Goal: Transaction & Acquisition: Download file/media

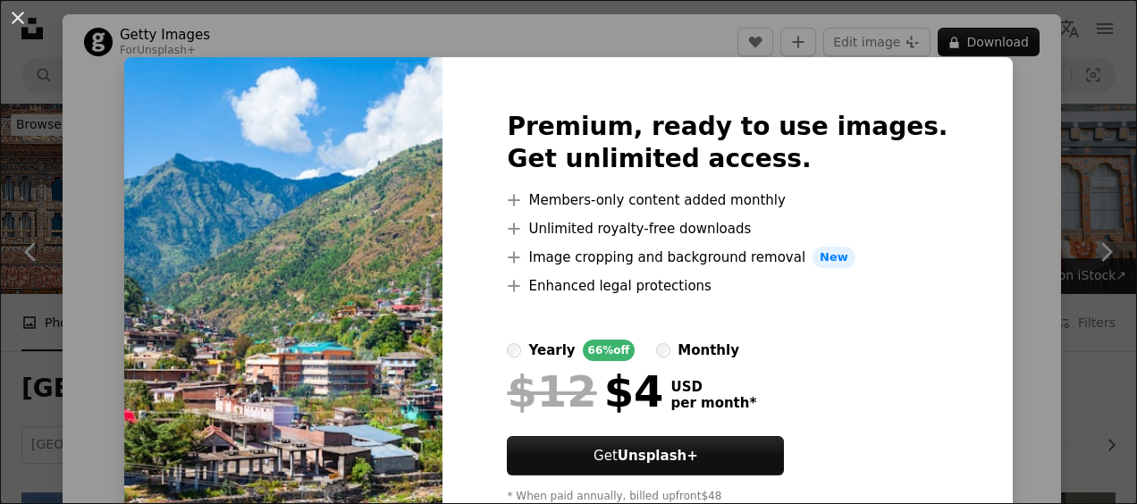
scroll to position [1035, 0]
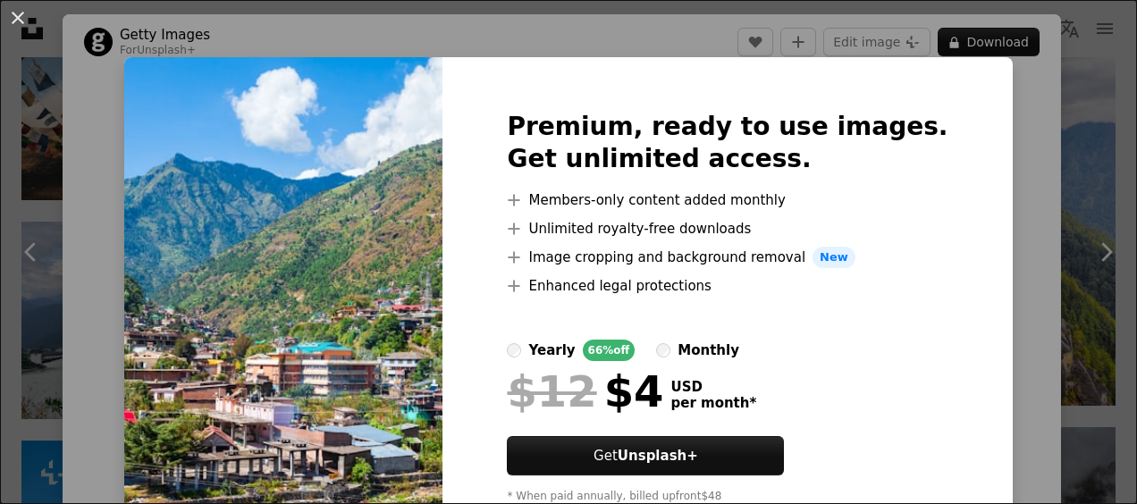
click at [983, 279] on div "An X shape Premium, ready to use images. Get unlimited access. A plus sign Memb…" at bounding box center [568, 252] width 1137 height 504
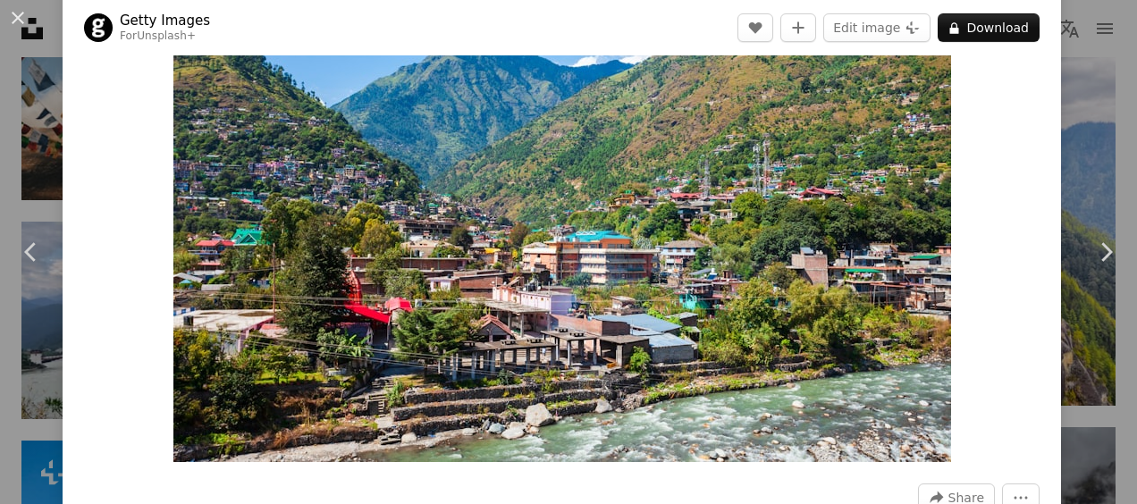
scroll to position [139, 0]
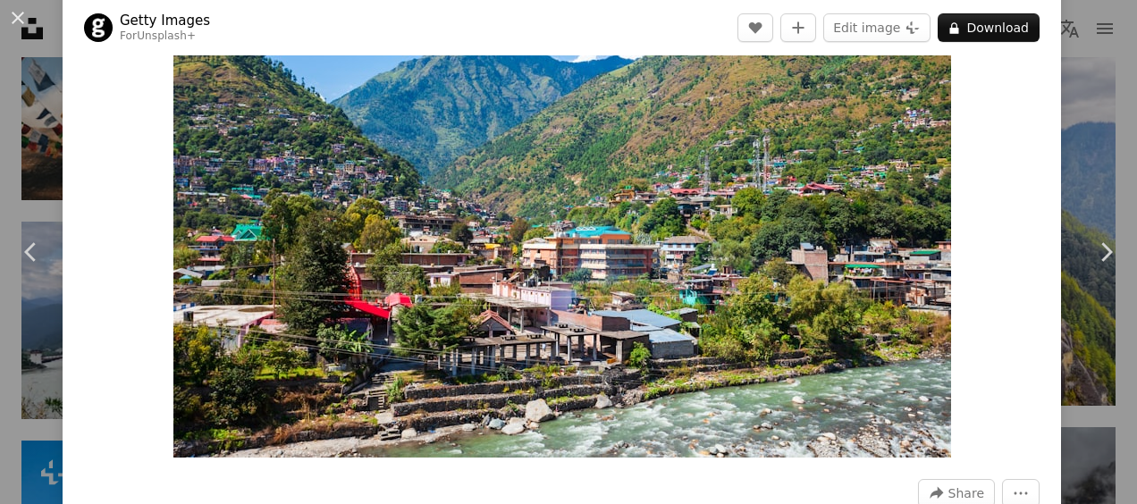
click at [755, 181] on img "Zoom in on this image" at bounding box center [562, 198] width 778 height 519
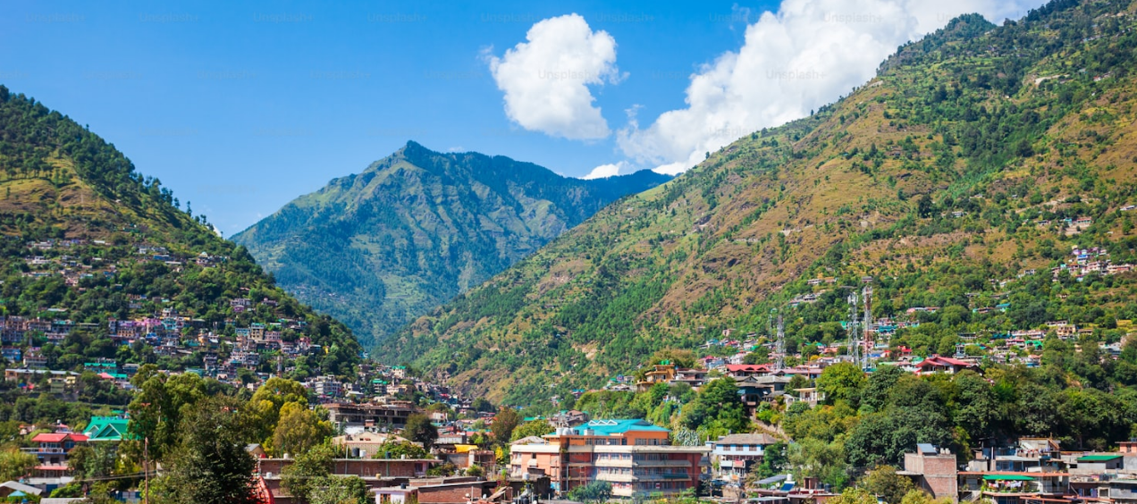
scroll to position [118, 0]
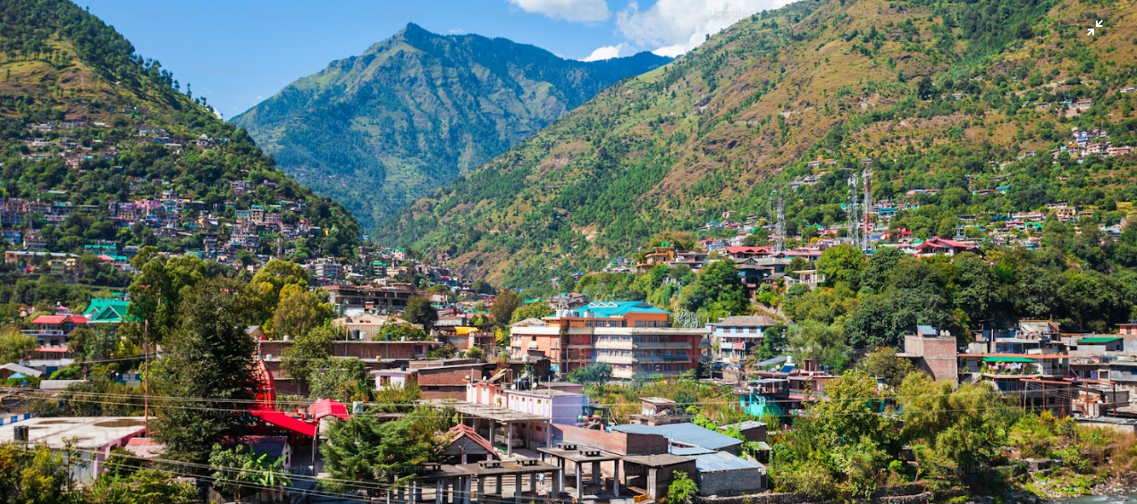
click at [1078, 32] on img "Zoom out on this image" at bounding box center [568, 260] width 1139 height 759
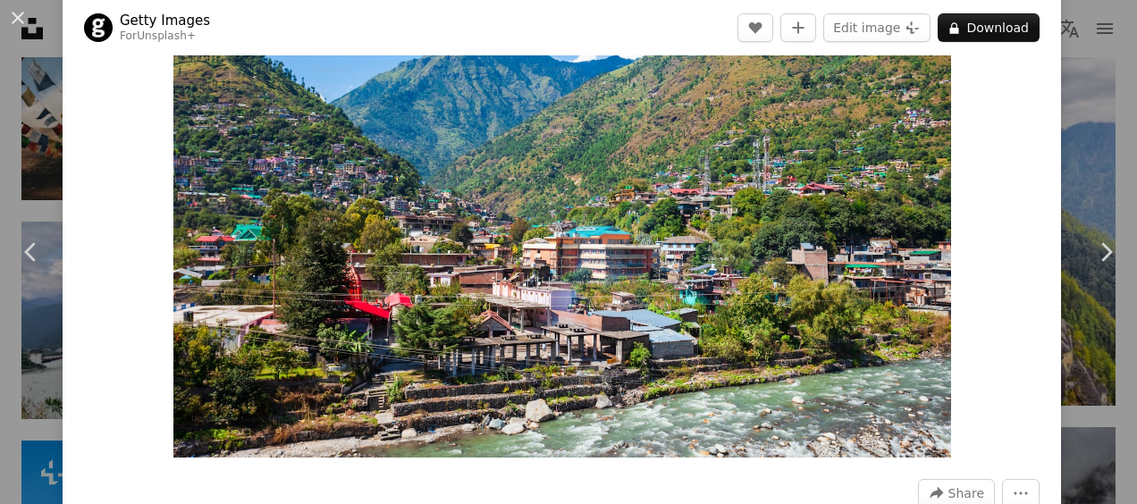
scroll to position [93, 0]
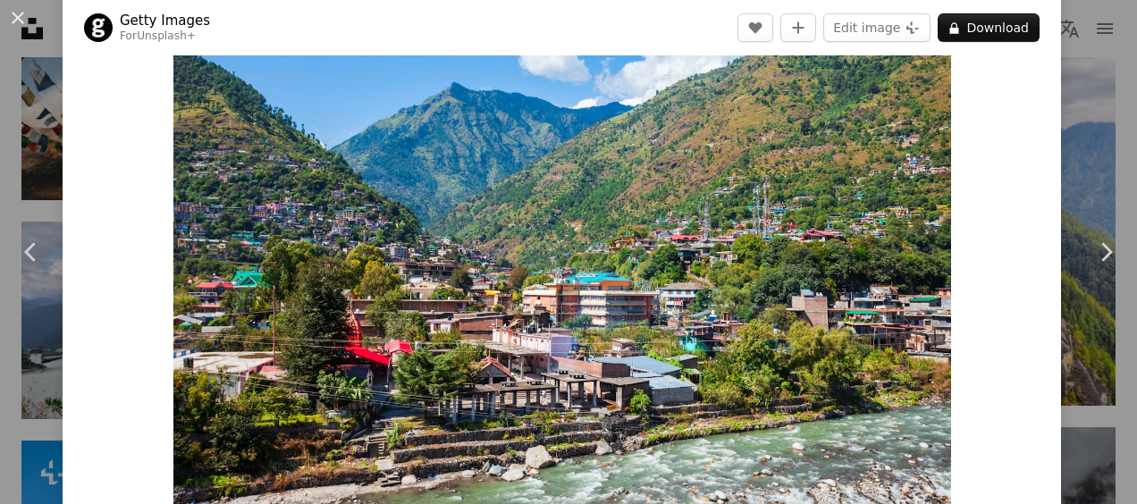
click at [653, 187] on img "Zoom in on this image" at bounding box center [562, 245] width 778 height 519
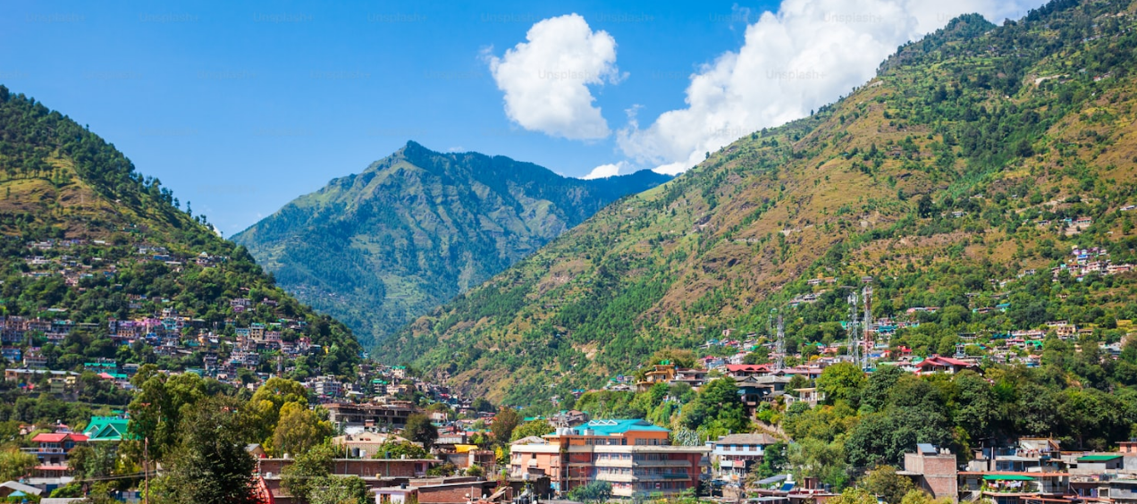
scroll to position [118, 0]
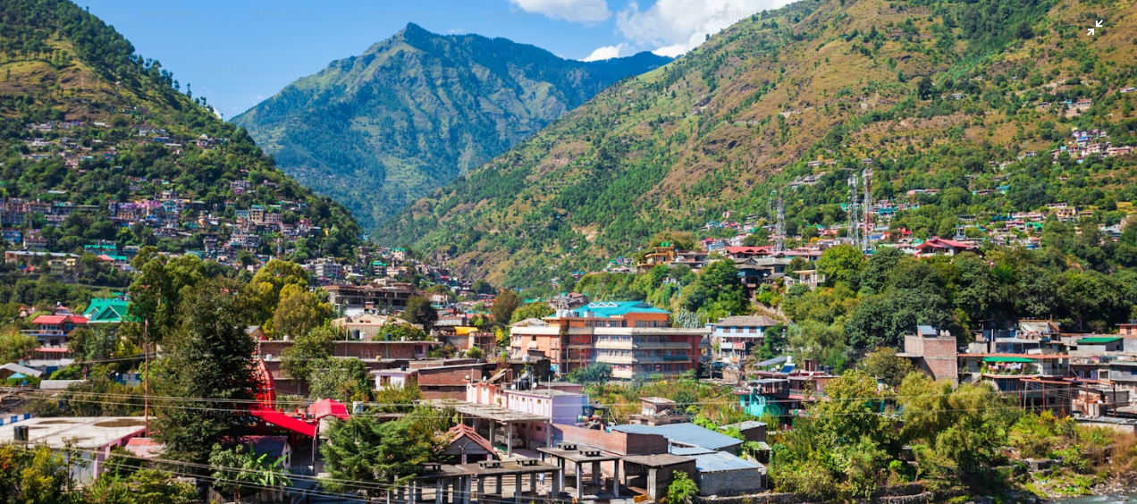
click at [1076, 27] on img "Zoom out on this image" at bounding box center [568, 260] width 1139 height 759
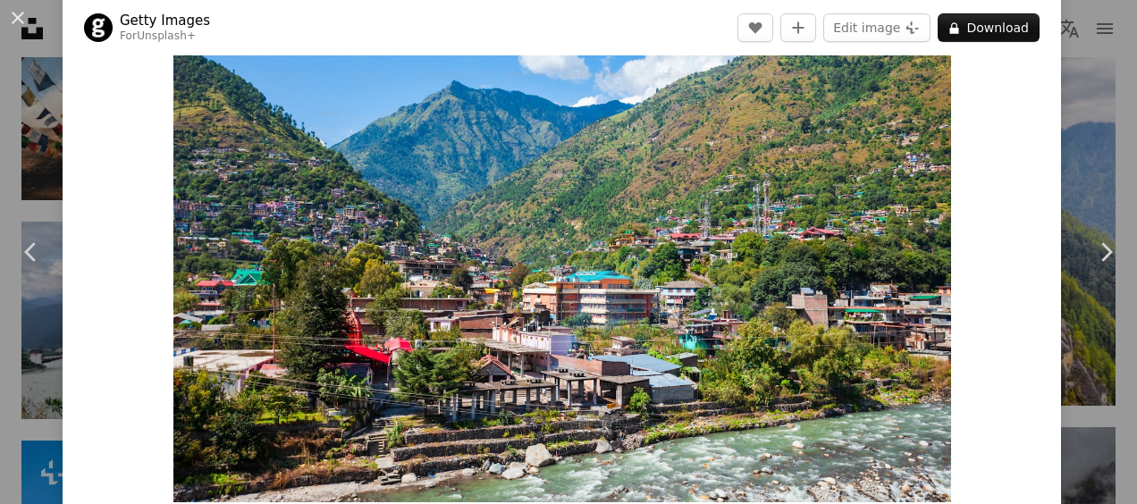
scroll to position [93, 0]
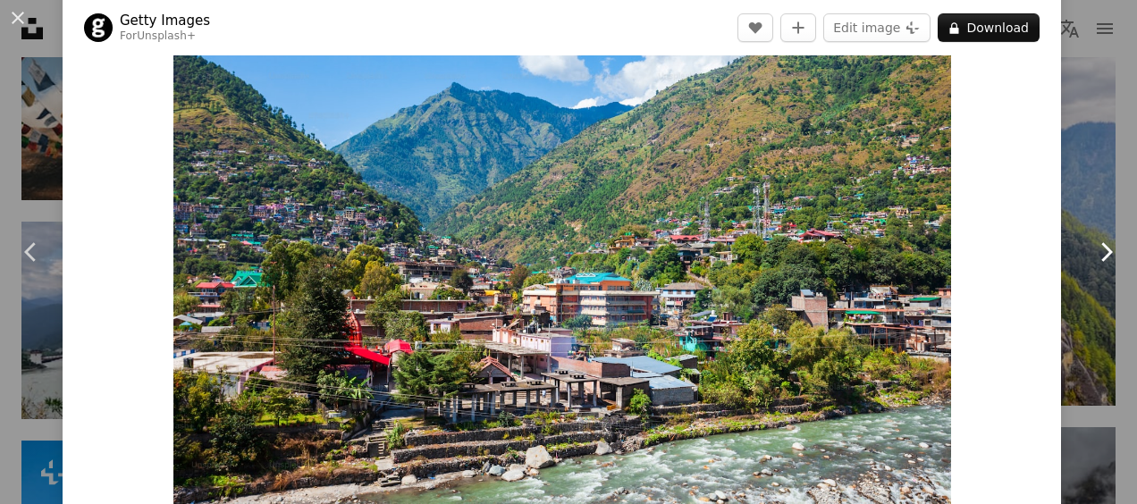
click at [1092, 250] on icon "Chevron right" at bounding box center [1106, 252] width 29 height 29
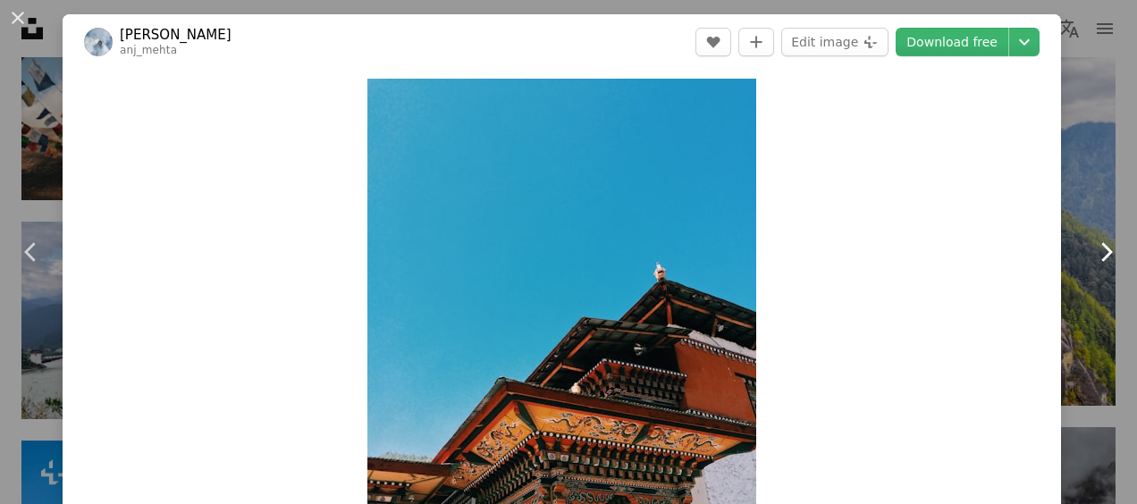
click at [1092, 250] on icon "Chevron right" at bounding box center [1106, 252] width 29 height 29
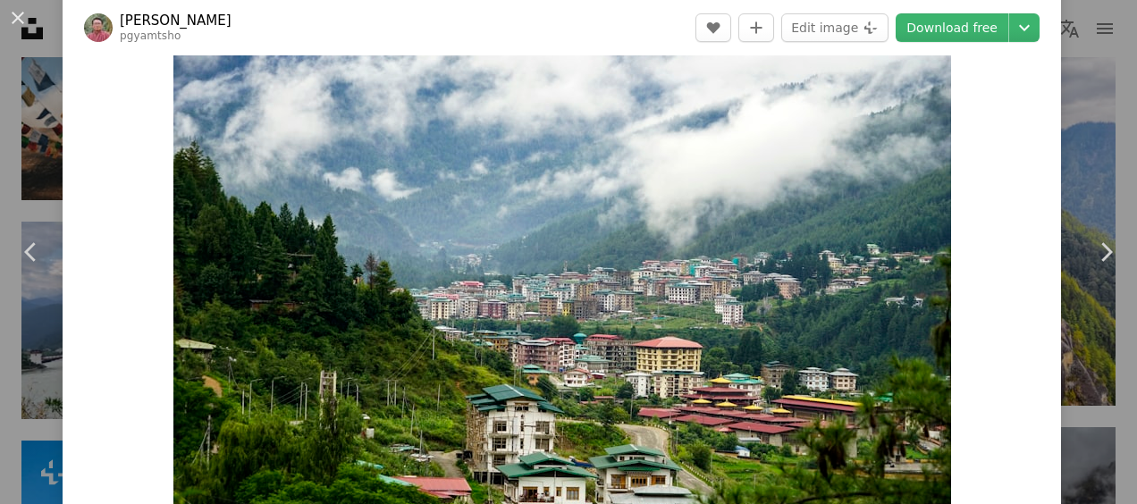
scroll to position [43, 0]
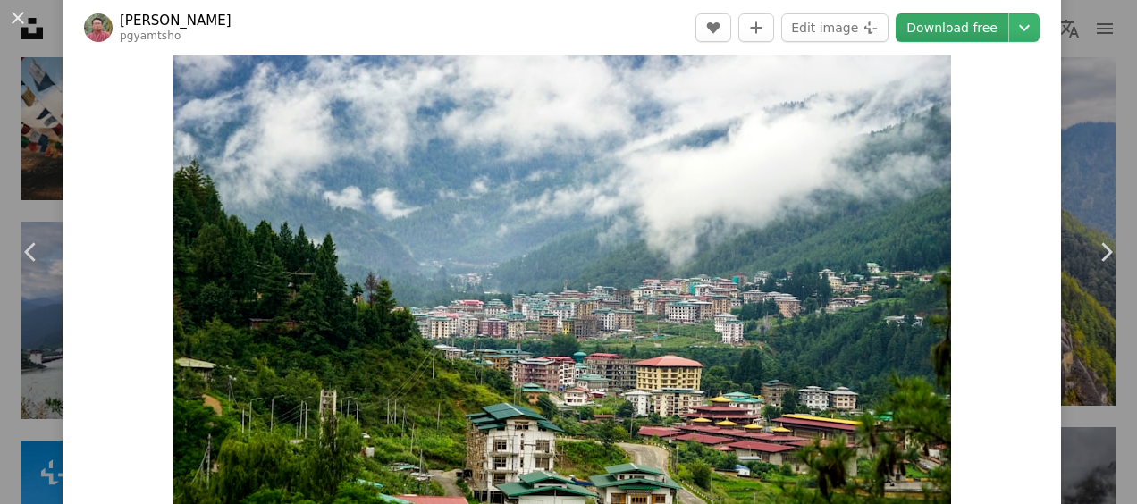
click at [917, 30] on link "Download free" at bounding box center [952, 27] width 113 height 29
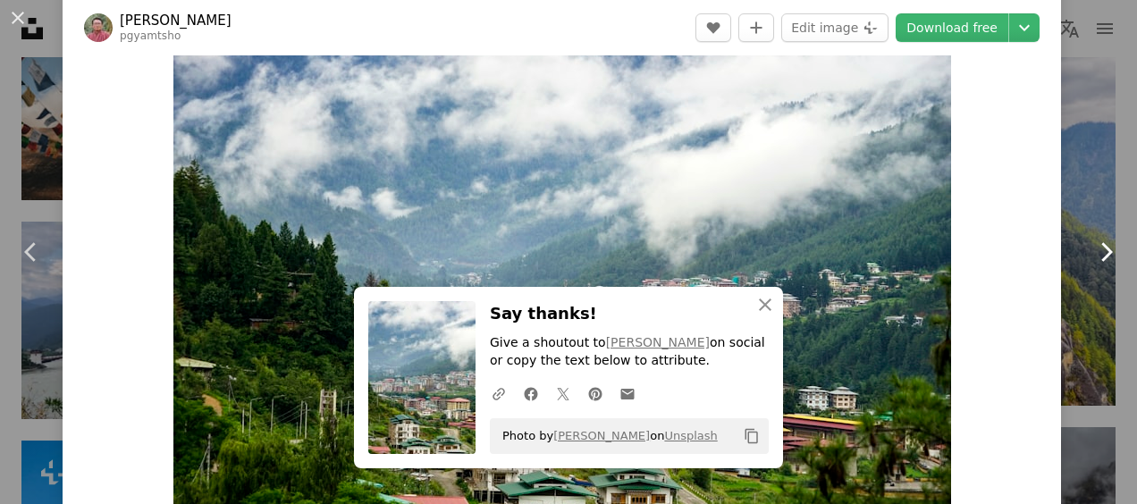
click at [1092, 251] on icon "Chevron right" at bounding box center [1106, 252] width 29 height 29
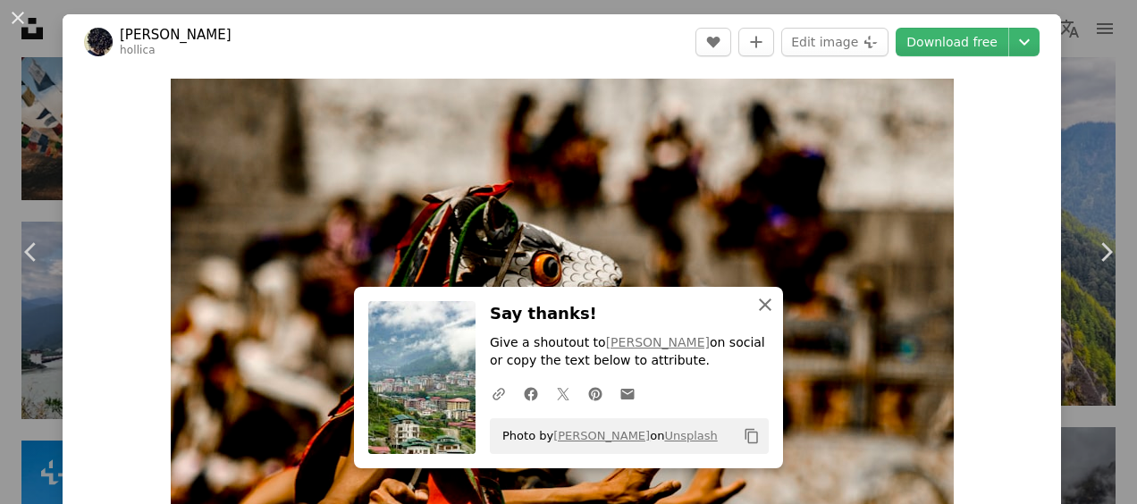
click at [759, 304] on icon "button" at bounding box center [765, 305] width 13 height 13
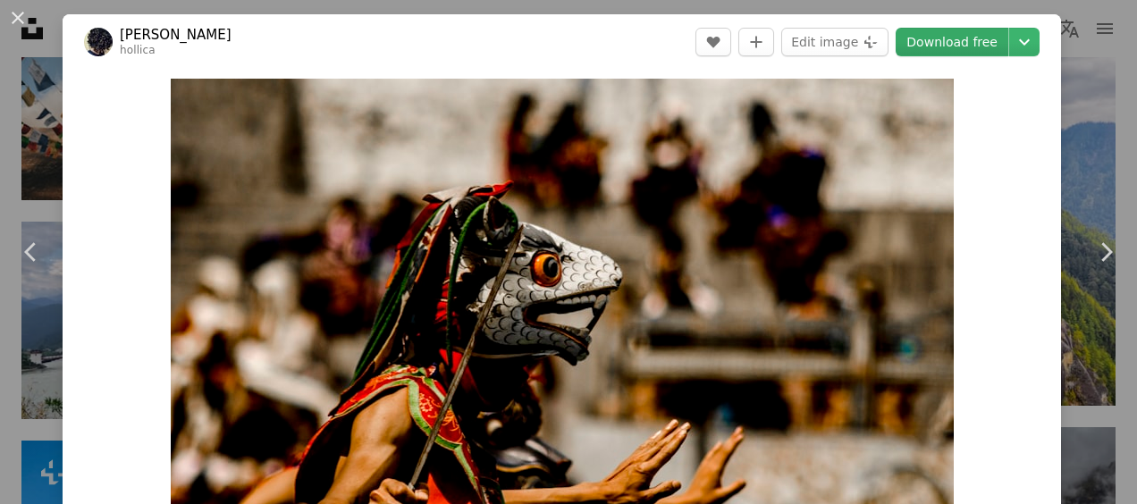
click at [931, 48] on link "Download free" at bounding box center [952, 42] width 113 height 29
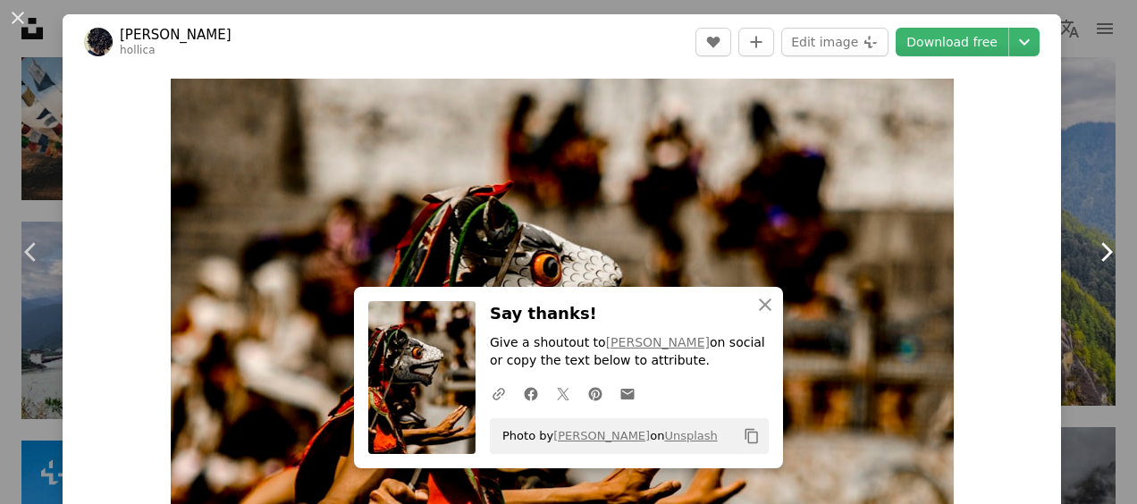
click at [1102, 248] on icon at bounding box center [1108, 251] width 12 height 19
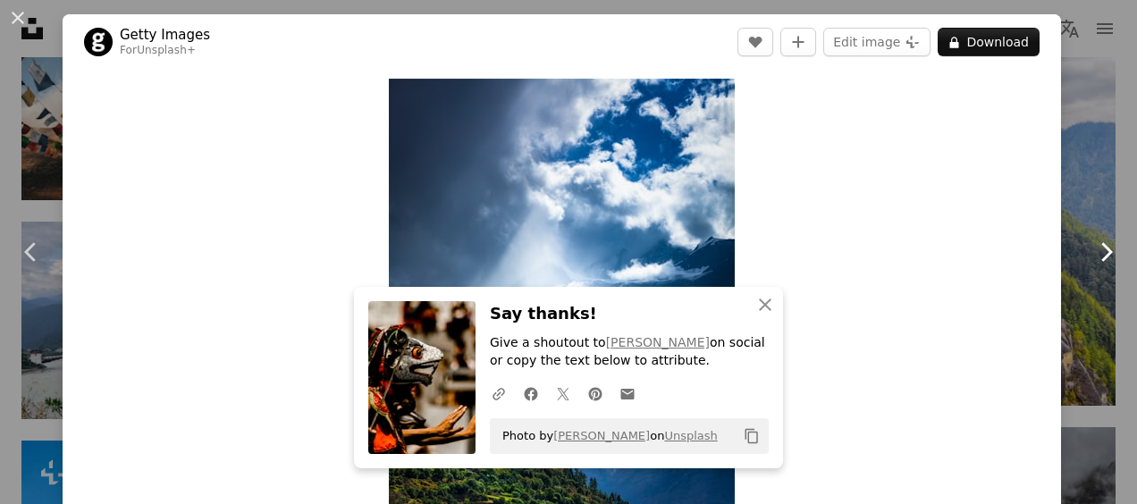
click at [1102, 248] on icon at bounding box center [1108, 251] width 12 height 19
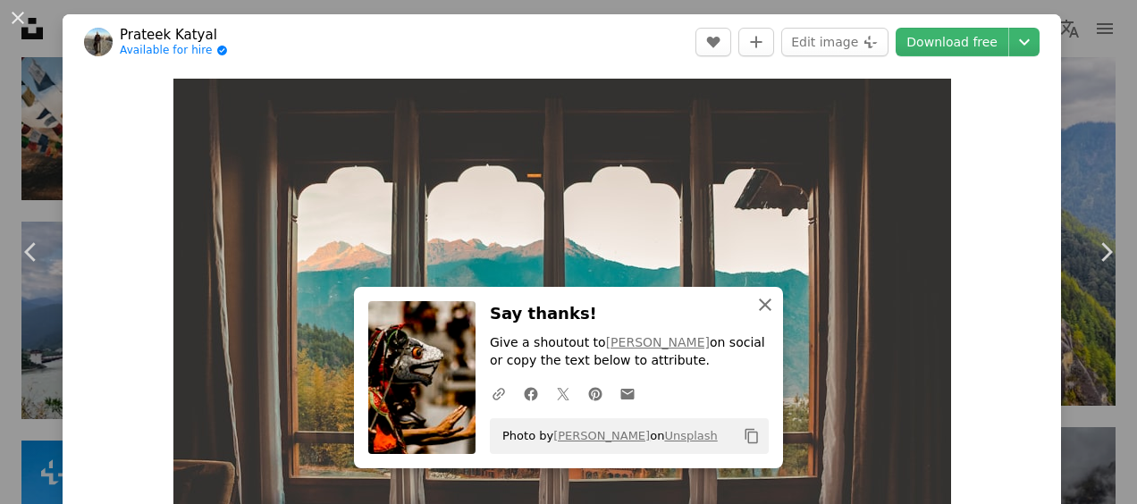
click at [760, 309] on icon "An X shape" at bounding box center [765, 304] width 21 height 21
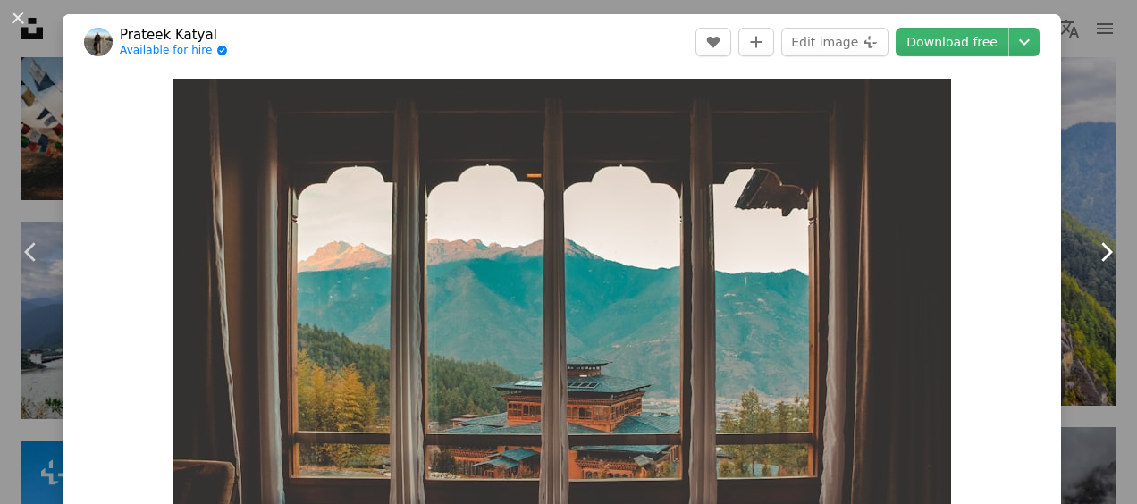
click at [1092, 252] on icon "Chevron right" at bounding box center [1106, 252] width 29 height 29
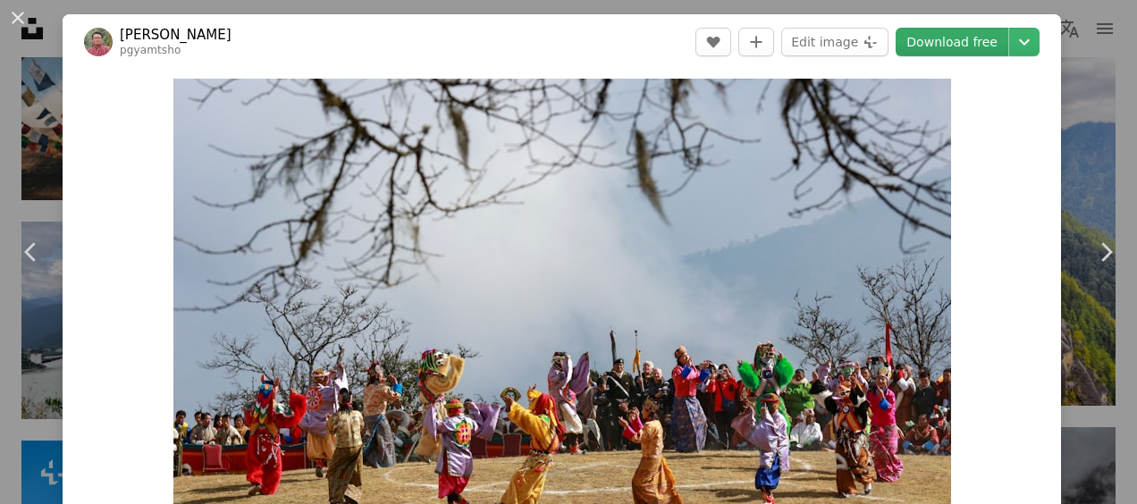
click at [941, 52] on link "Download free" at bounding box center [952, 42] width 113 height 29
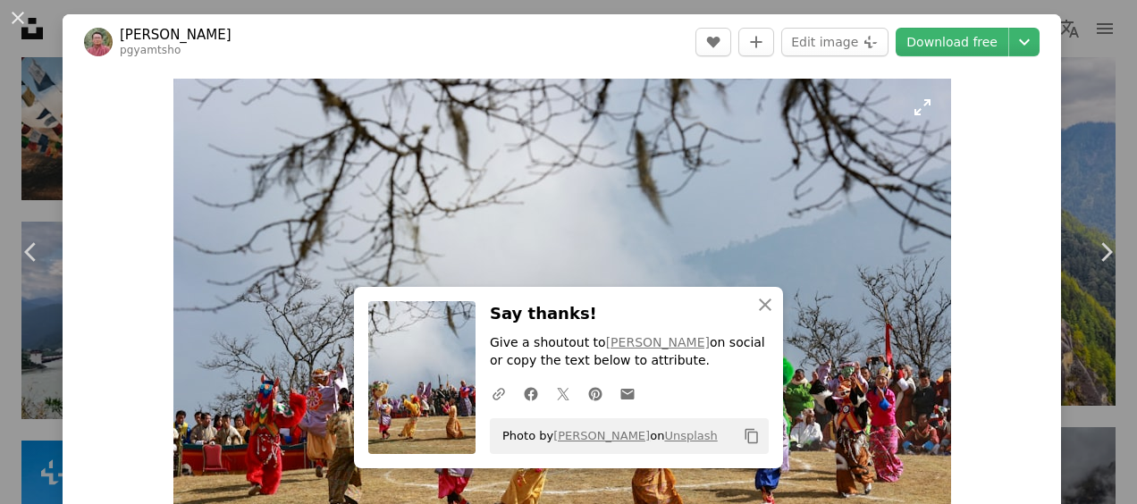
click at [653, 265] on img "Zoom in on this image" at bounding box center [562, 338] width 778 height 519
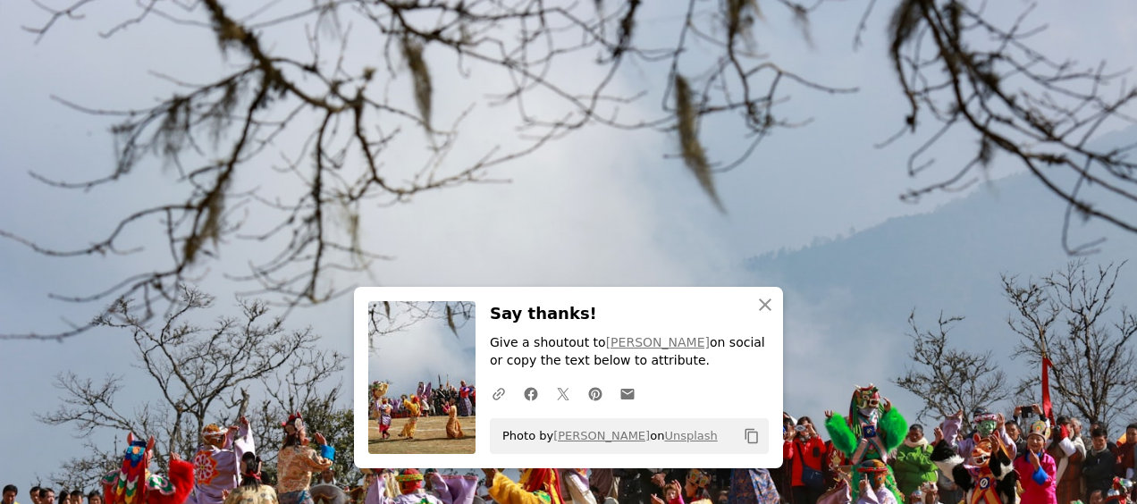
scroll to position [118, 0]
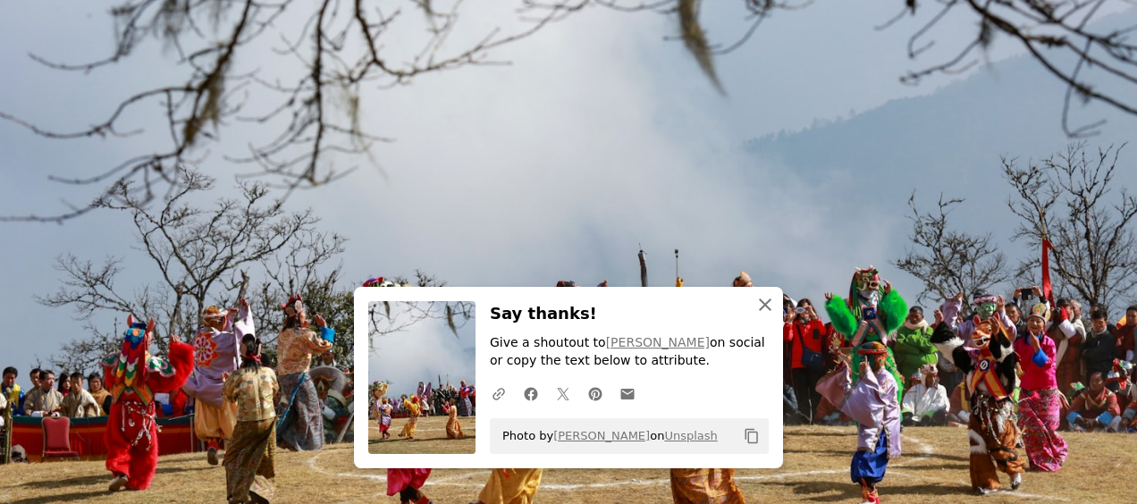
click at [748, 302] on button "An X shape Close" at bounding box center [766, 305] width 36 height 36
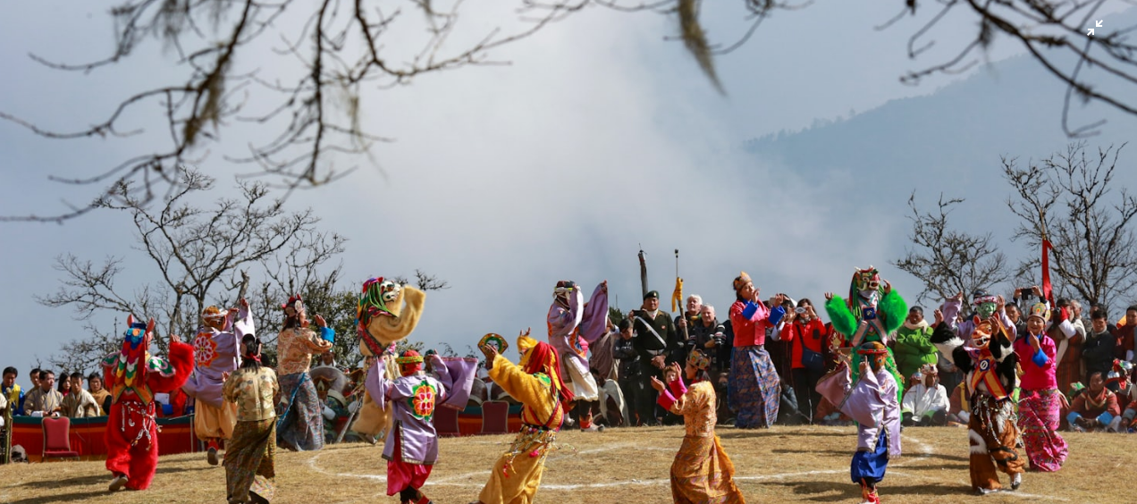
click at [871, 234] on img "Zoom out on this image" at bounding box center [568, 260] width 1139 height 759
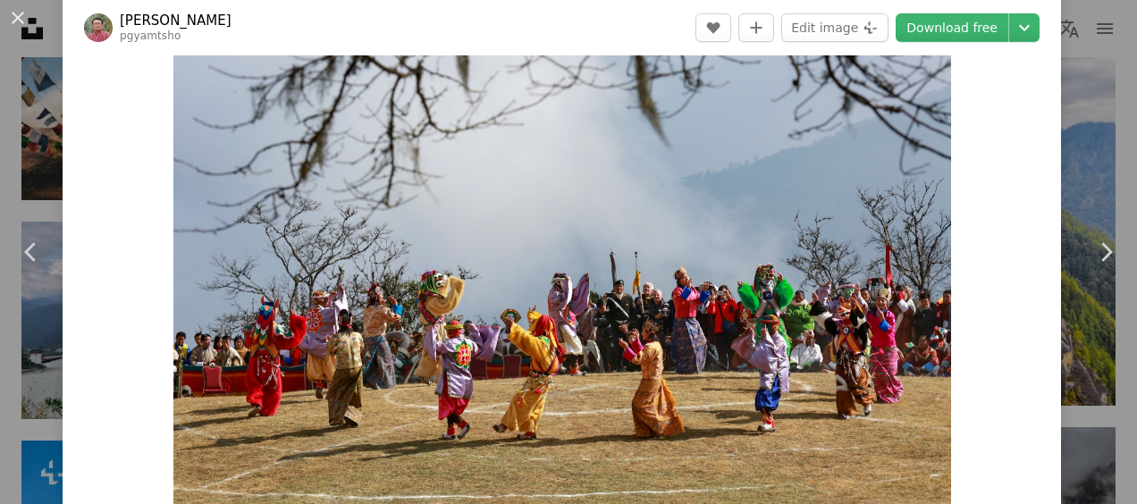
click at [871, 234] on img "Zoom in on this image" at bounding box center [562, 259] width 778 height 519
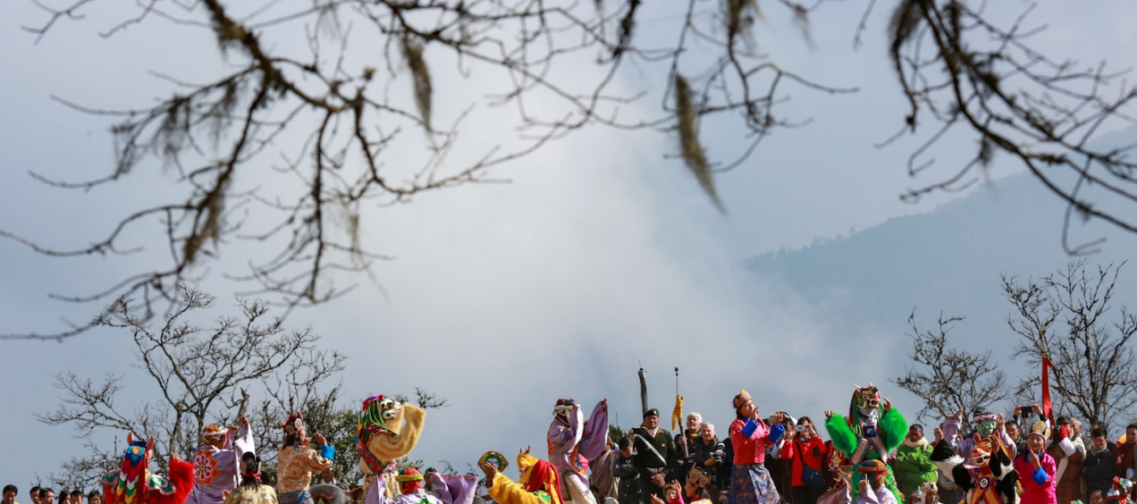
scroll to position [118, 0]
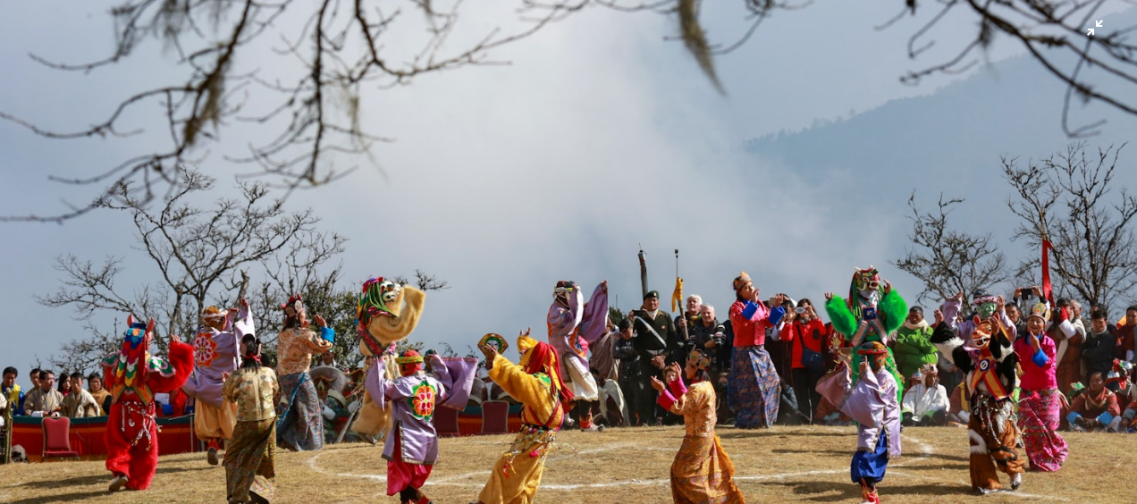
click at [888, 222] on img "Zoom out on this image" at bounding box center [568, 260] width 1139 height 759
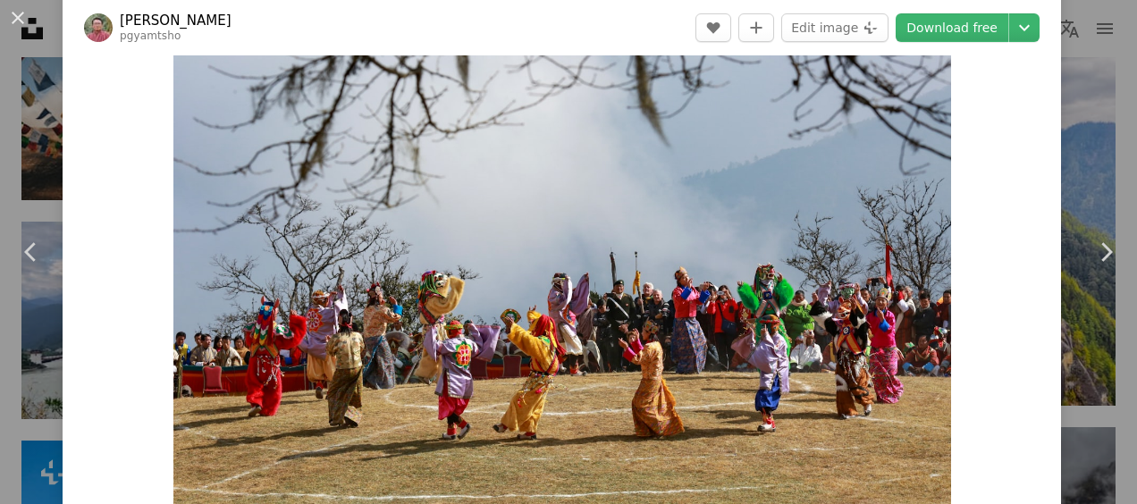
click at [888, 222] on img "Zoom in on this image" at bounding box center [562, 259] width 778 height 519
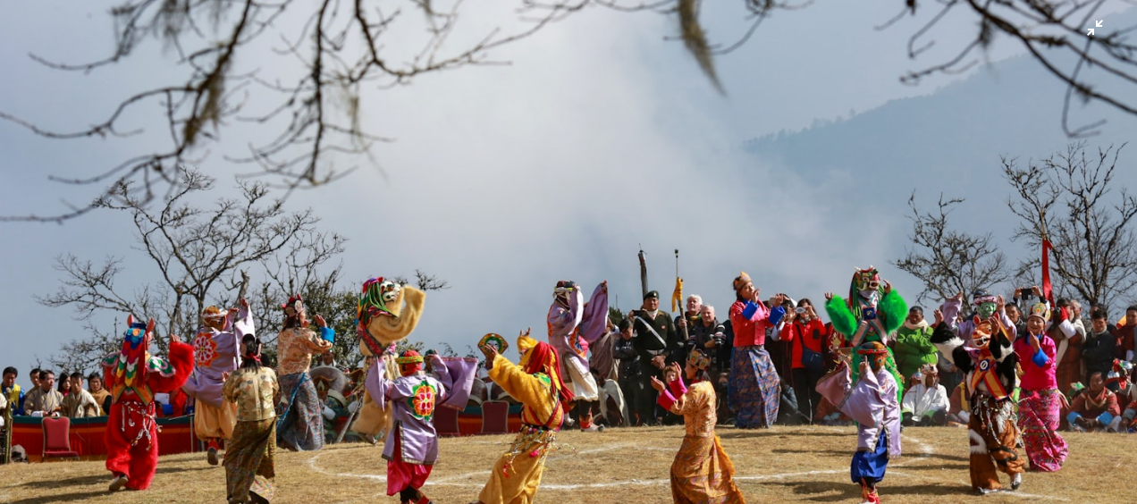
click at [888, 222] on img "Zoom out on this image" at bounding box center [568, 260] width 1139 height 759
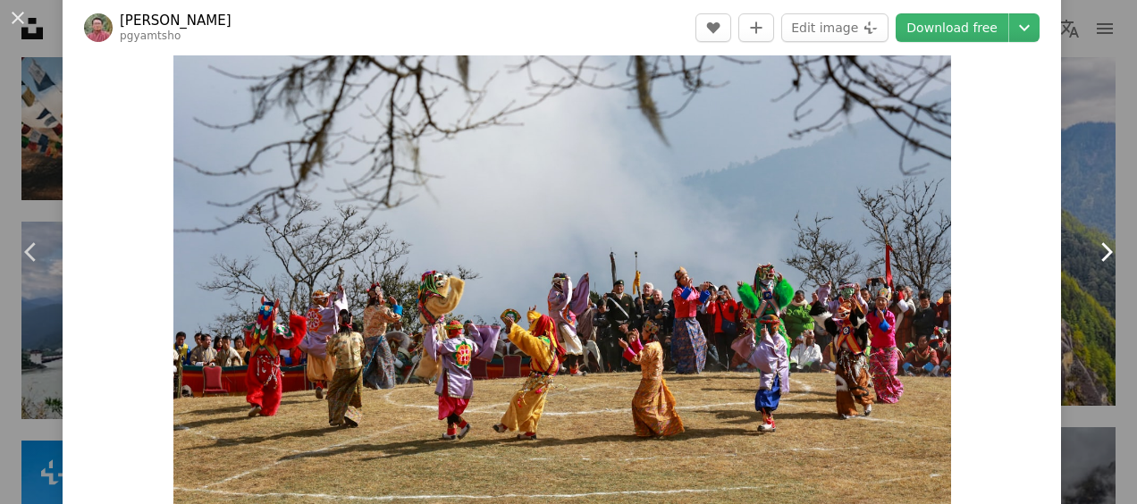
click at [1092, 254] on icon "Chevron right" at bounding box center [1106, 252] width 29 height 29
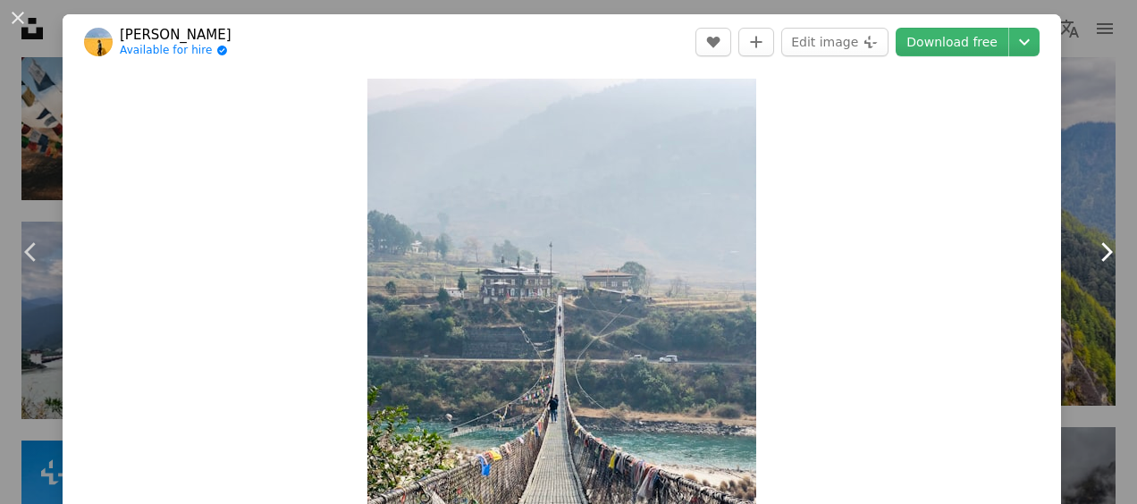
click at [1092, 254] on icon "Chevron right" at bounding box center [1106, 252] width 29 height 29
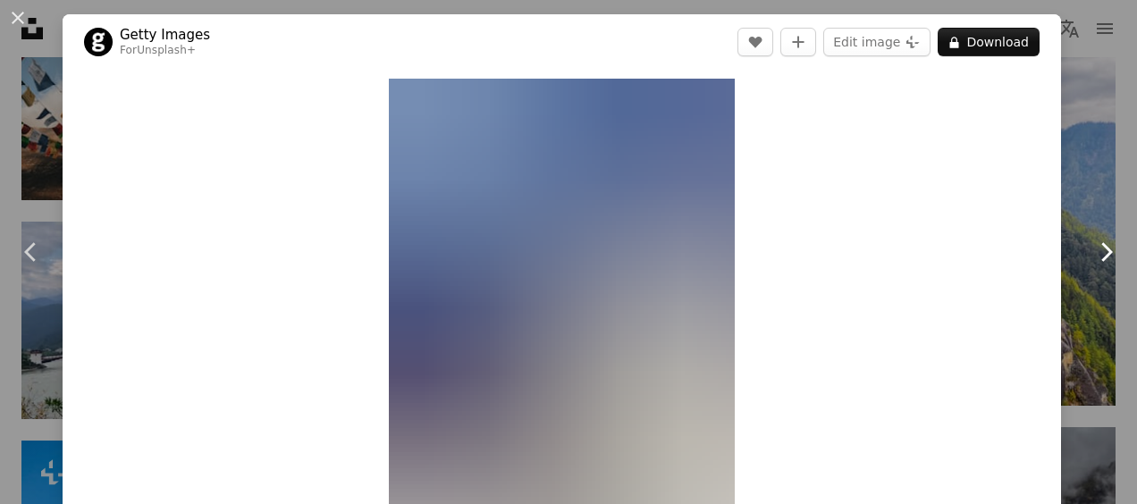
click at [1092, 254] on icon "Chevron right" at bounding box center [1106, 252] width 29 height 29
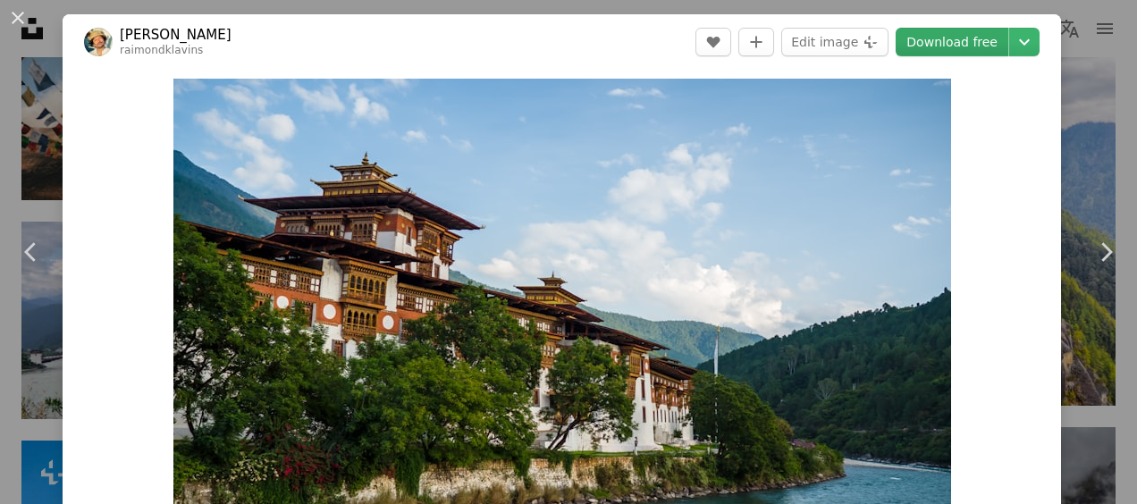
click at [942, 50] on link "Download free" at bounding box center [952, 42] width 113 height 29
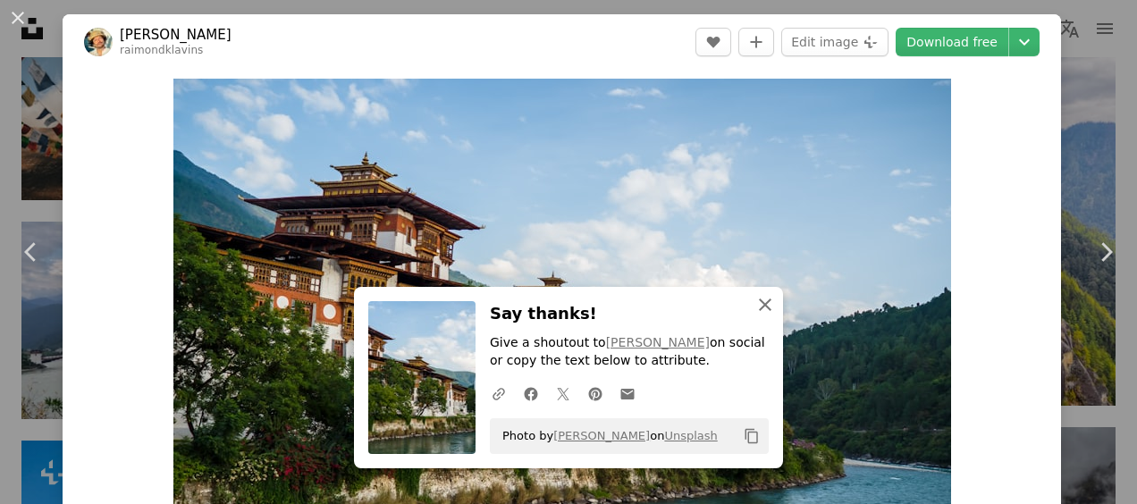
click at [765, 302] on icon "An X shape" at bounding box center [765, 304] width 21 height 21
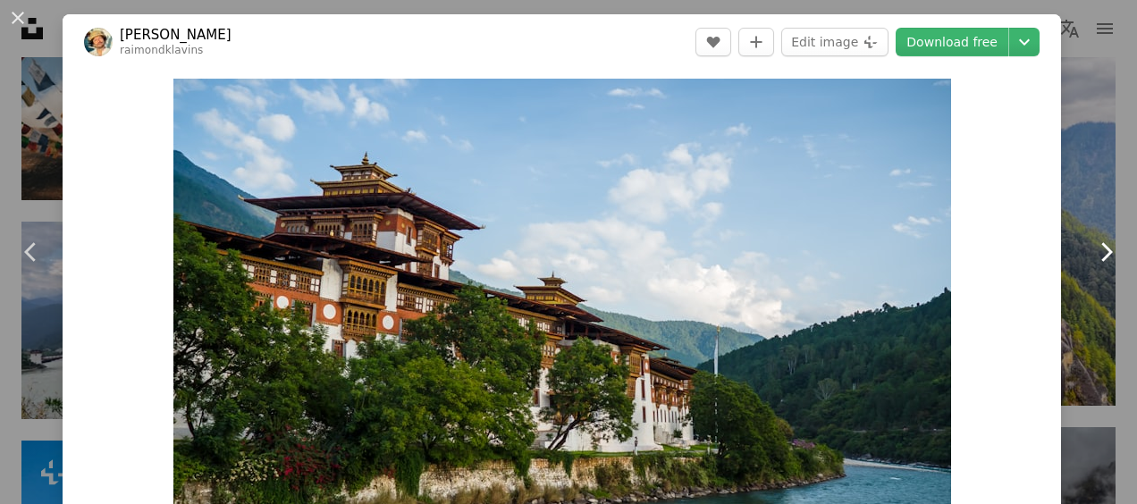
click at [1093, 252] on icon "Chevron right" at bounding box center [1106, 252] width 29 height 29
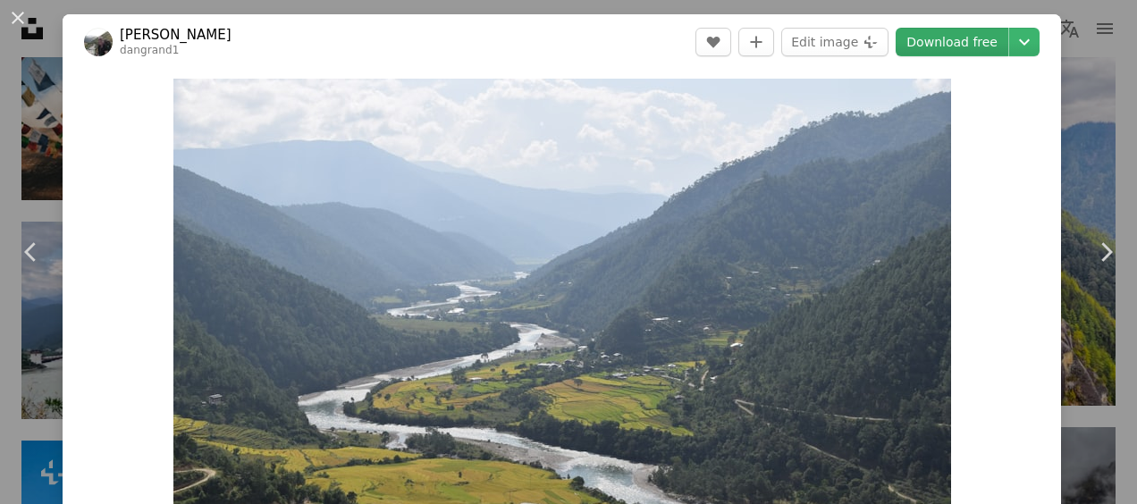
click at [956, 30] on link "Download free" at bounding box center [952, 42] width 113 height 29
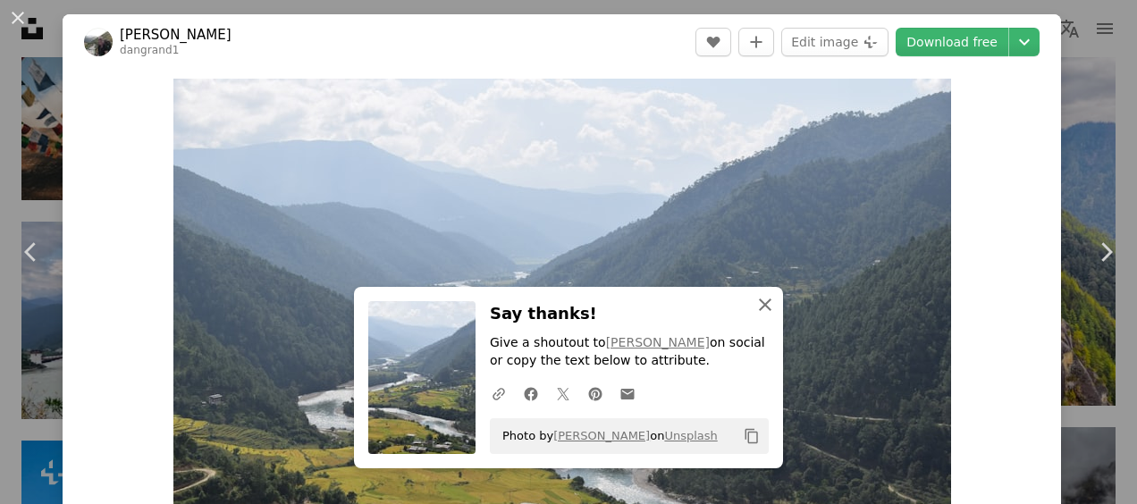
click at [758, 315] on icon "An X shape" at bounding box center [765, 304] width 21 height 21
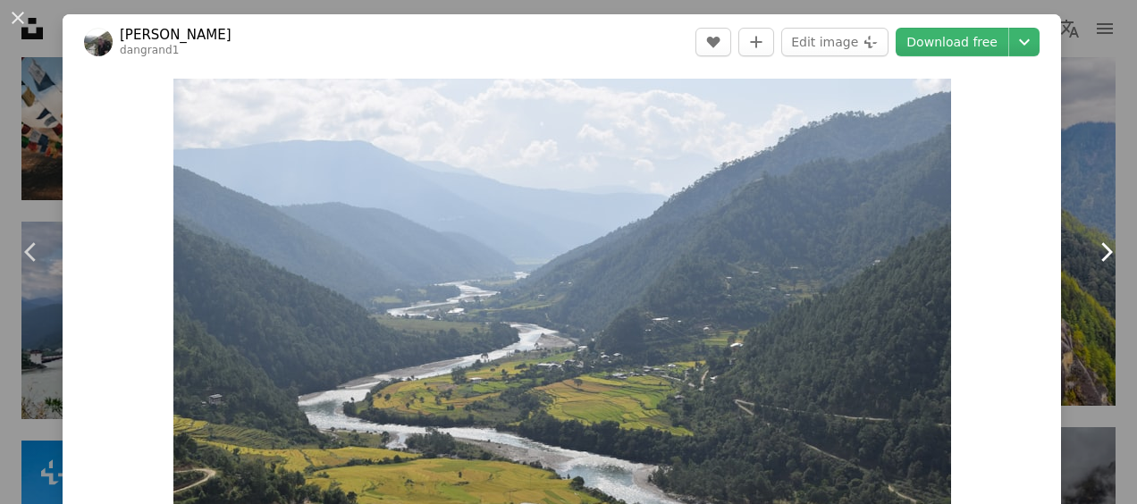
click at [1094, 252] on icon "Chevron right" at bounding box center [1106, 252] width 29 height 29
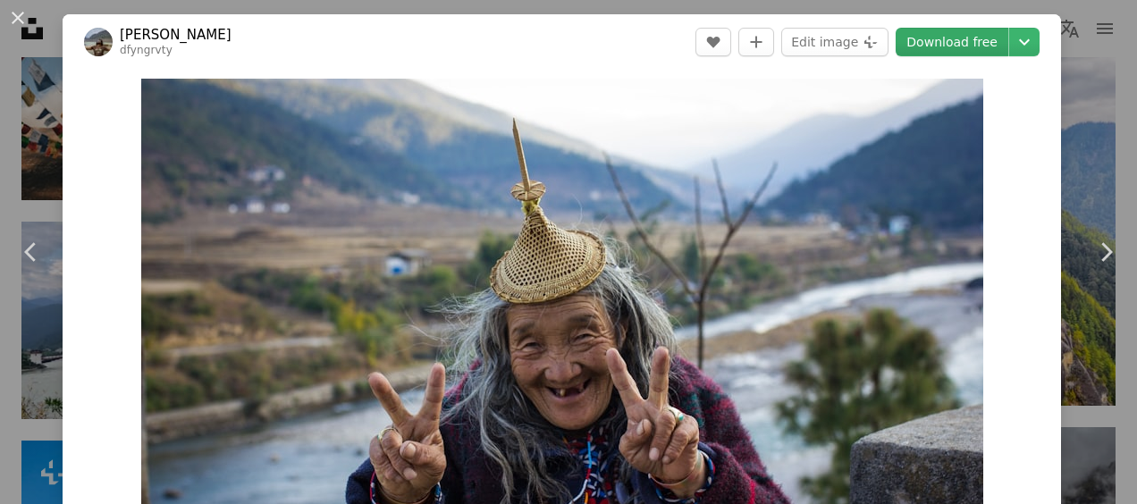
click at [932, 38] on link "Download free" at bounding box center [952, 42] width 113 height 29
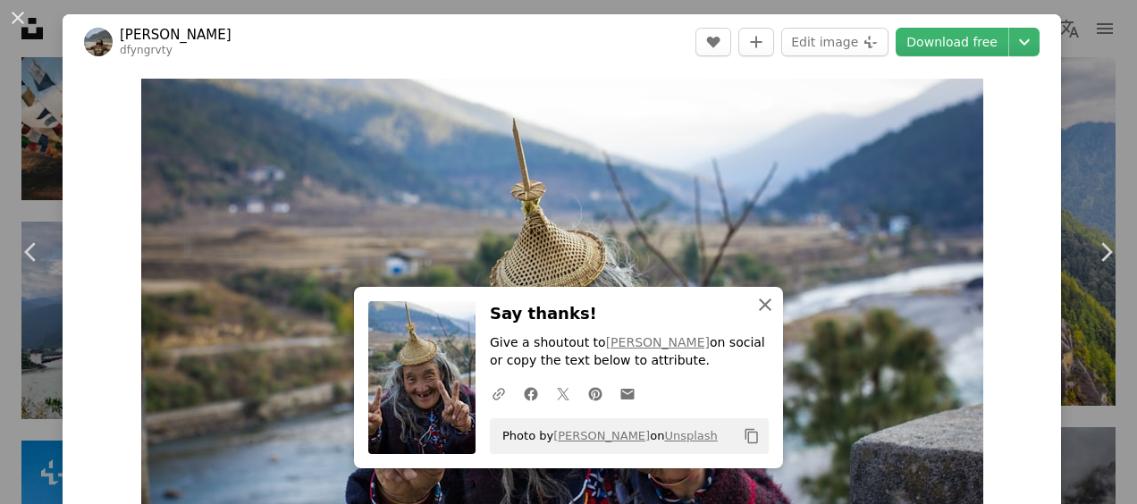
click at [755, 310] on icon "An X shape" at bounding box center [765, 304] width 21 height 21
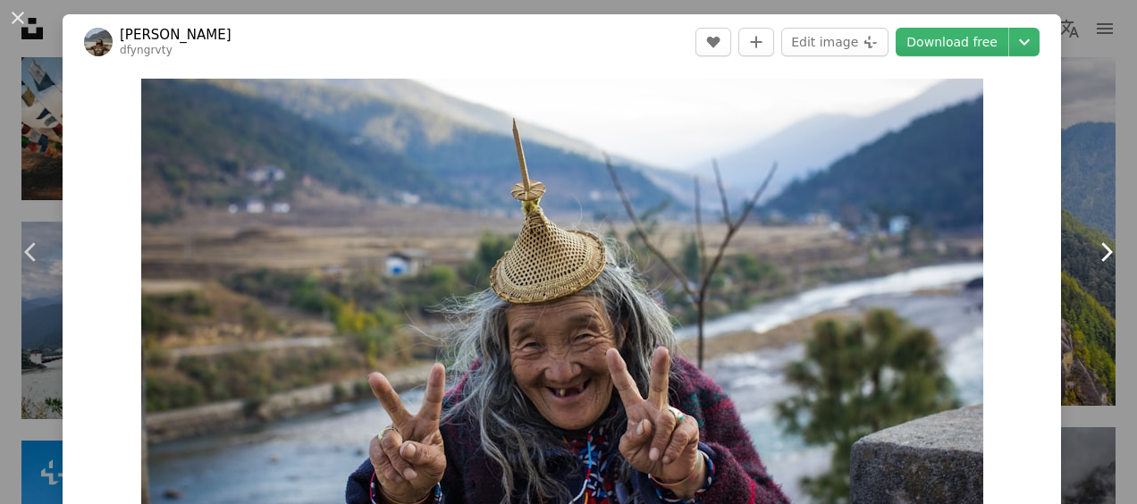
click at [1093, 259] on icon "Chevron right" at bounding box center [1106, 252] width 29 height 29
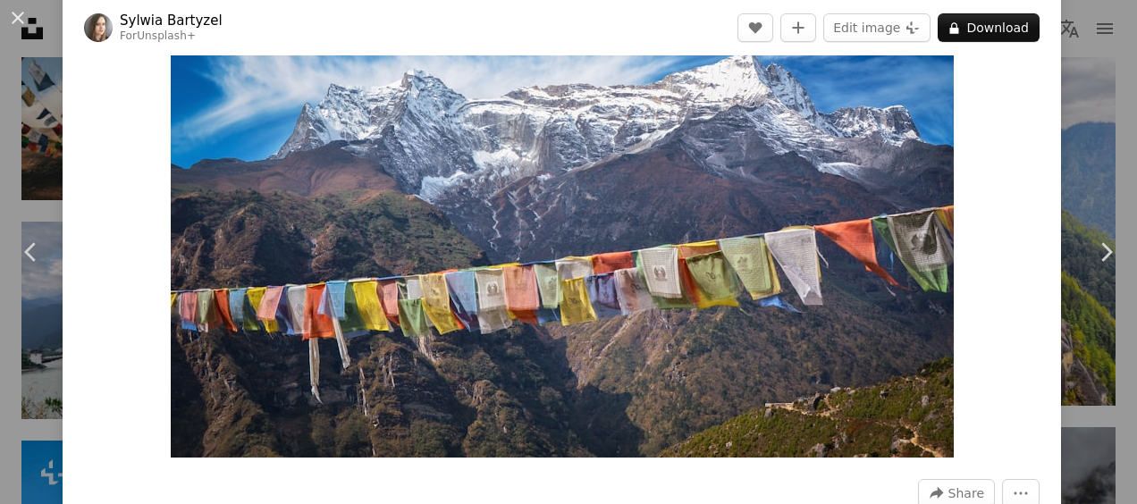
scroll to position [98, 0]
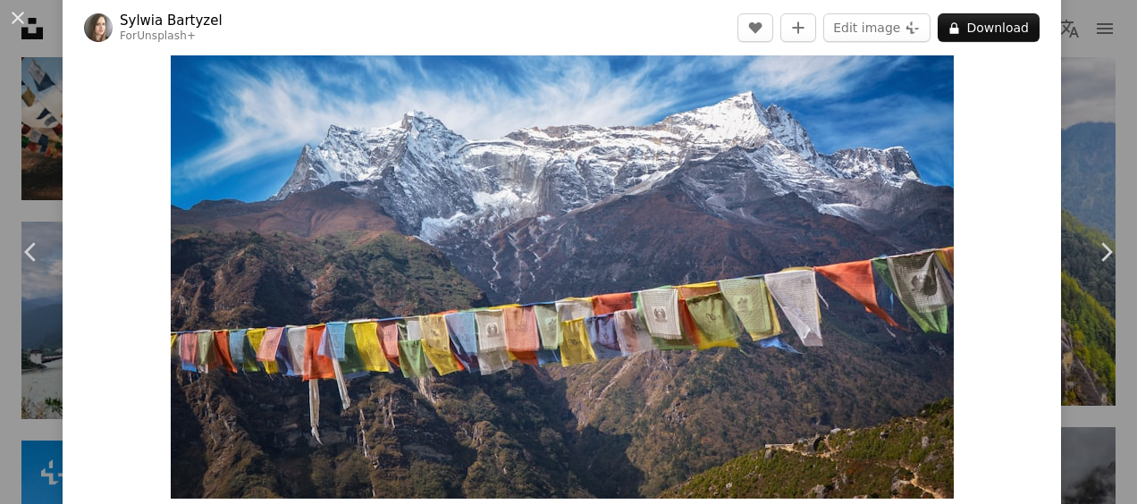
click at [535, 13] on header "[PERSON_NAME] For Unsplash+ A heart A plus sign Edit image Plus sign for Unspla…" at bounding box center [562, 27] width 999 height 55
click at [1092, 258] on icon "Chevron right" at bounding box center [1106, 252] width 29 height 29
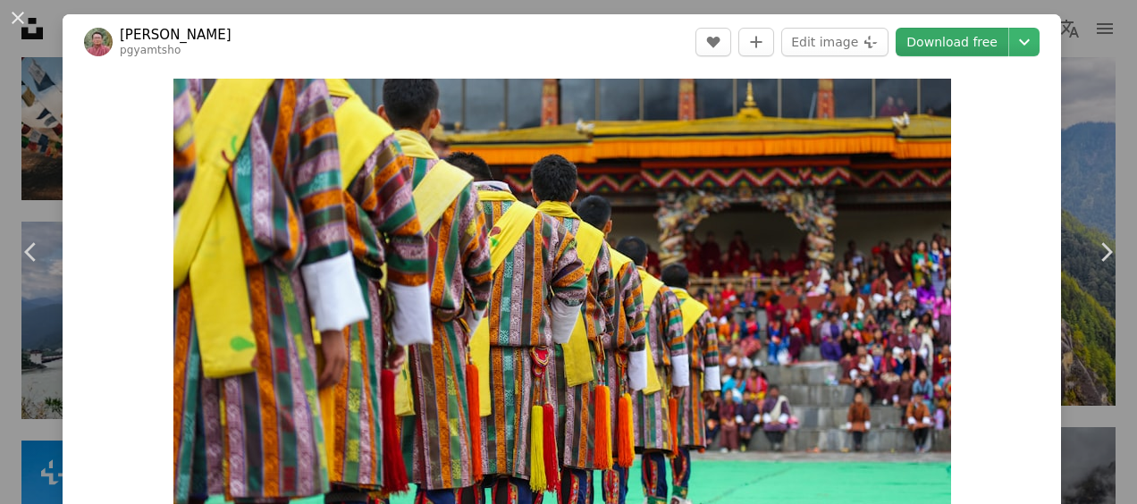
click at [938, 30] on link "Download free" at bounding box center [952, 42] width 113 height 29
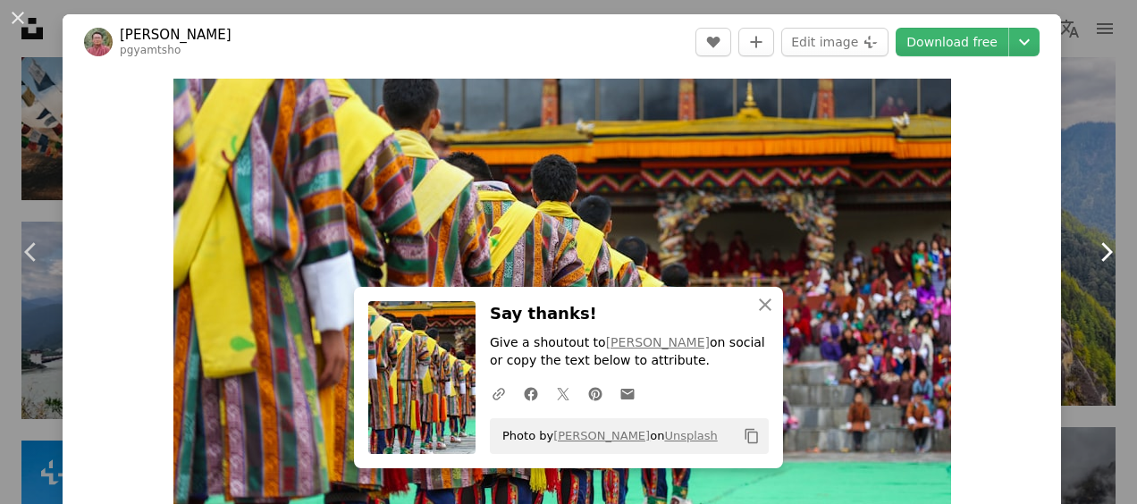
click at [1092, 250] on icon "Chevron right" at bounding box center [1106, 252] width 29 height 29
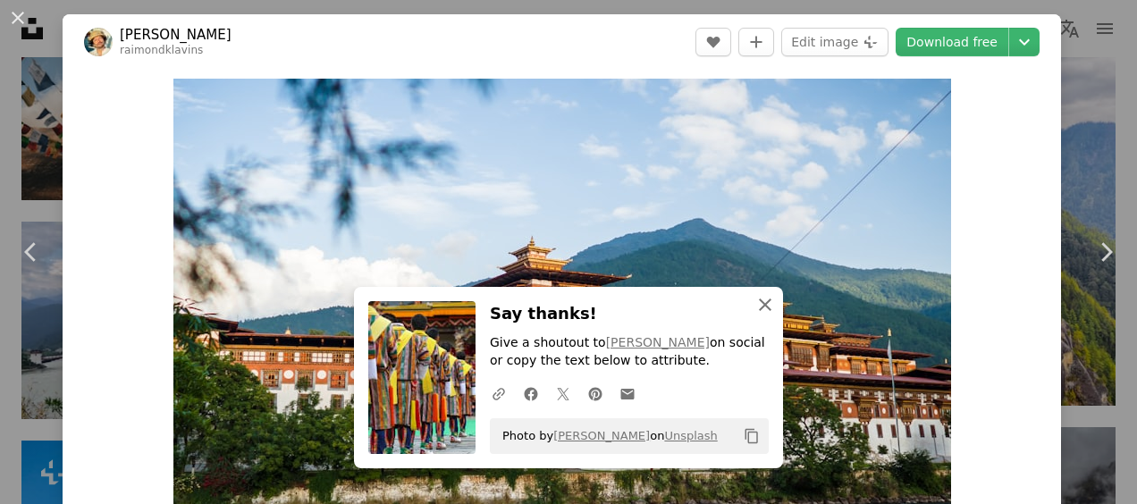
click at [762, 305] on icon "An X shape" at bounding box center [765, 304] width 21 height 21
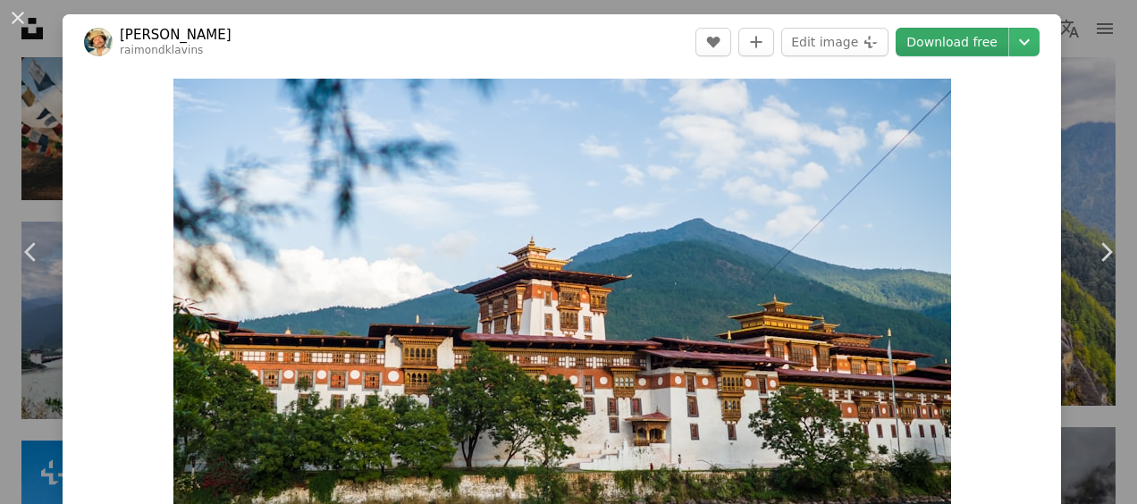
click at [928, 48] on link "Download free" at bounding box center [952, 42] width 113 height 29
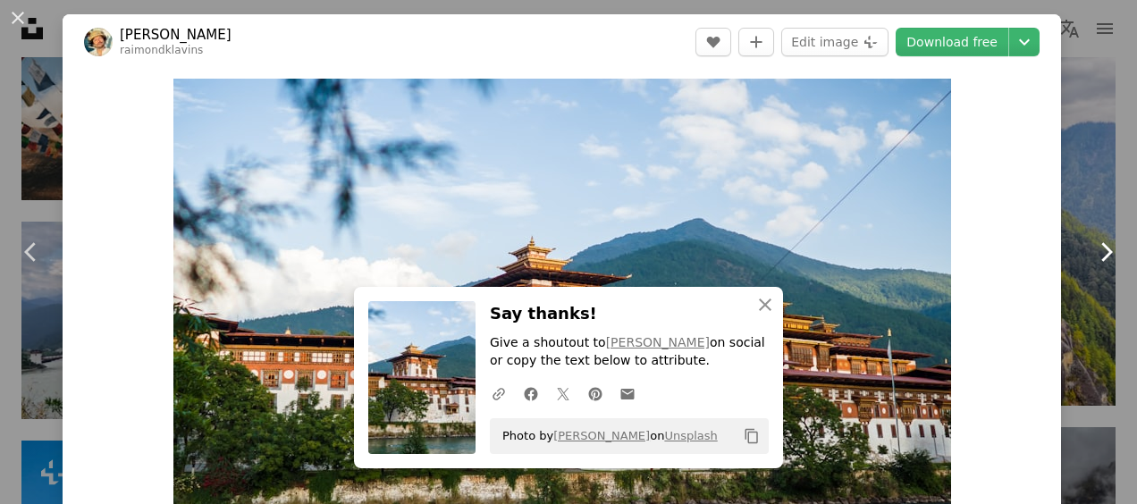
click at [1092, 252] on icon "Chevron right" at bounding box center [1106, 252] width 29 height 29
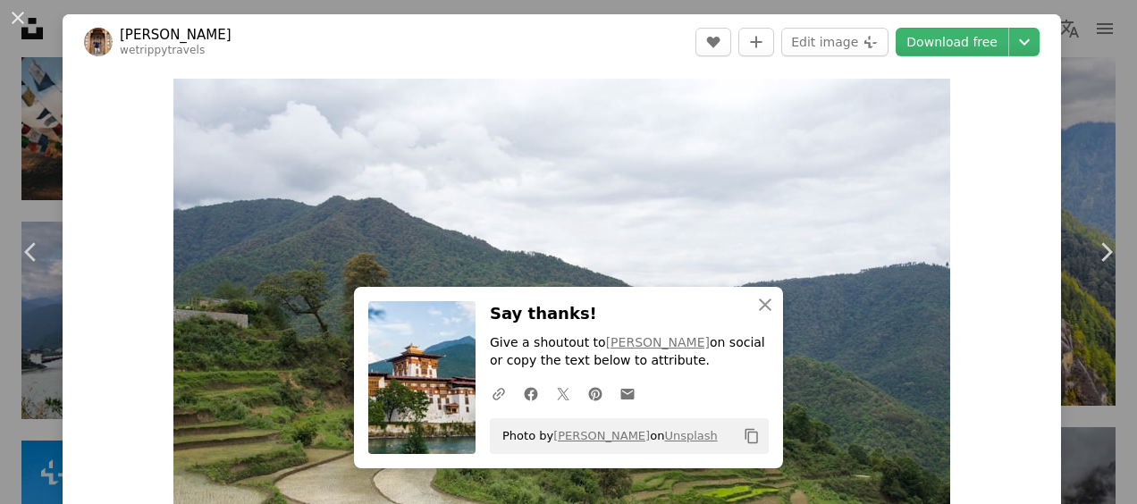
click at [1077, 165] on div "An X shape Chevron left Chevron right [PERSON_NAME] wetrippytravels A heart A p…" at bounding box center [568, 252] width 1137 height 504
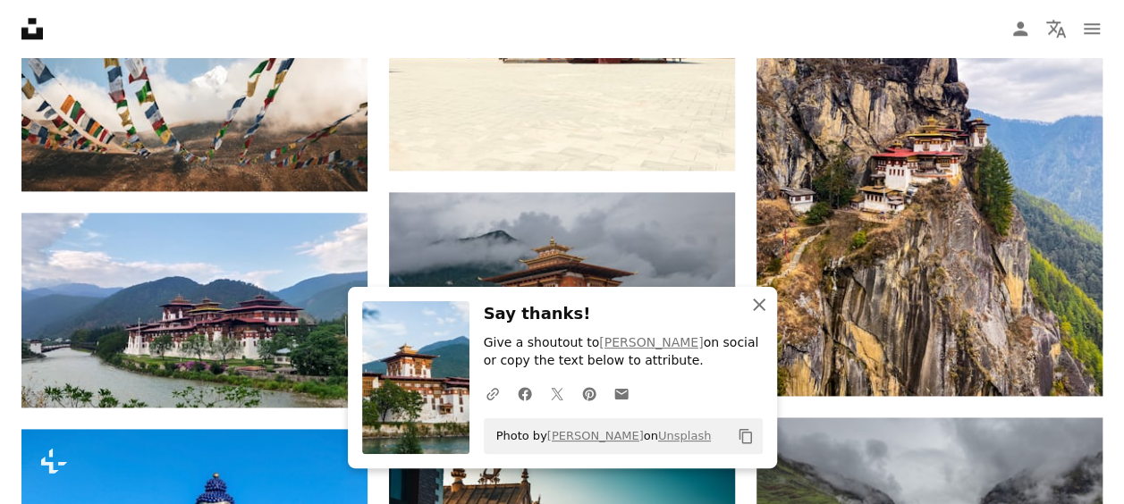
click at [764, 303] on icon "An X shape" at bounding box center [758, 304] width 21 height 21
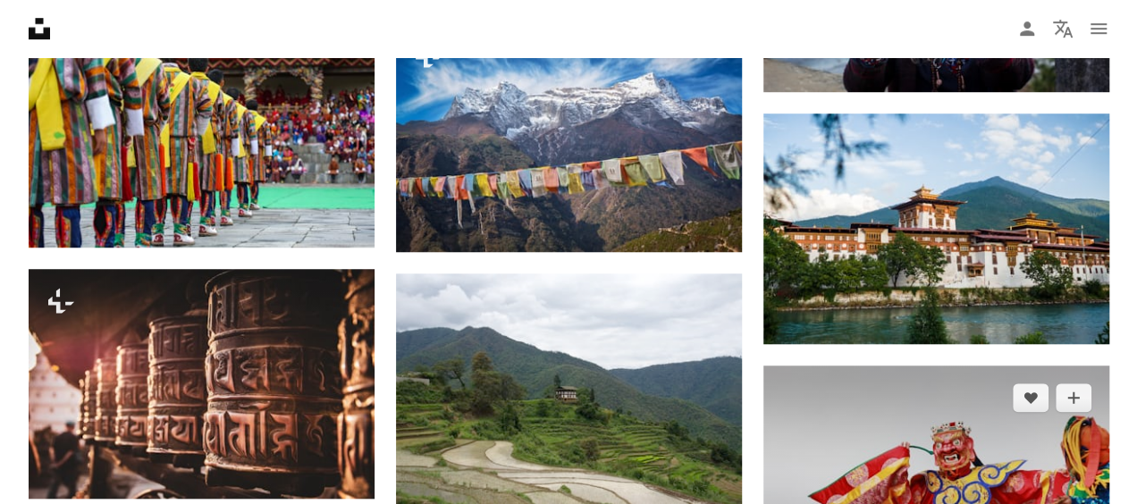
scroll to position [4003, 0]
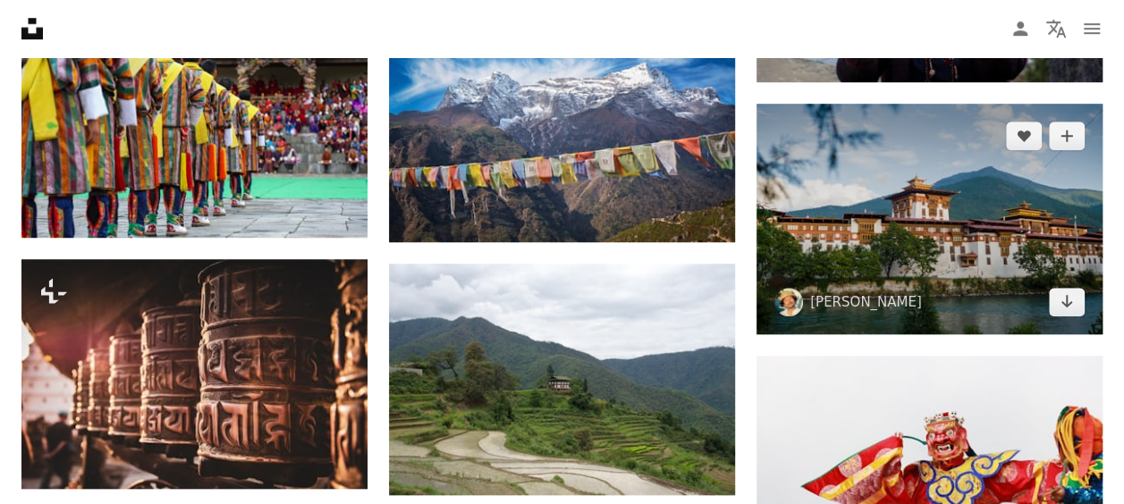
click at [909, 237] on img at bounding box center [929, 219] width 346 height 231
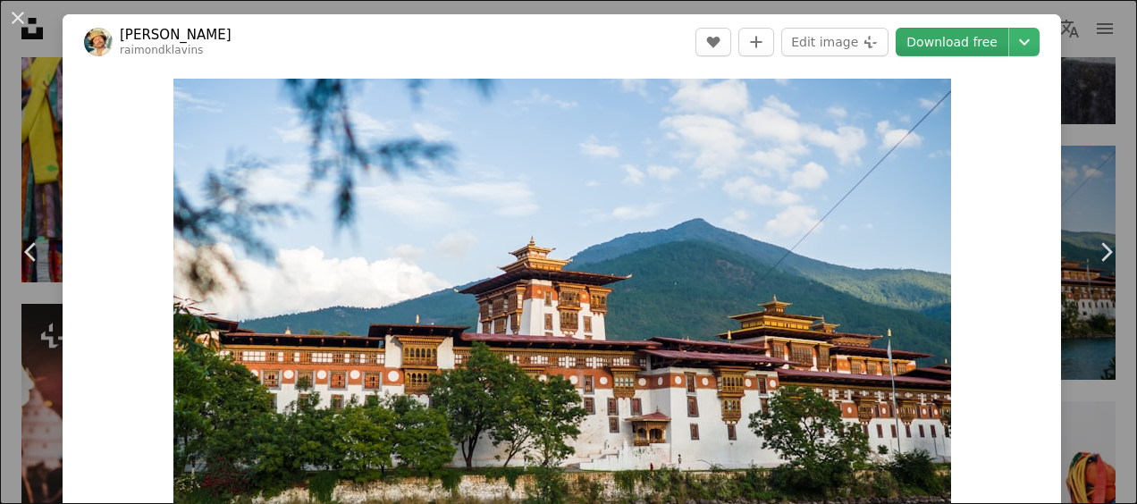
click at [932, 39] on link "Download free" at bounding box center [952, 42] width 113 height 29
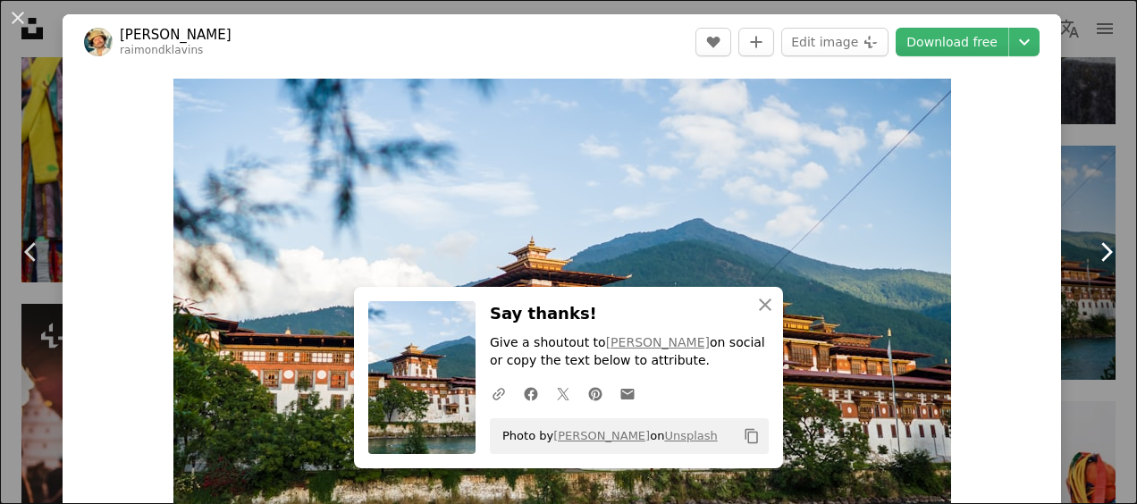
click at [1092, 256] on icon "Chevron right" at bounding box center [1106, 252] width 29 height 29
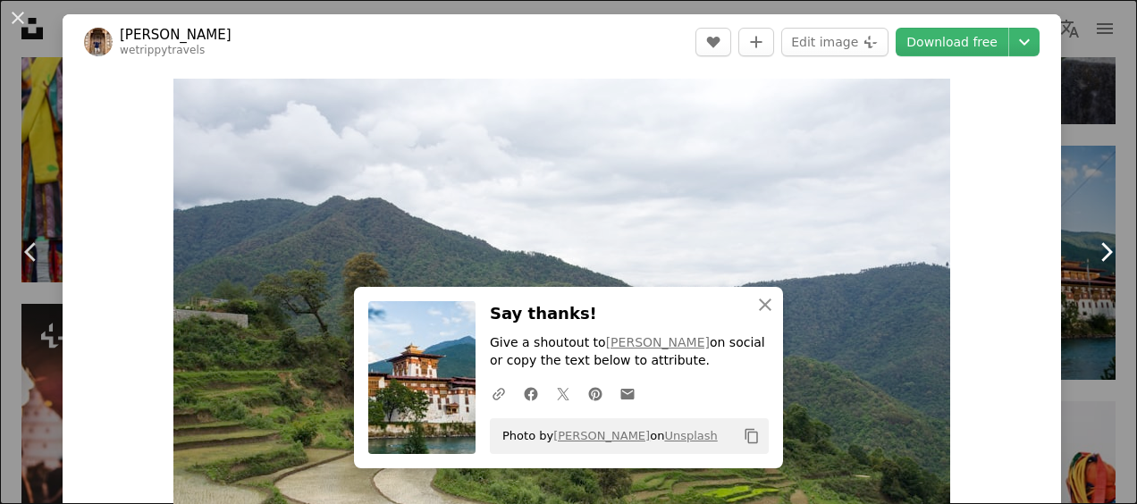
click at [1092, 256] on icon "Chevron right" at bounding box center [1106, 252] width 29 height 29
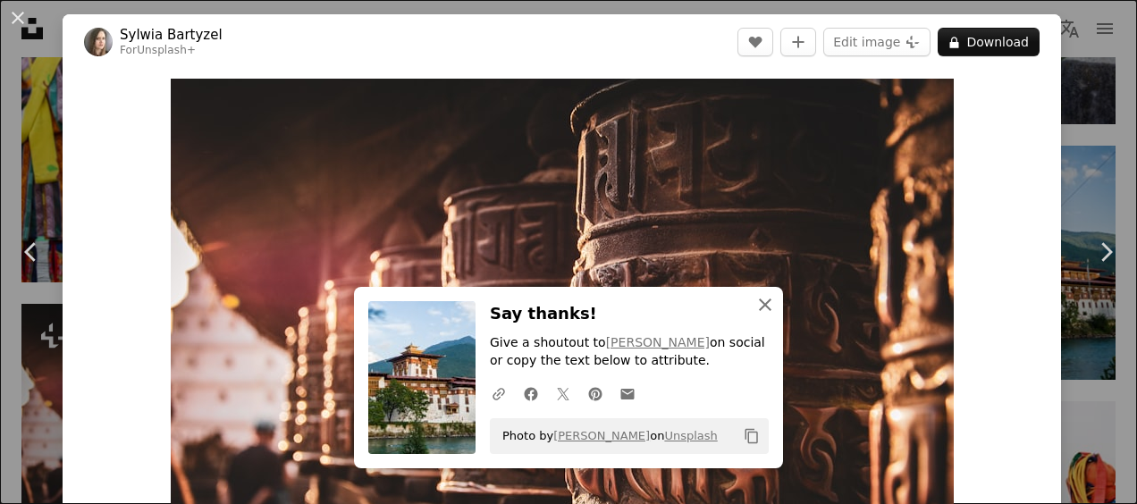
click at [757, 311] on icon "An X shape" at bounding box center [765, 304] width 21 height 21
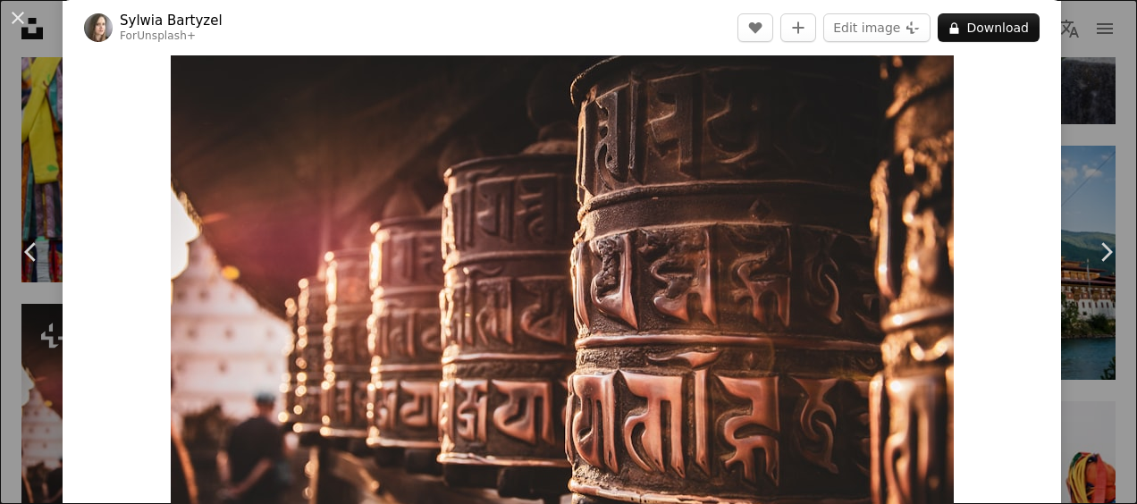
scroll to position [30, 0]
click at [1092, 254] on icon "Chevron right" at bounding box center [1106, 252] width 29 height 29
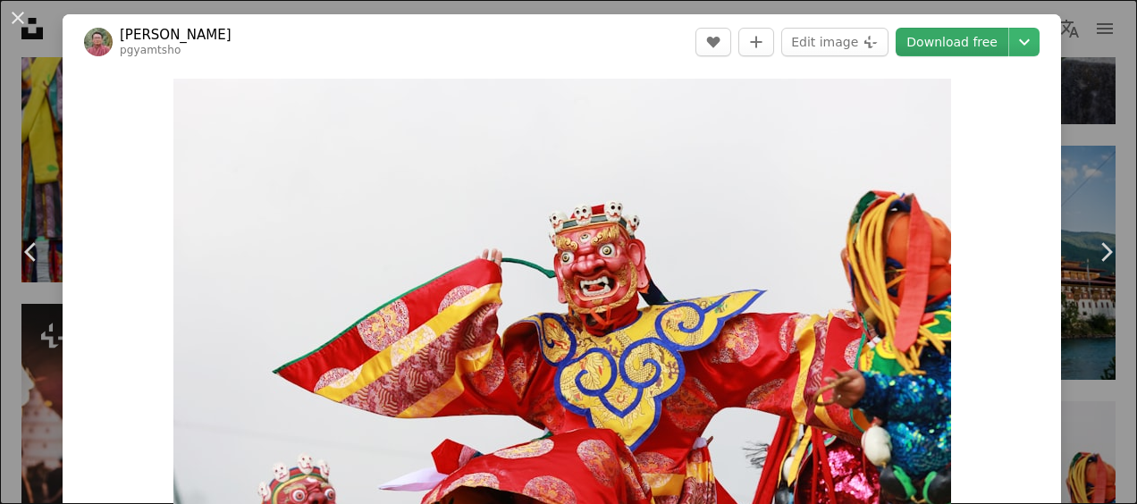
click at [941, 33] on link "Download free" at bounding box center [952, 42] width 113 height 29
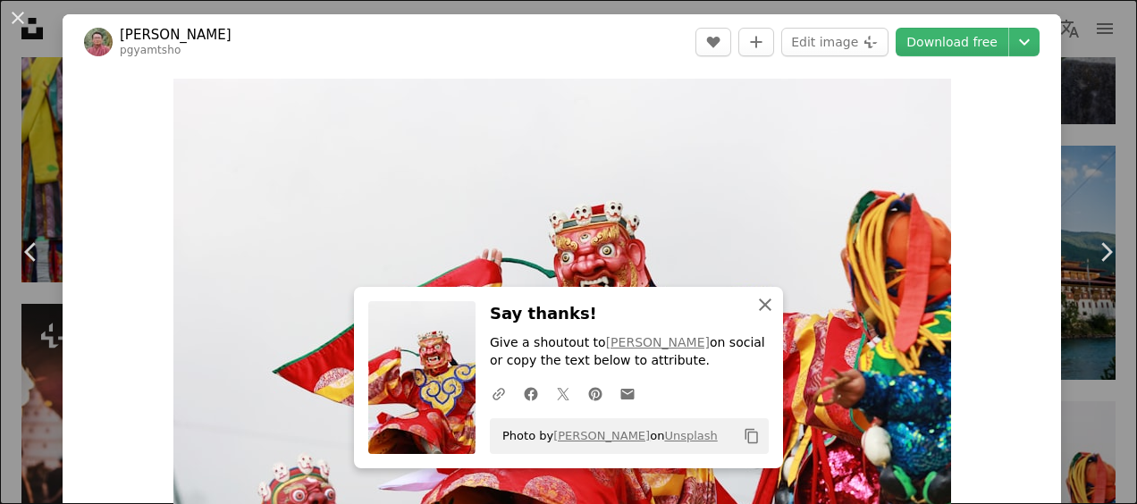
click at [764, 307] on icon "An X shape" at bounding box center [765, 304] width 21 height 21
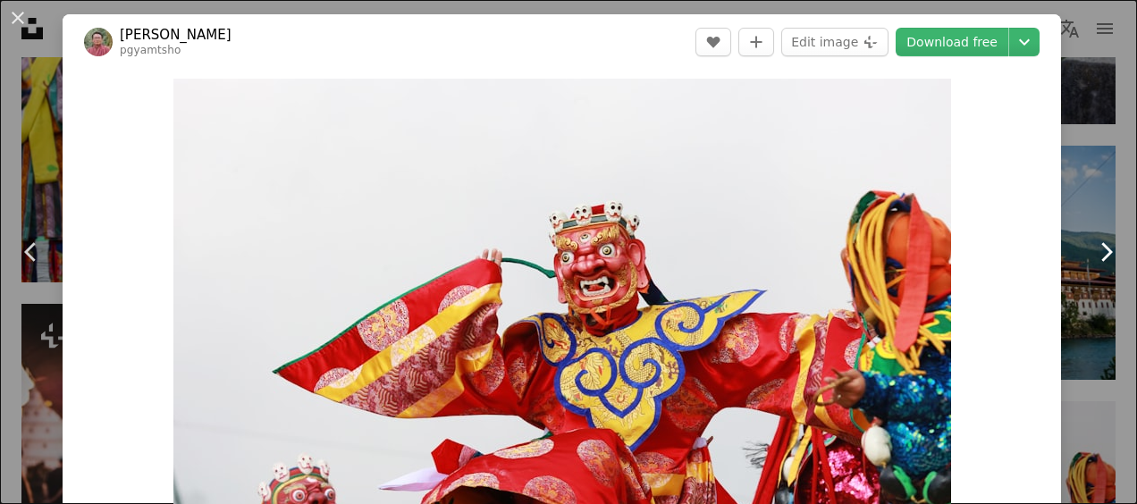
click at [1093, 254] on icon "Chevron right" at bounding box center [1106, 252] width 29 height 29
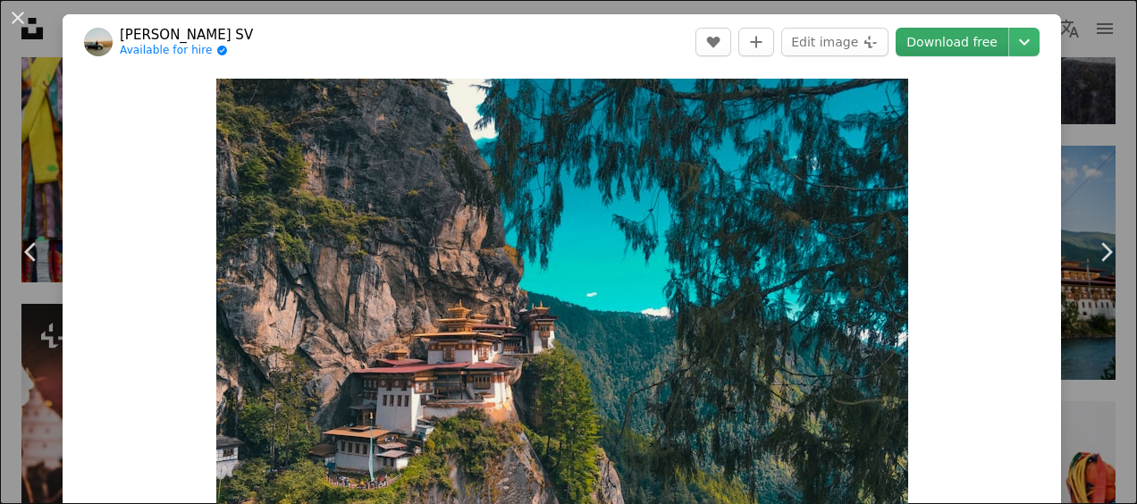
click at [934, 38] on link "Download free" at bounding box center [952, 42] width 113 height 29
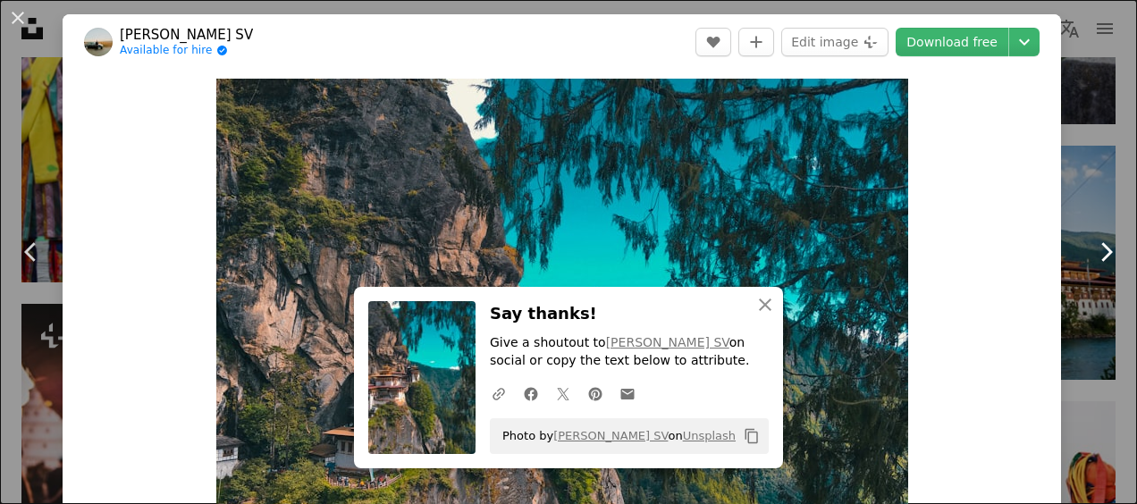
click at [1094, 252] on icon "Chevron right" at bounding box center [1106, 252] width 29 height 29
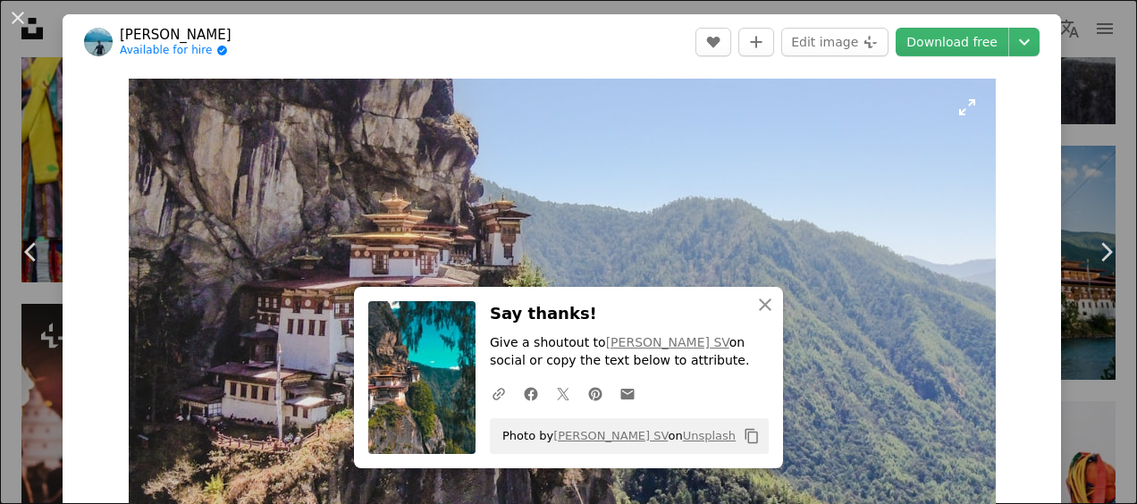
click at [676, 267] on img "Zoom in on this image" at bounding box center [562, 338] width 867 height 519
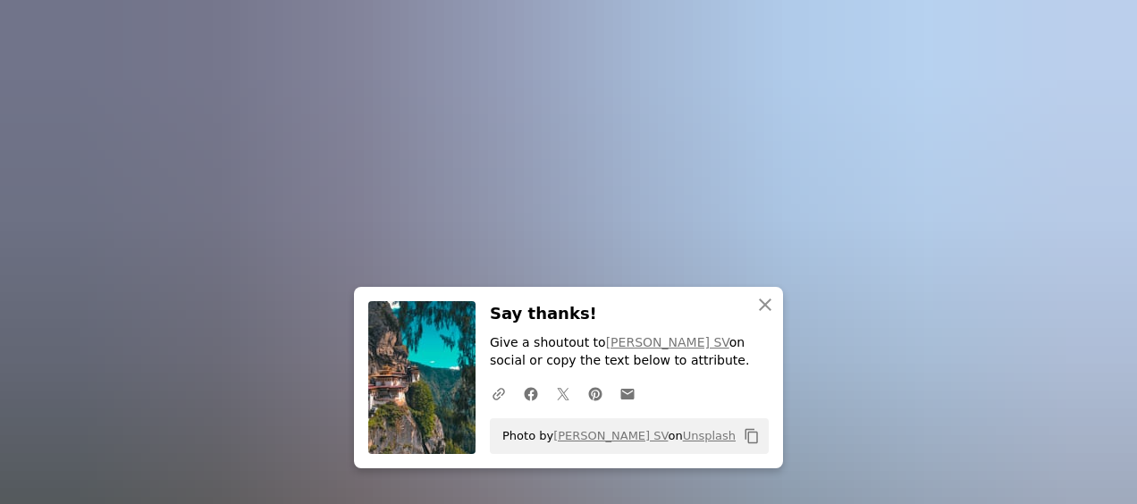
scroll to position [80, 0]
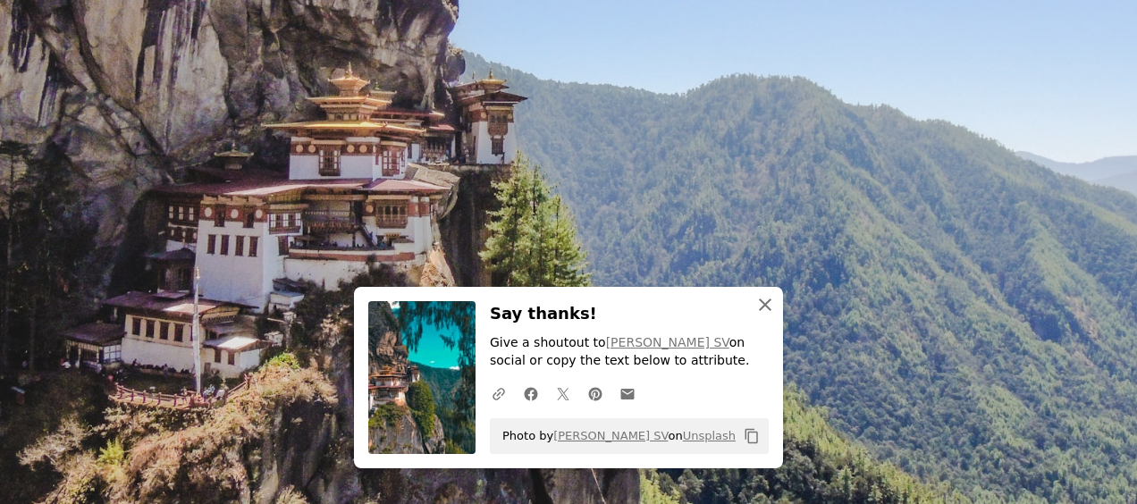
click at [755, 302] on icon "An X shape" at bounding box center [765, 304] width 21 height 21
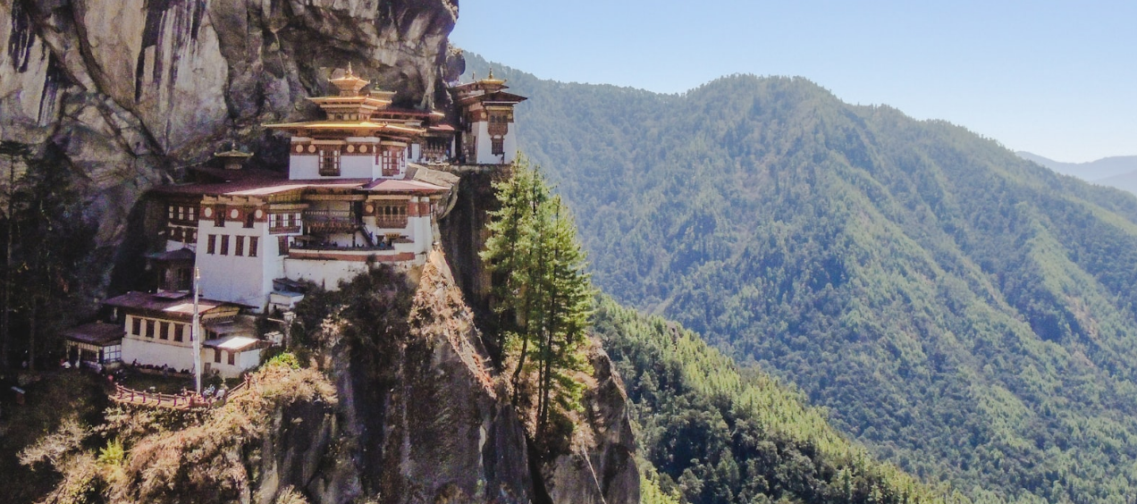
click at [752, 302] on img "Zoom out on this image" at bounding box center [568, 259] width 1139 height 681
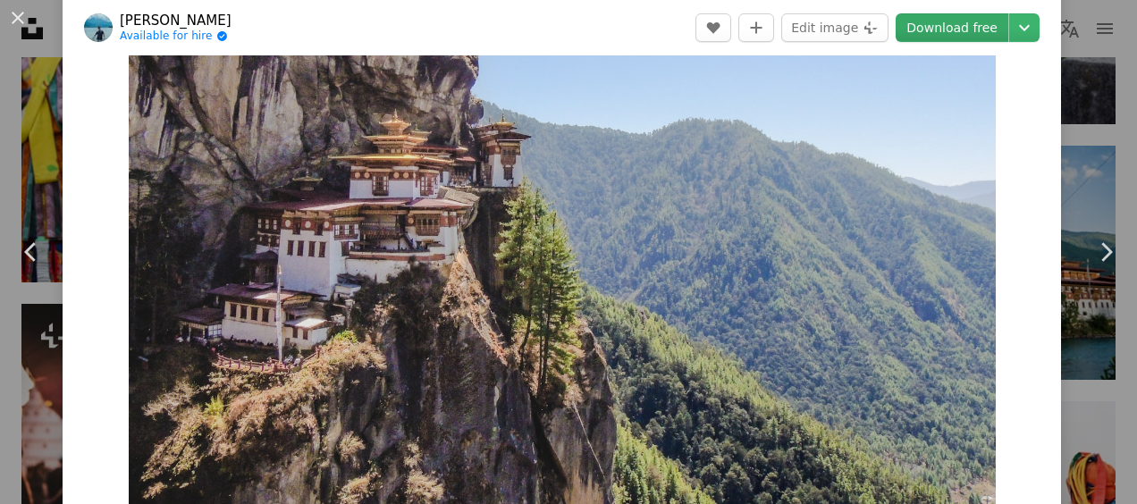
click at [916, 27] on link "Download free" at bounding box center [952, 27] width 113 height 29
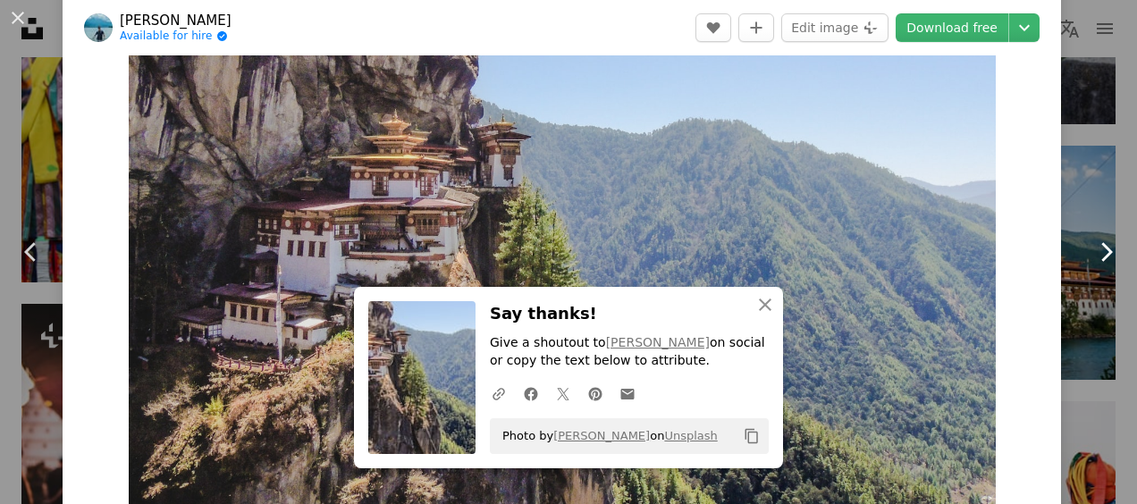
click at [1092, 253] on icon "Chevron right" at bounding box center [1106, 252] width 29 height 29
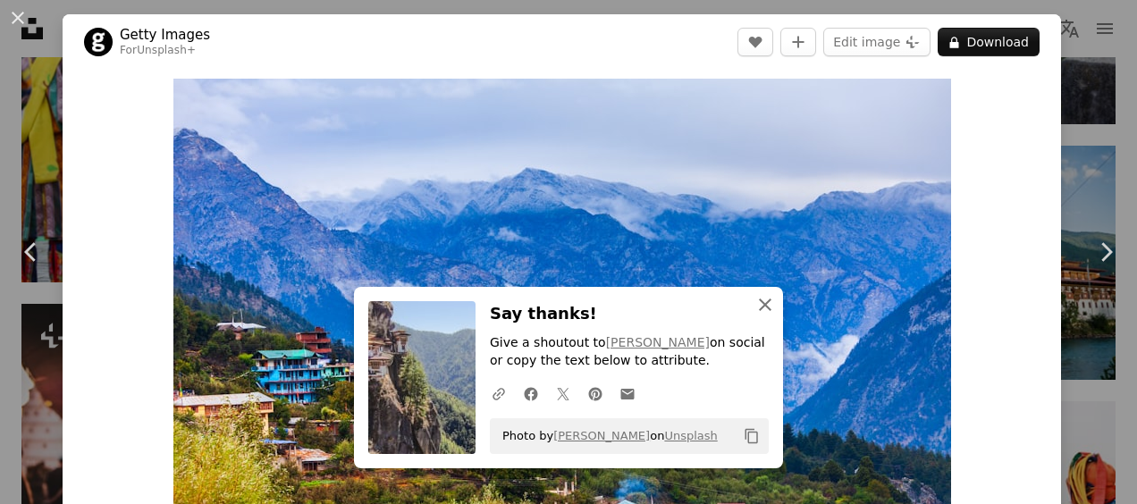
click at [763, 300] on icon "button" at bounding box center [765, 305] width 13 height 13
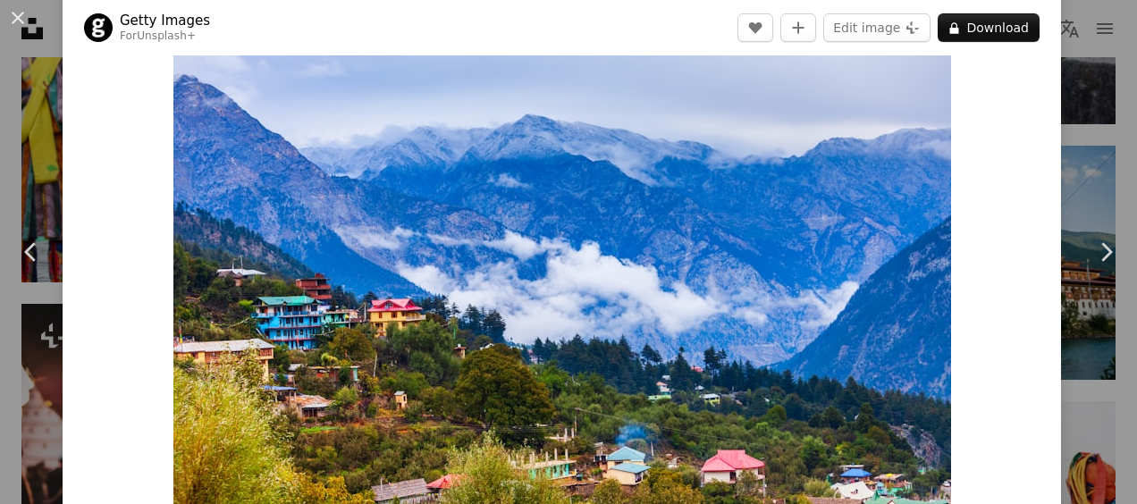
scroll to position [72, 0]
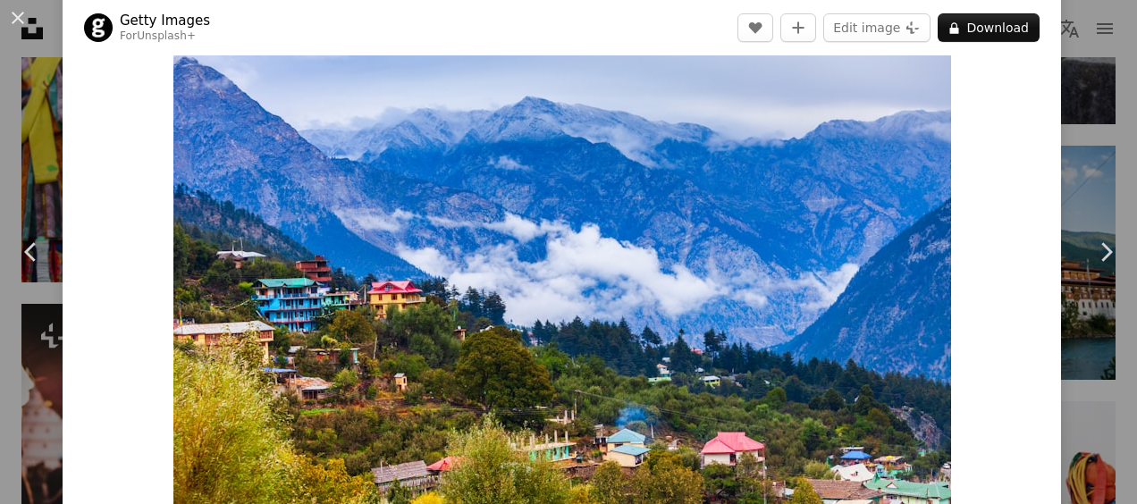
click at [127, 132] on div "Zoom in" at bounding box center [562, 266] width 999 height 537
click at [1092, 252] on icon "Chevron right" at bounding box center [1106, 252] width 29 height 29
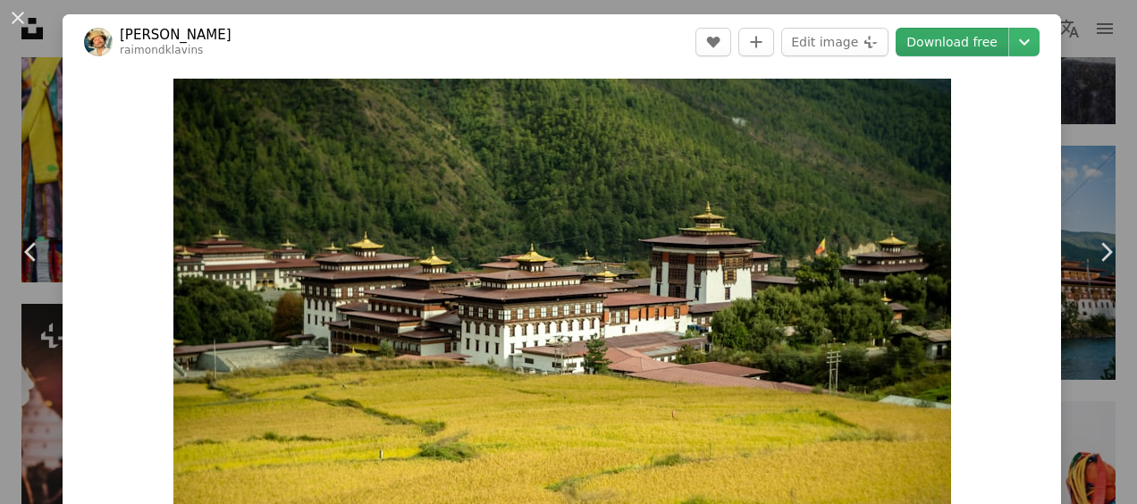
click at [939, 39] on link "Download free" at bounding box center [952, 42] width 113 height 29
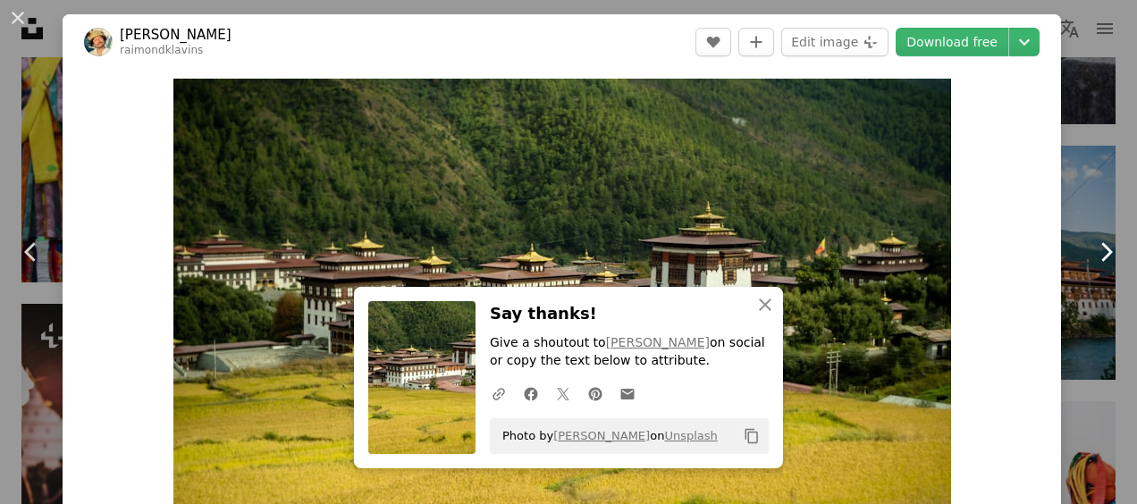
click at [1102, 254] on icon at bounding box center [1108, 251] width 12 height 19
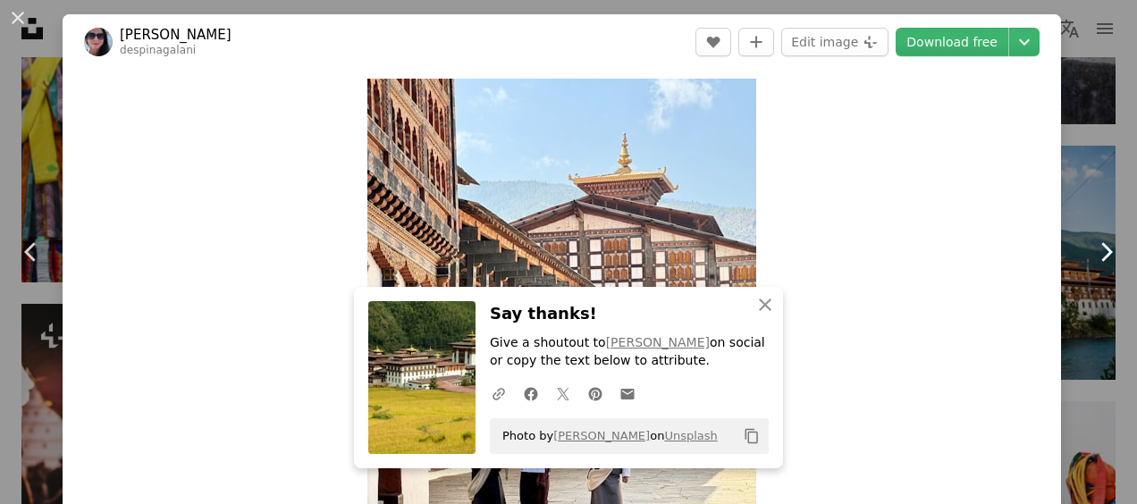
click at [1092, 245] on icon "Chevron right" at bounding box center [1106, 252] width 29 height 29
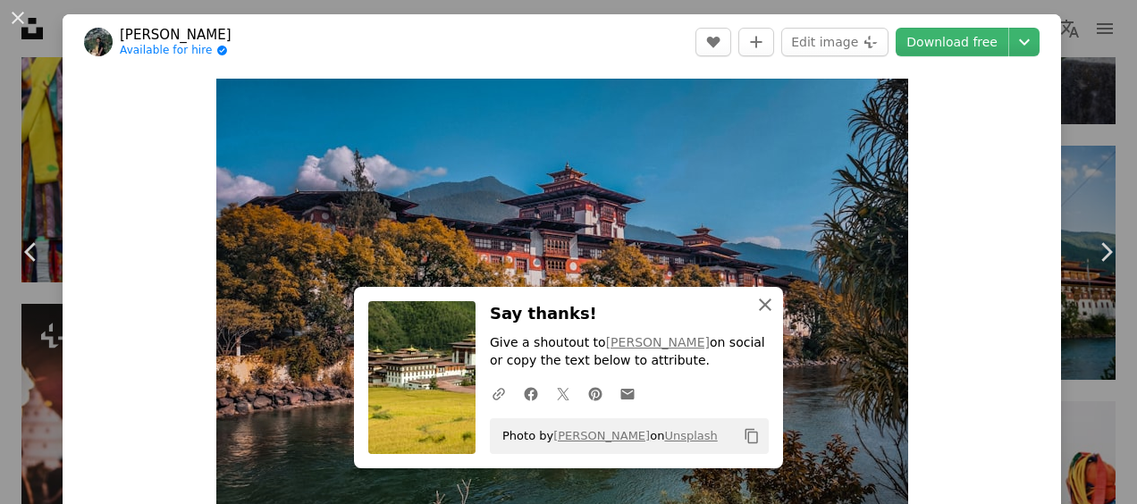
click at [762, 304] on icon "An X shape" at bounding box center [765, 304] width 21 height 21
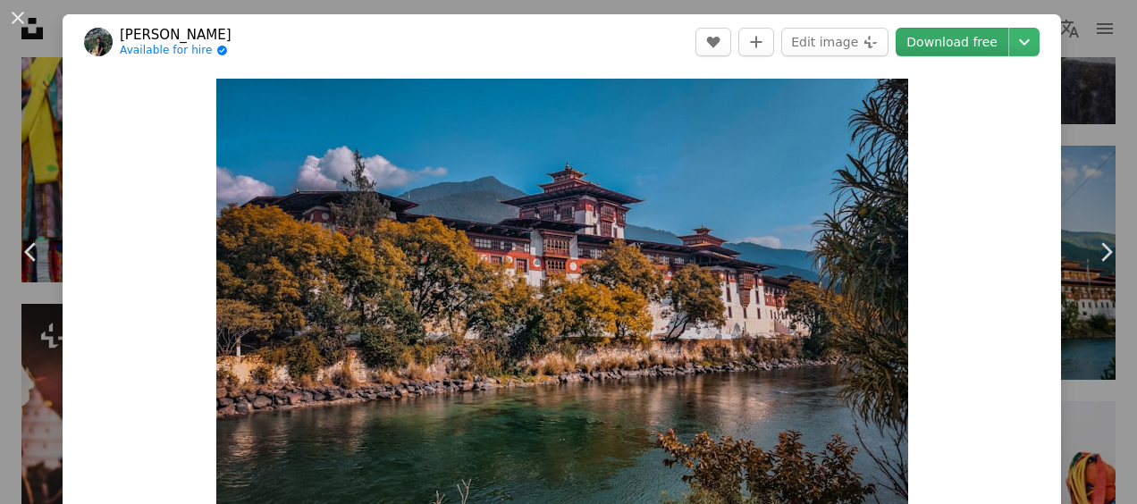
click at [946, 46] on link "Download free" at bounding box center [952, 42] width 113 height 29
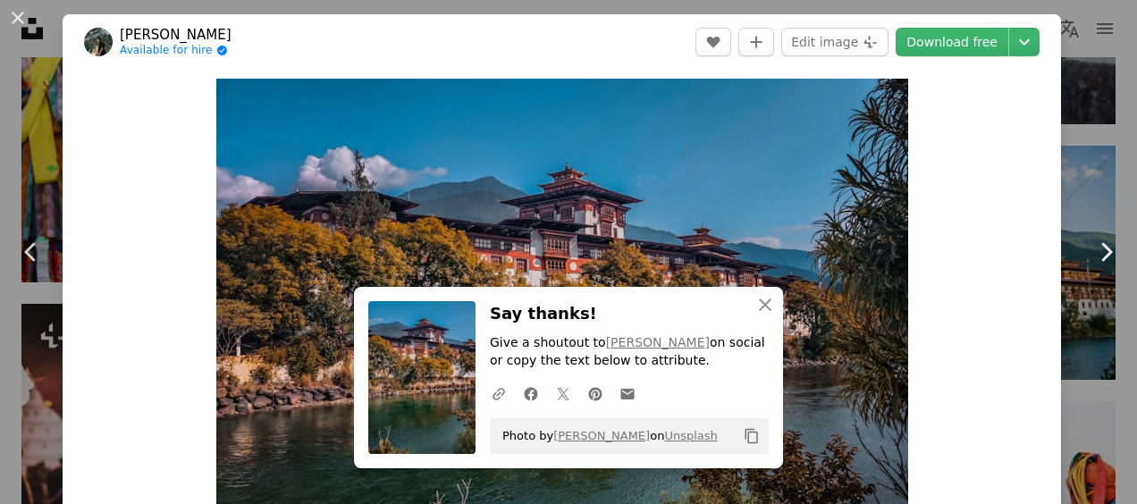
click at [1093, 250] on icon "Chevron right" at bounding box center [1106, 252] width 29 height 29
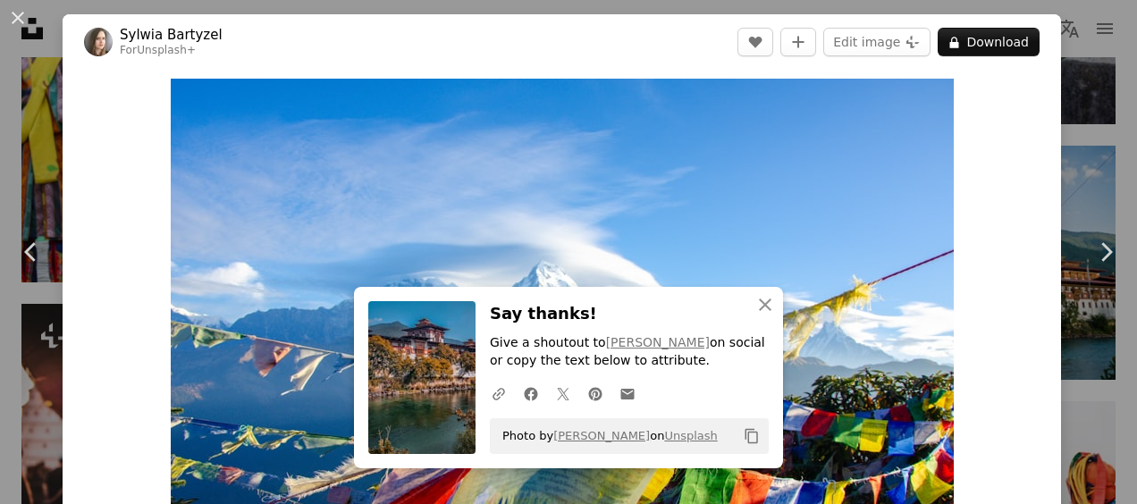
click at [647, 13] on div "An X shape Chevron left Chevron right [PERSON_NAME] For Unsplash+ A heart A plu…" at bounding box center [568, 252] width 1137 height 504
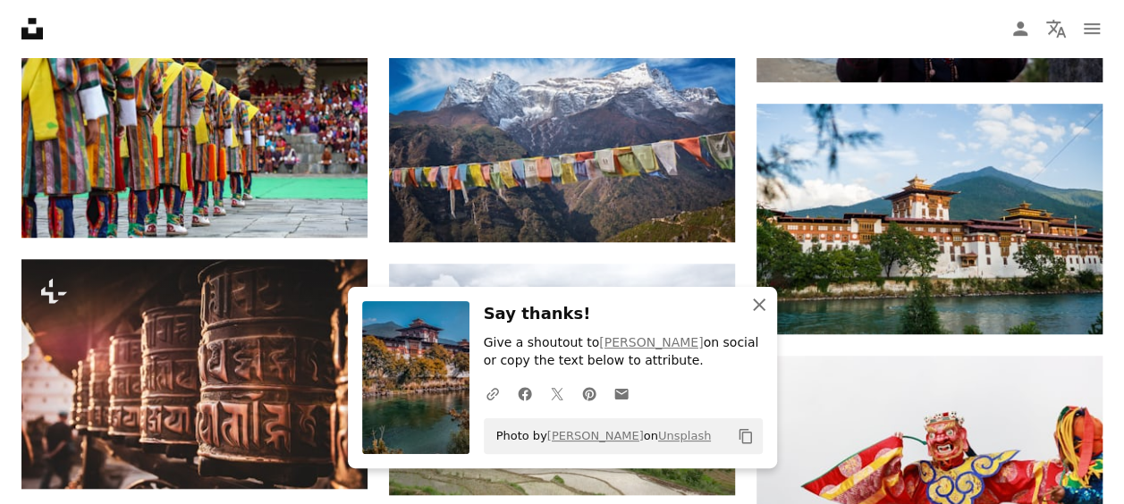
click at [762, 297] on icon "An X shape" at bounding box center [758, 304] width 21 height 21
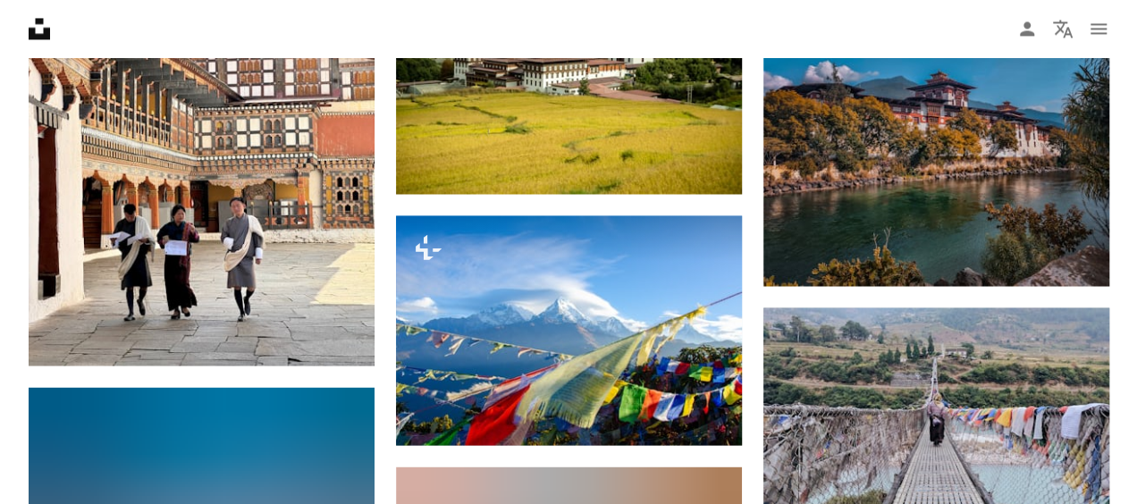
scroll to position [4839, 0]
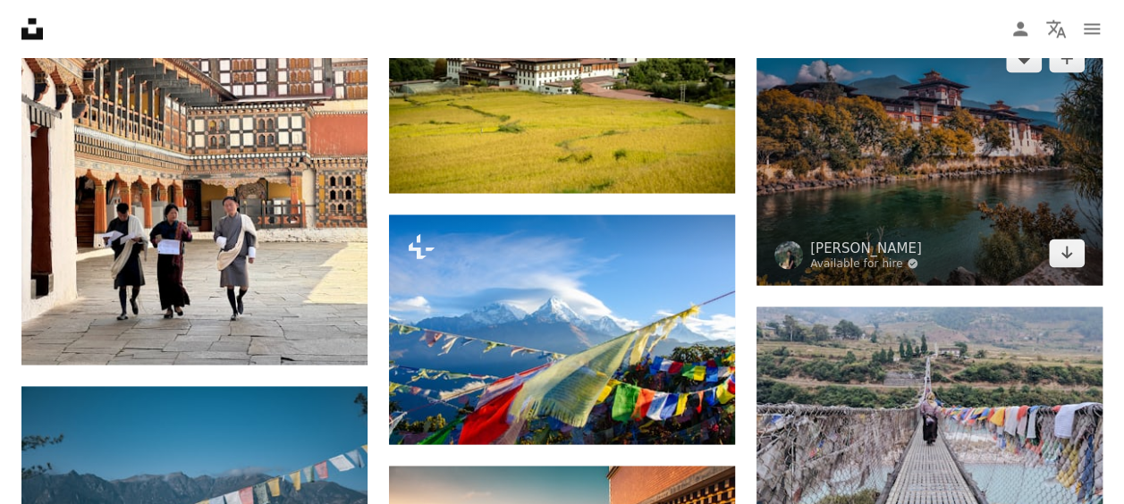
click at [894, 150] on img at bounding box center [929, 155] width 346 height 259
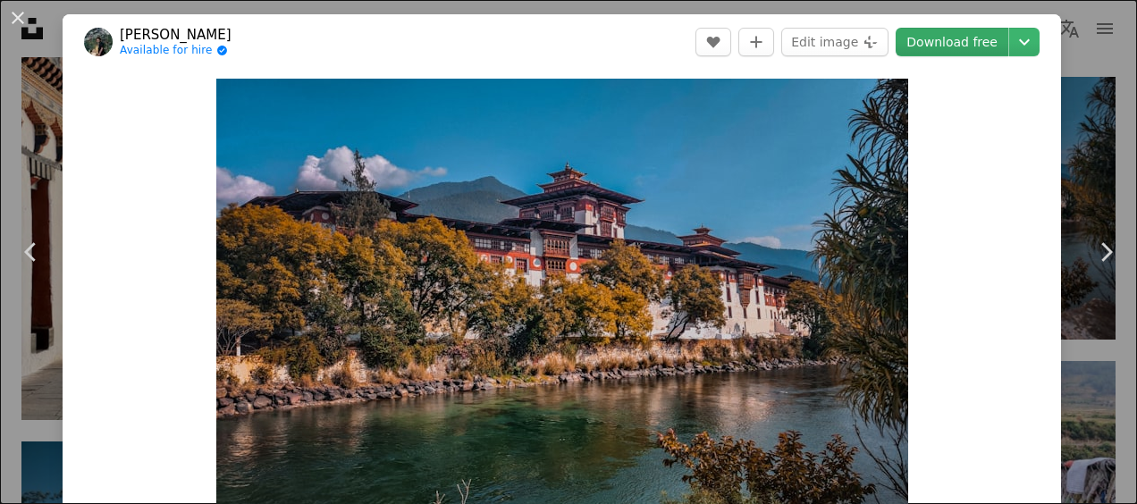
click at [926, 32] on link "Download free" at bounding box center [952, 42] width 113 height 29
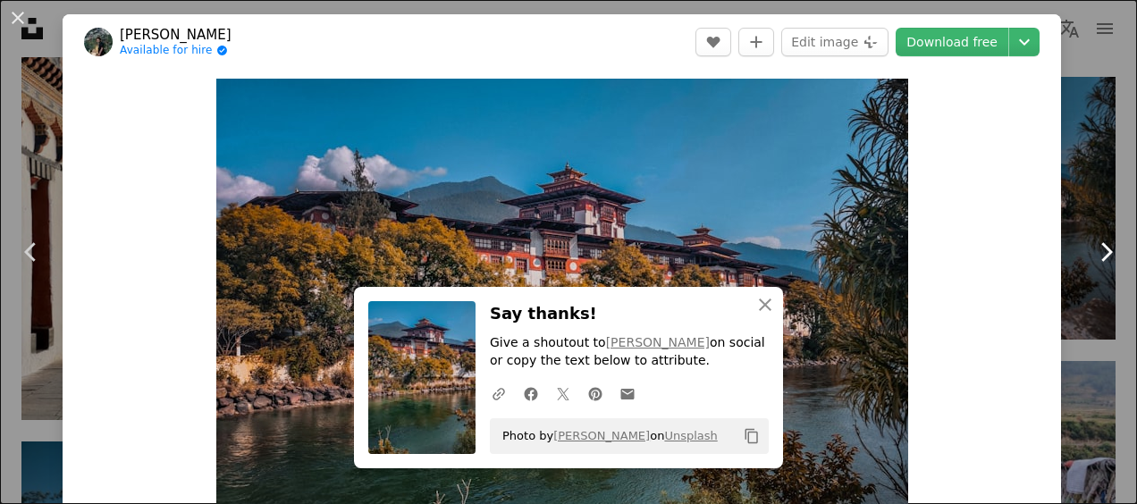
click at [1102, 256] on icon at bounding box center [1108, 251] width 12 height 19
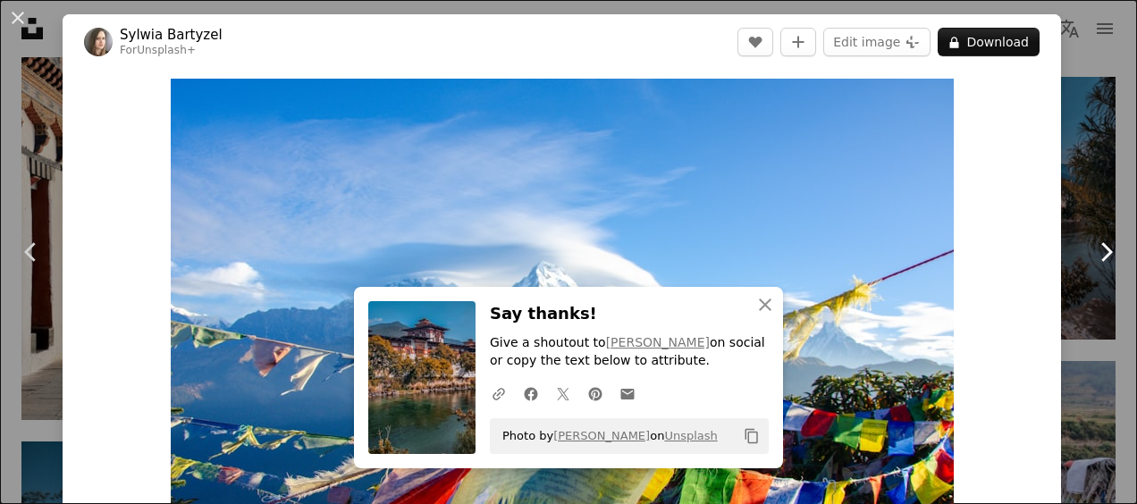
click at [1102, 256] on icon at bounding box center [1108, 251] width 12 height 19
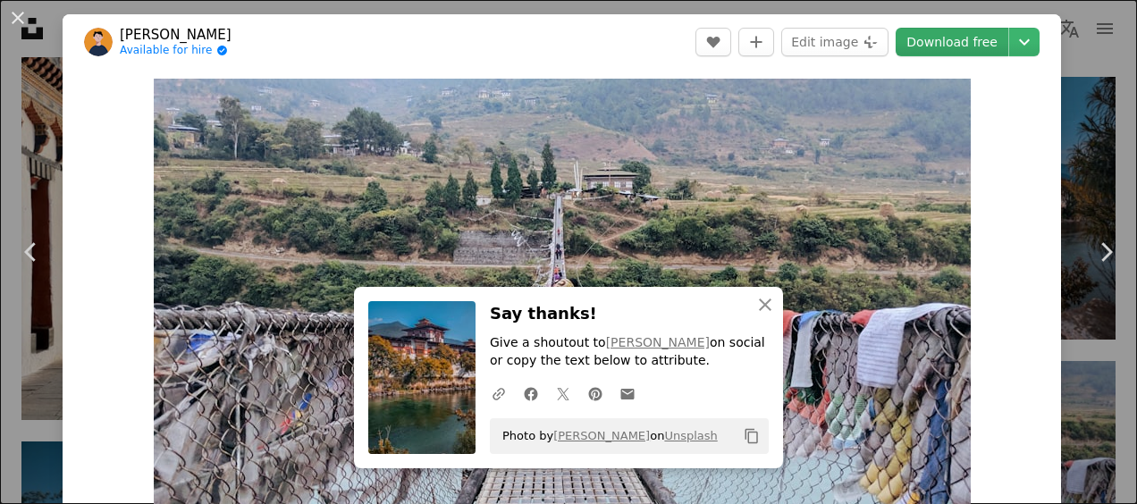
click at [973, 32] on link "Download free" at bounding box center [952, 42] width 113 height 29
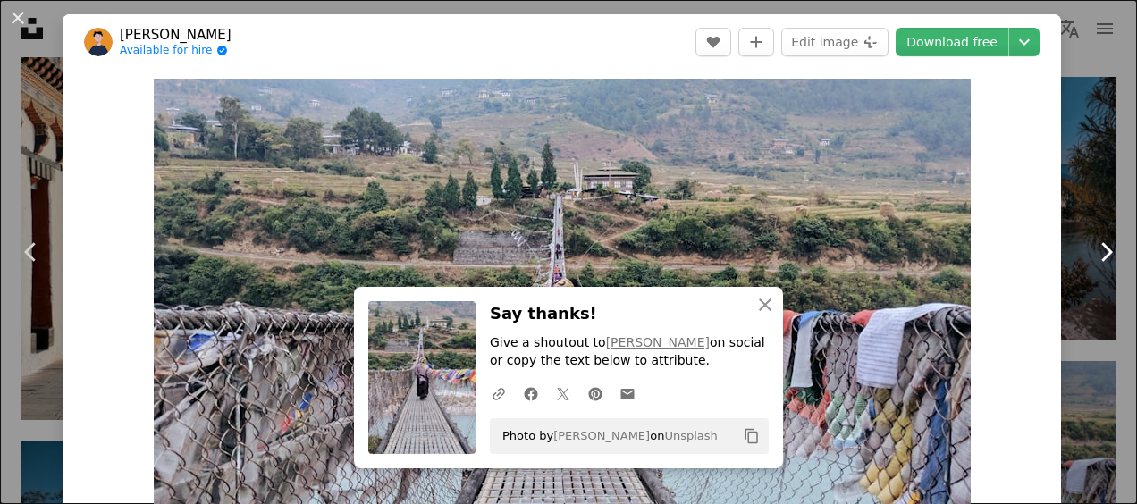
click at [1092, 252] on icon "Chevron right" at bounding box center [1106, 252] width 29 height 29
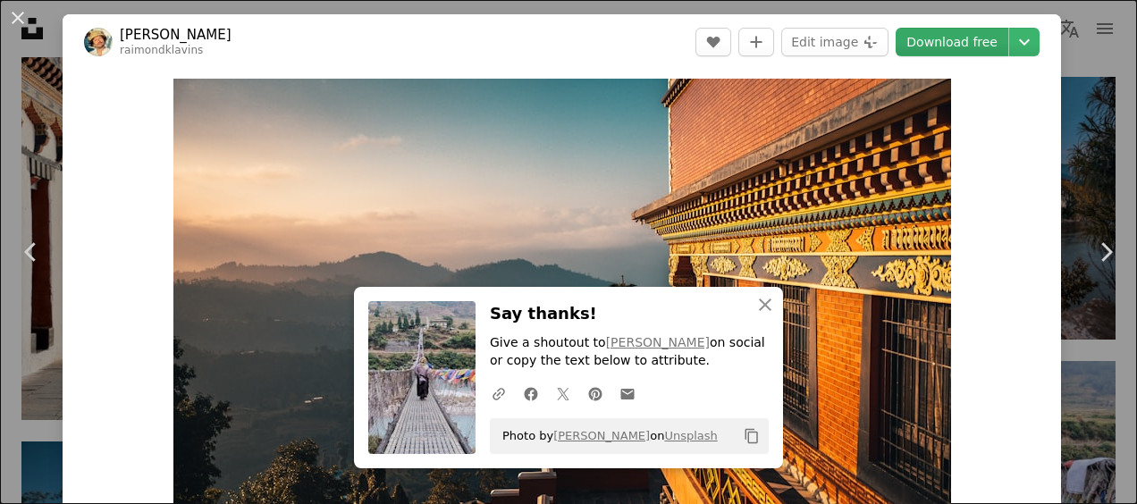
click at [925, 42] on link "Download free" at bounding box center [952, 42] width 113 height 29
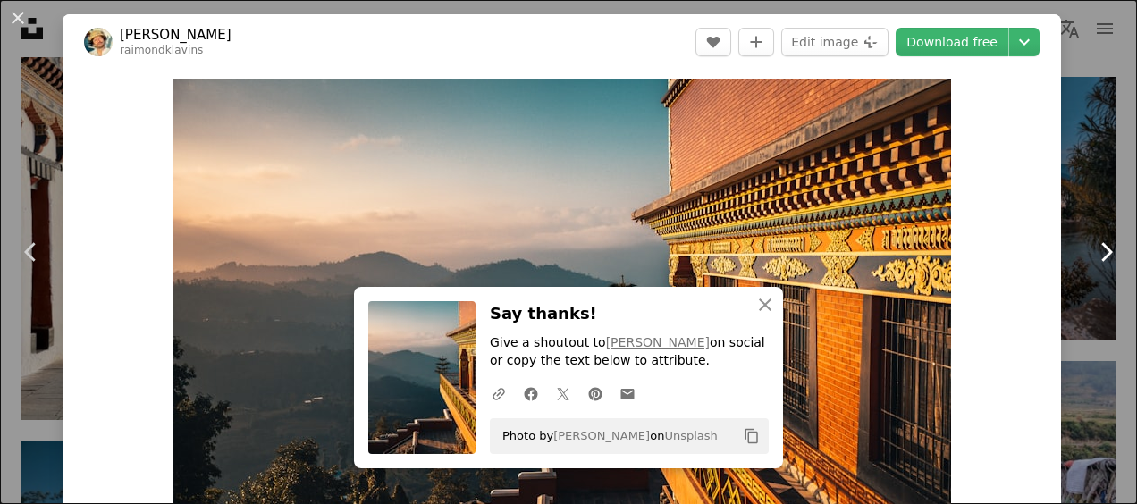
click at [1102, 256] on icon at bounding box center [1108, 251] width 12 height 19
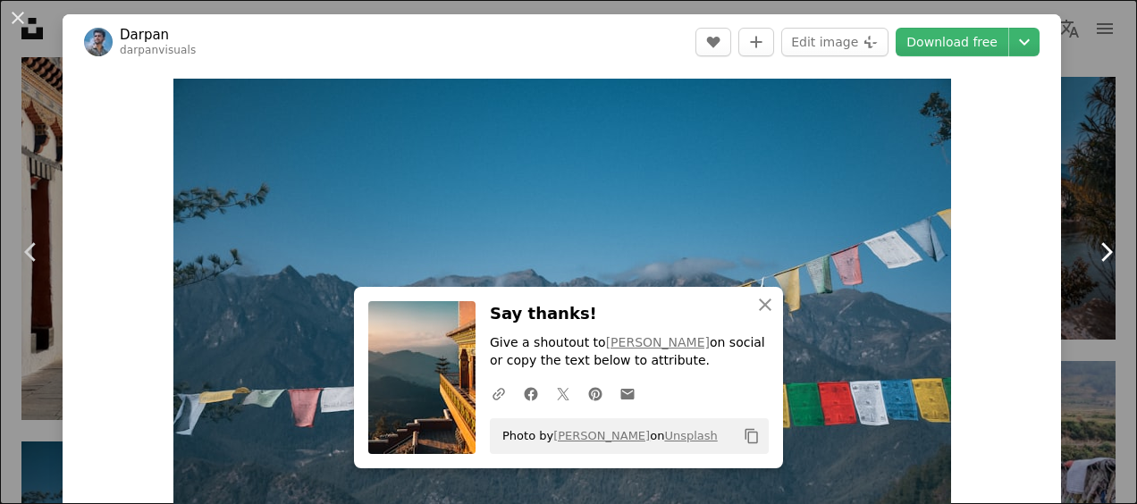
click at [1102, 256] on icon at bounding box center [1108, 251] width 12 height 19
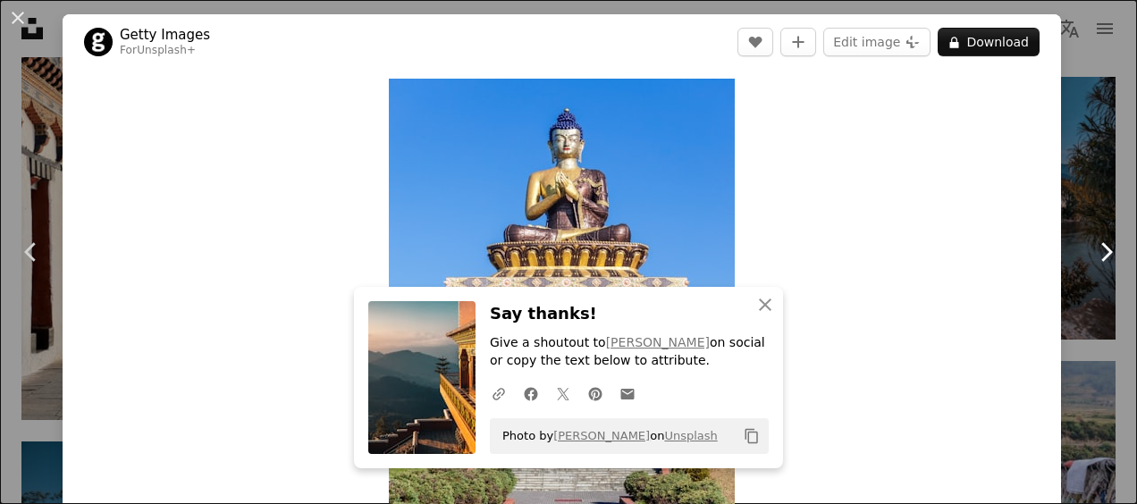
click at [1102, 256] on icon at bounding box center [1108, 251] width 12 height 19
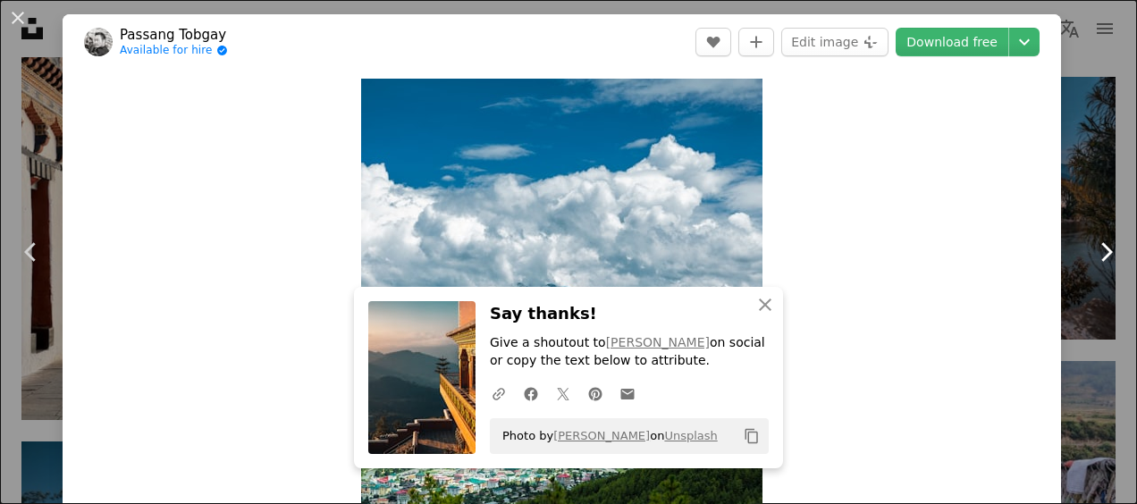
click at [1102, 256] on icon at bounding box center [1108, 251] width 12 height 19
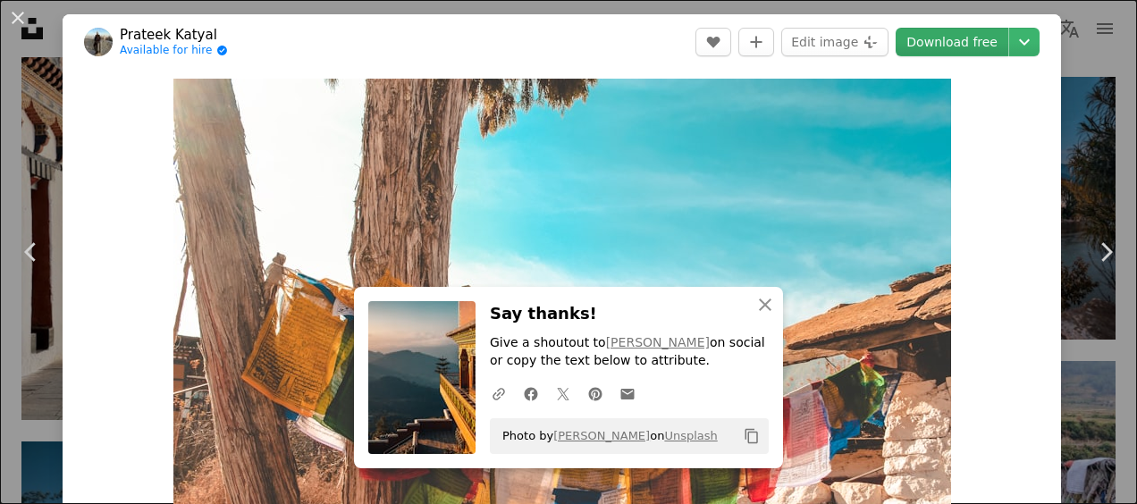
click at [960, 46] on link "Download free" at bounding box center [952, 42] width 113 height 29
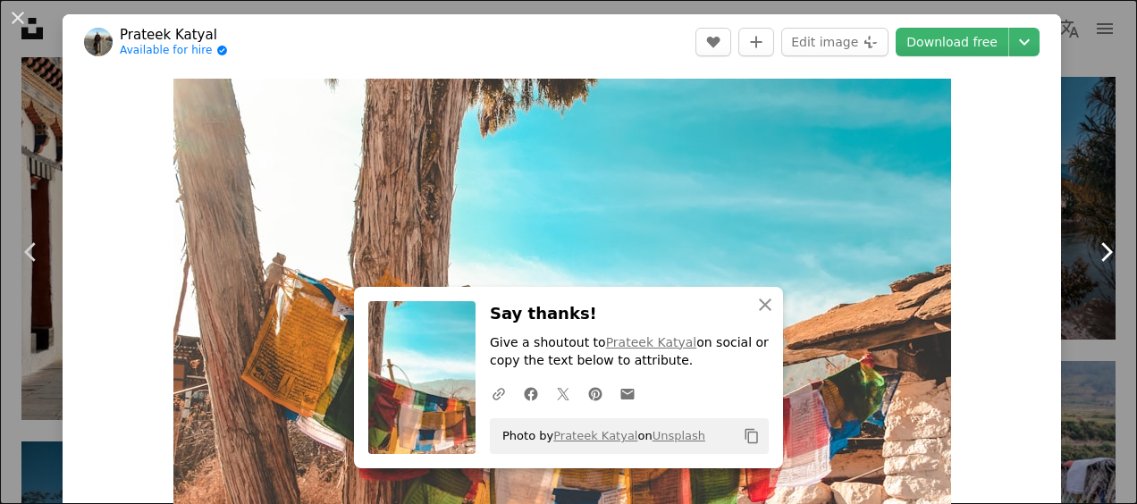
click at [1102, 245] on icon at bounding box center [1108, 251] width 12 height 19
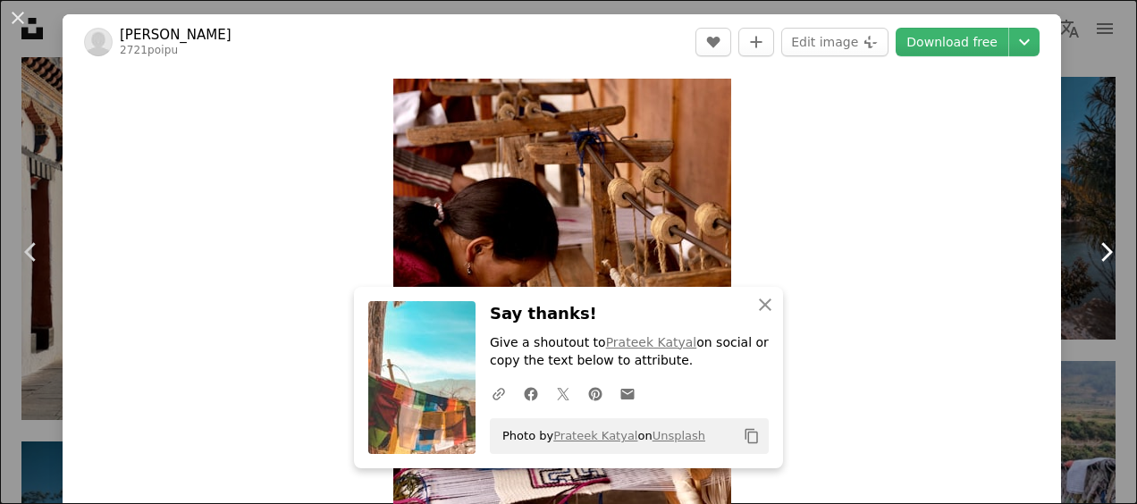
click at [1102, 245] on icon at bounding box center [1108, 251] width 12 height 19
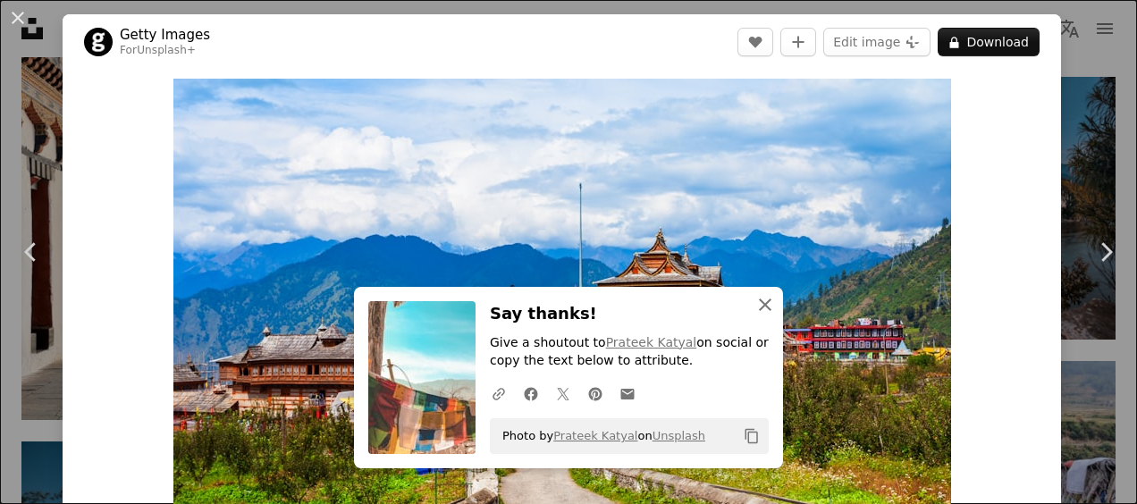
click at [759, 308] on icon "button" at bounding box center [765, 305] width 13 height 13
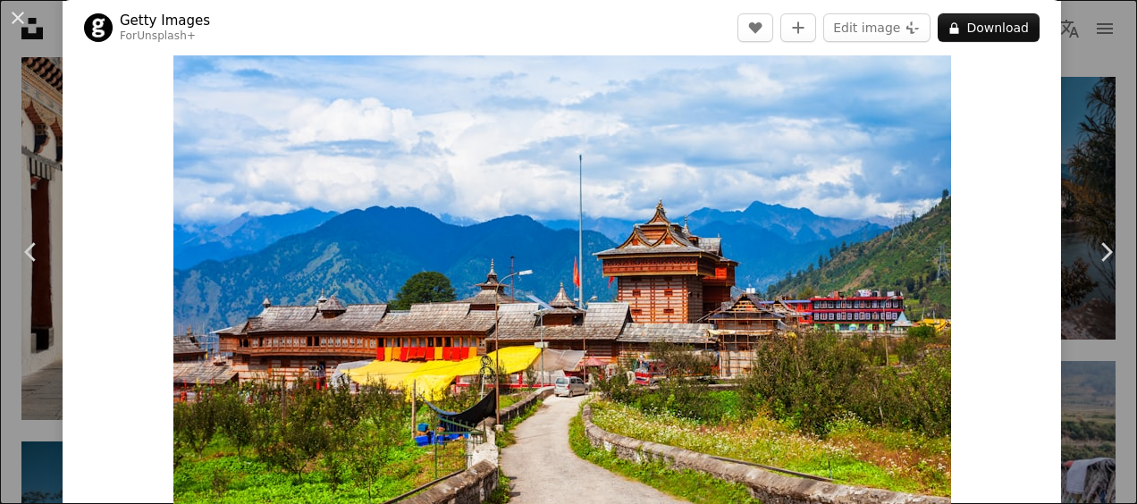
scroll to position [34, 0]
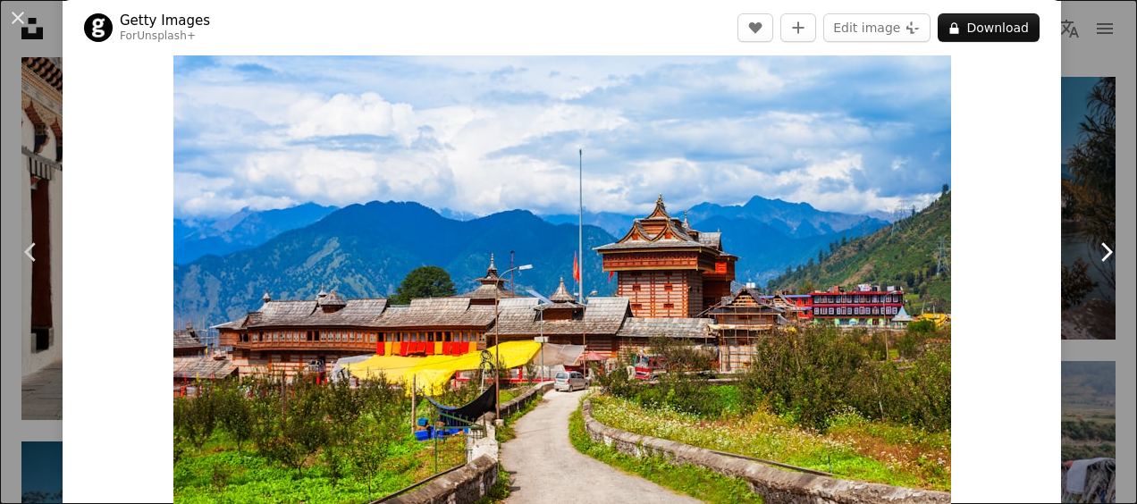
click at [1102, 259] on icon at bounding box center [1108, 251] width 12 height 19
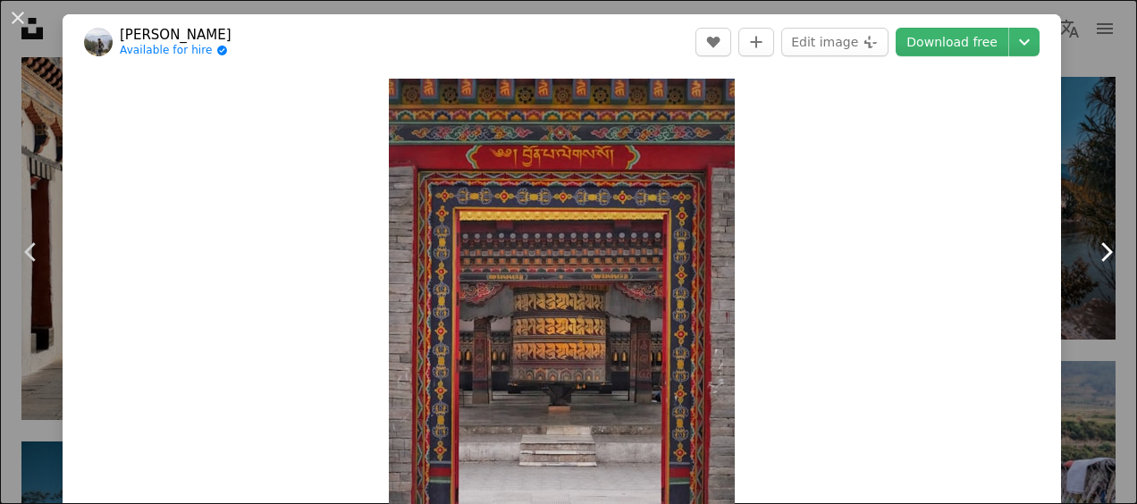
click at [1102, 259] on icon at bounding box center [1108, 251] width 12 height 19
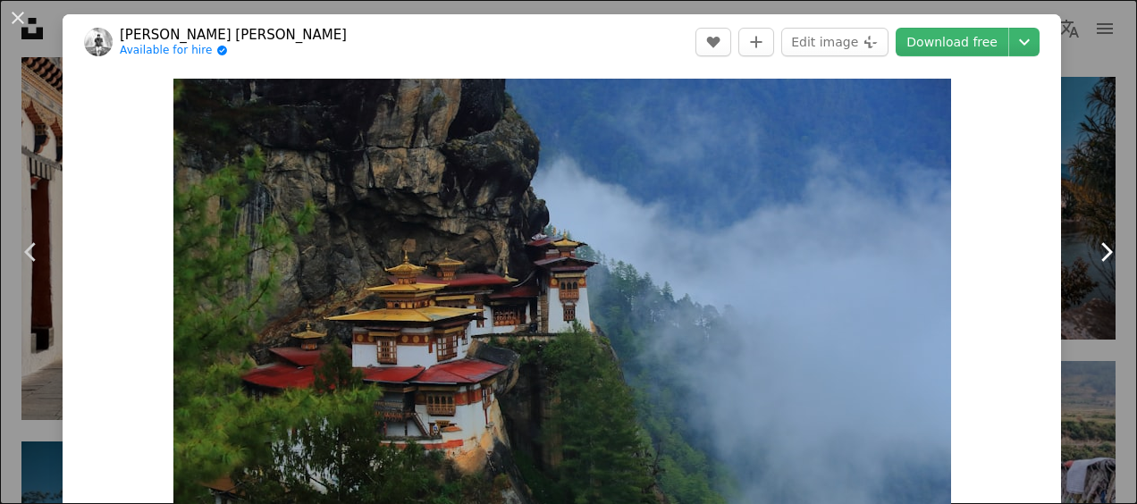
click at [1102, 259] on icon at bounding box center [1108, 251] width 12 height 19
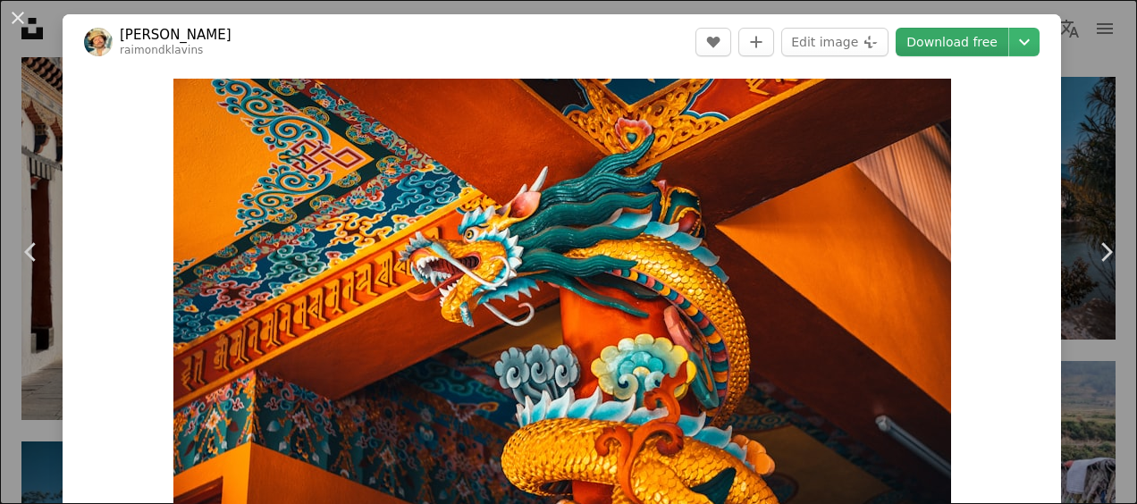
click at [943, 43] on link "Download free" at bounding box center [952, 42] width 113 height 29
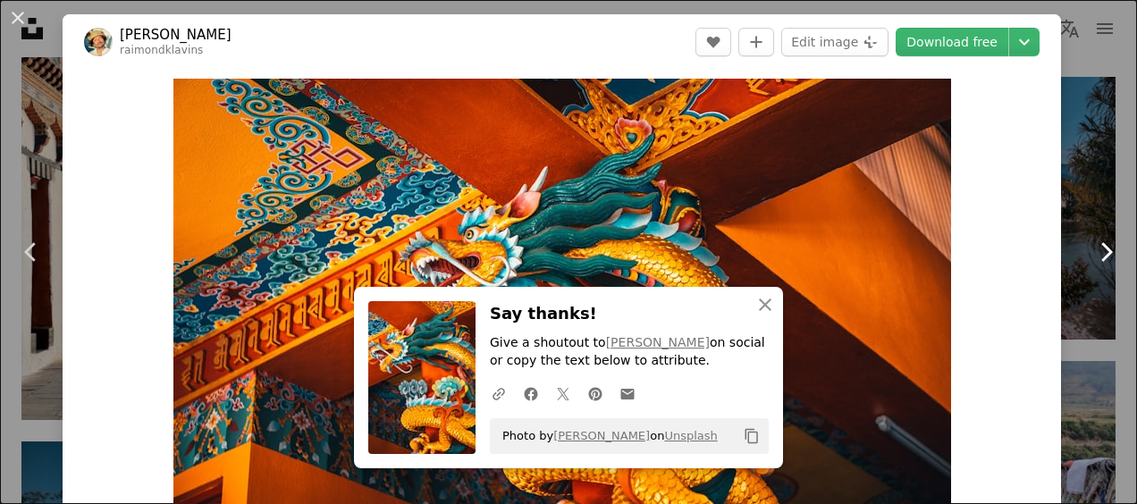
click at [1092, 249] on icon "Chevron right" at bounding box center [1106, 252] width 29 height 29
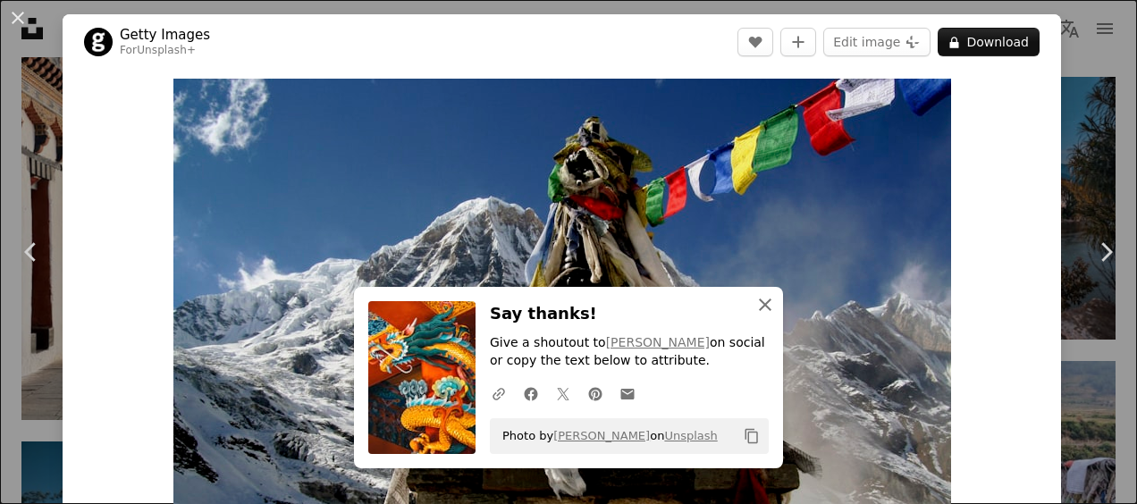
click at [764, 297] on icon "An X shape" at bounding box center [765, 304] width 21 height 21
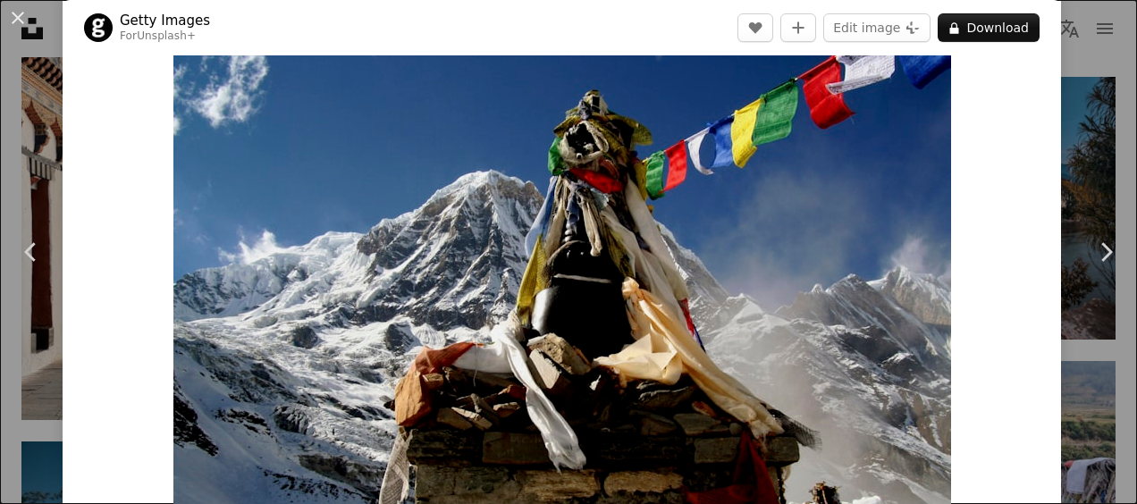
scroll to position [36, 0]
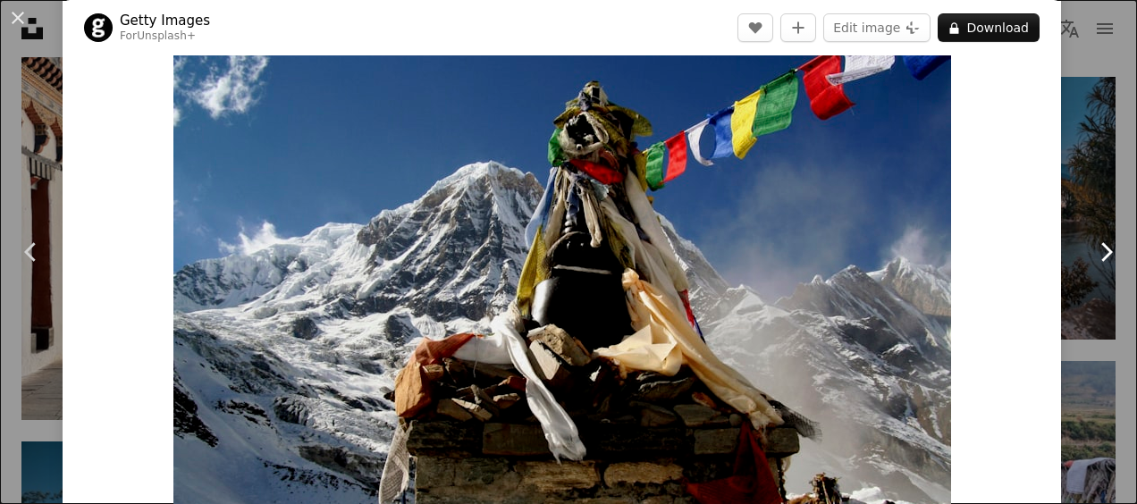
click at [1100, 243] on icon "Chevron right" at bounding box center [1106, 252] width 29 height 29
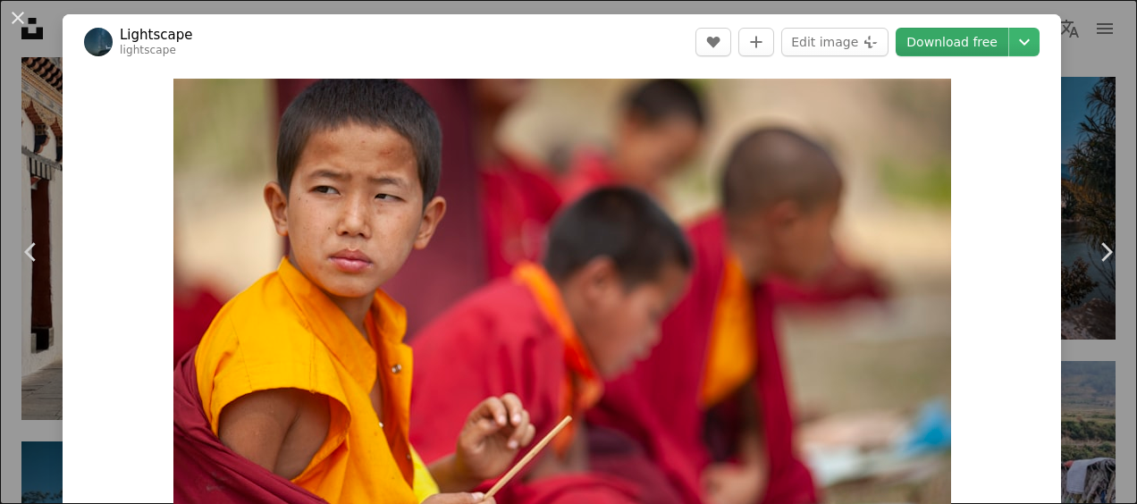
click at [939, 49] on link "Download free" at bounding box center [952, 42] width 113 height 29
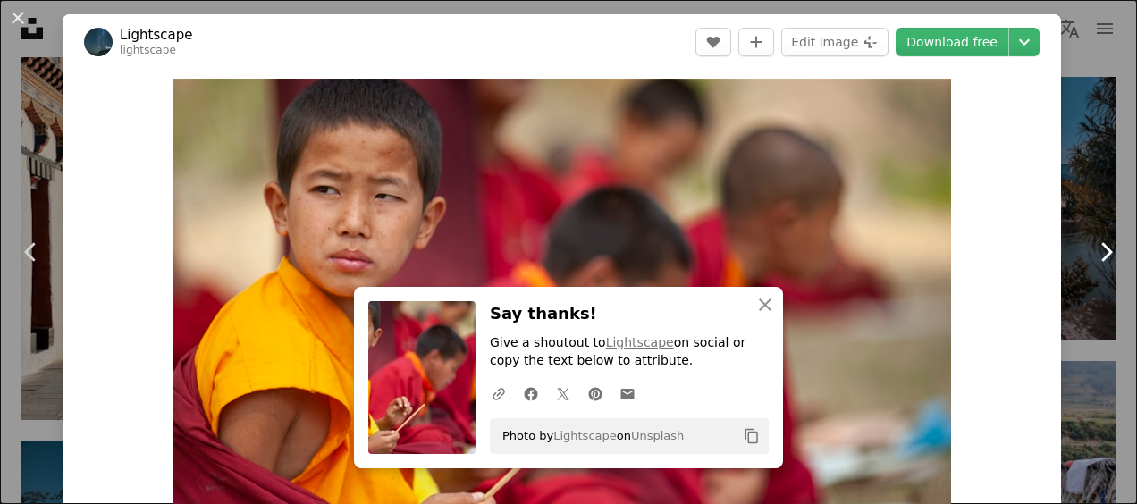
click at [1100, 247] on icon "Chevron right" at bounding box center [1106, 252] width 29 height 29
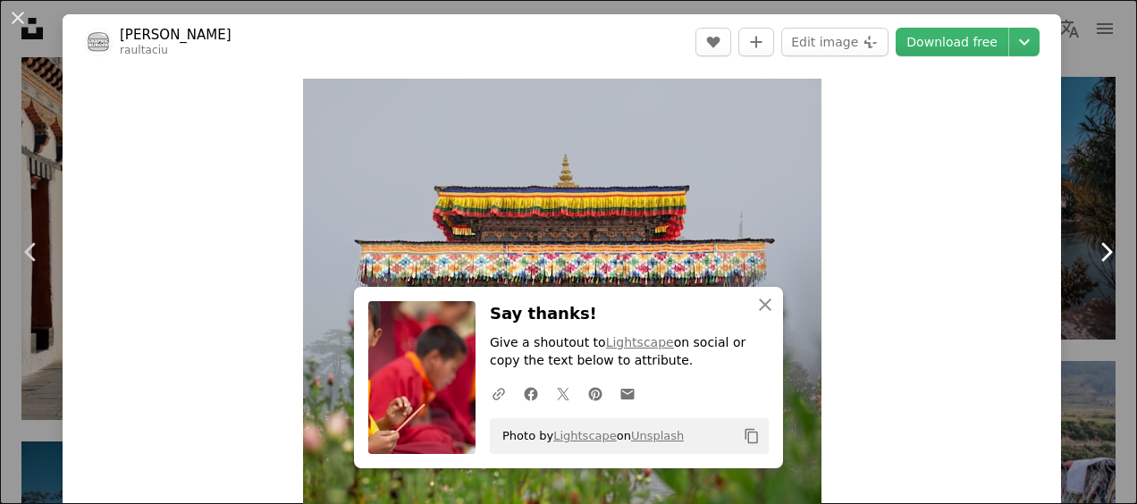
click at [1100, 247] on icon "Chevron right" at bounding box center [1106, 252] width 29 height 29
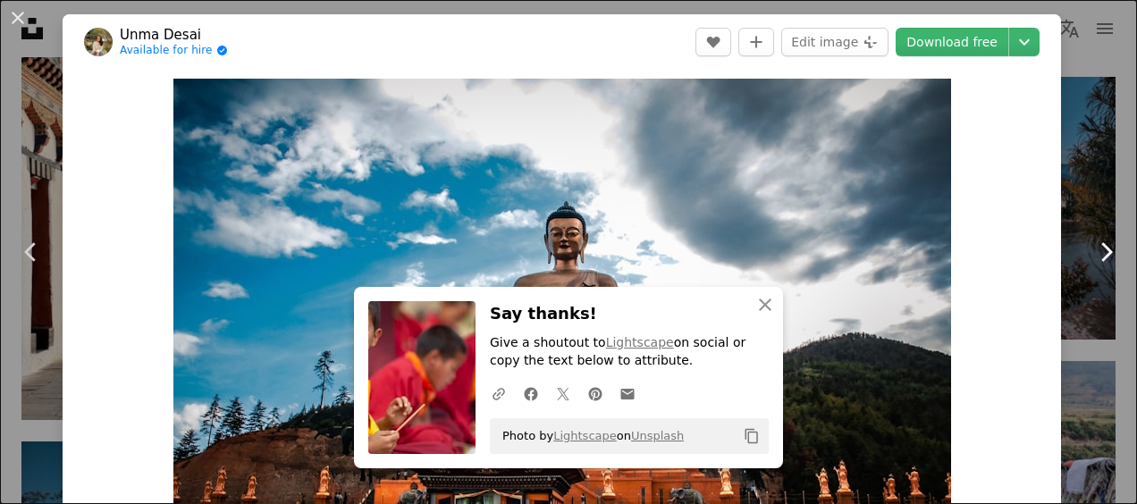
click at [1100, 247] on icon "Chevron right" at bounding box center [1106, 252] width 29 height 29
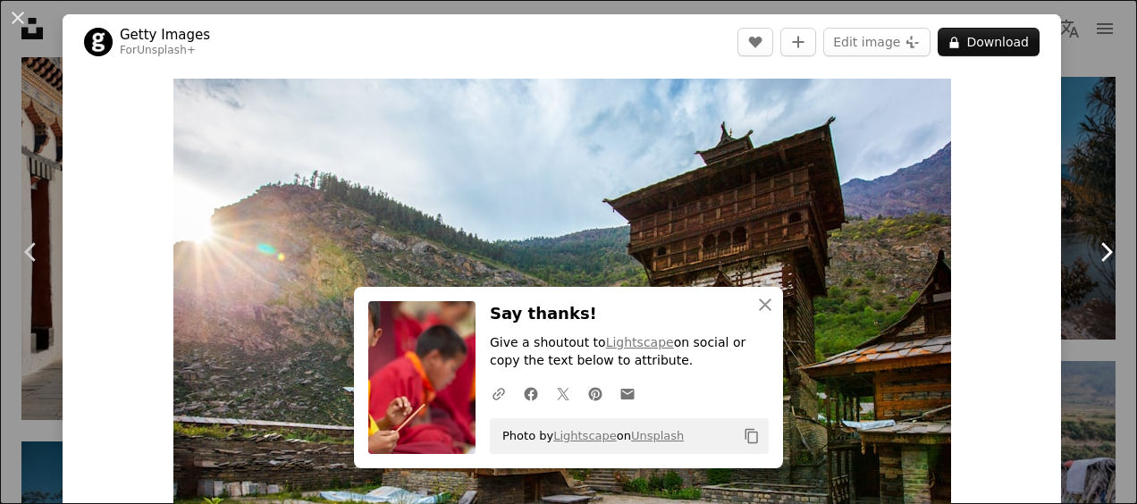
click at [1100, 247] on icon "Chevron right" at bounding box center [1106, 252] width 29 height 29
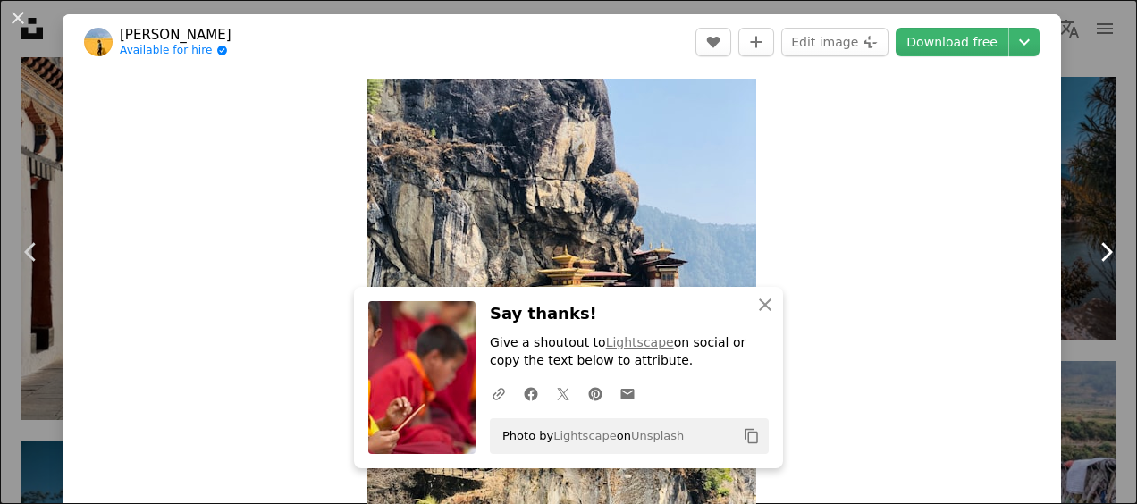
click at [1100, 247] on icon "Chevron right" at bounding box center [1106, 252] width 29 height 29
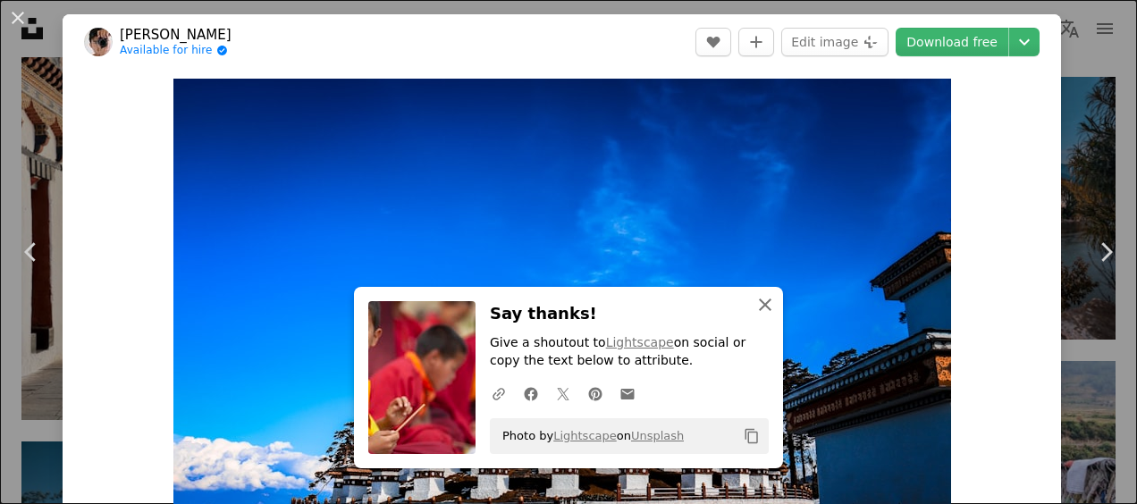
click at [755, 314] on icon "An X shape" at bounding box center [765, 304] width 21 height 21
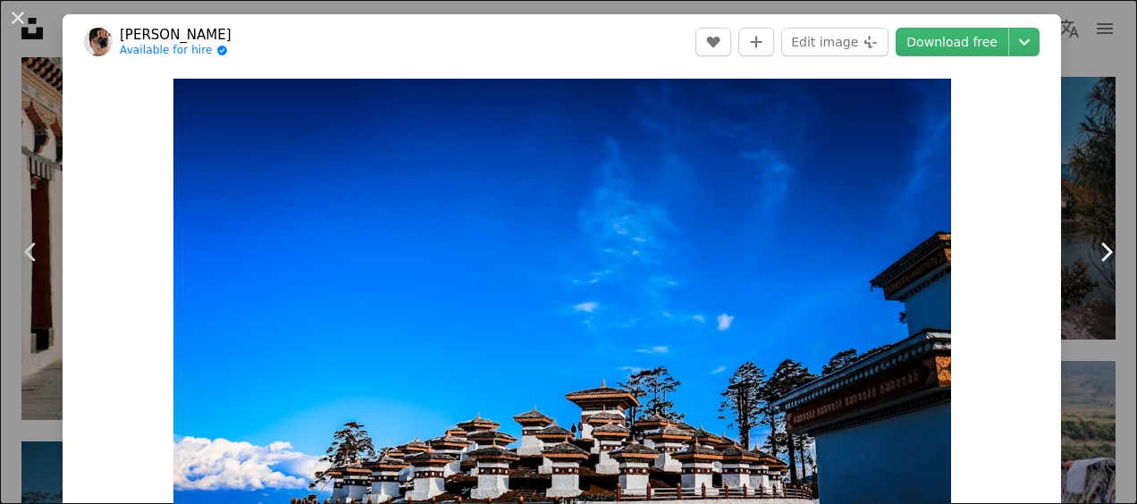
click at [1102, 254] on icon at bounding box center [1108, 251] width 12 height 19
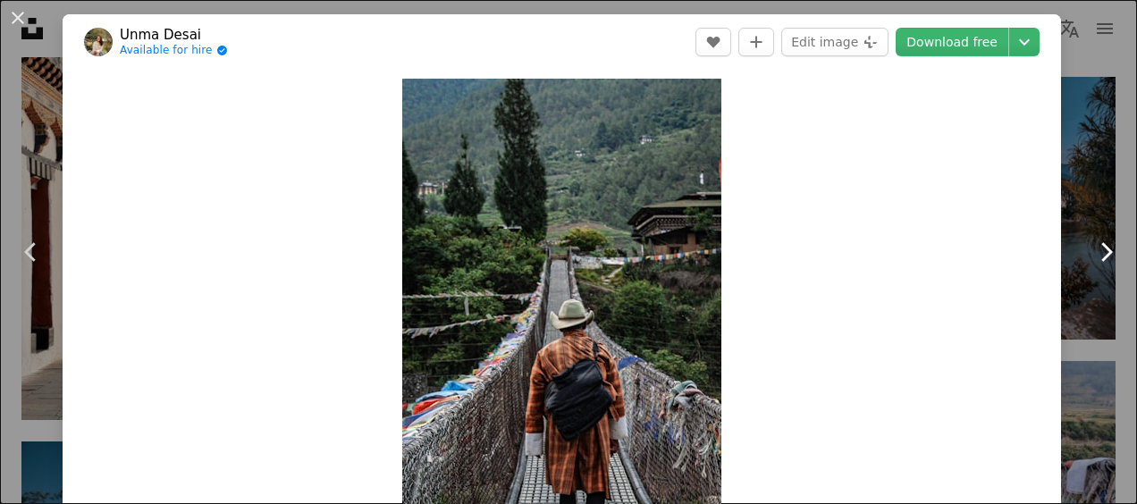
click at [1102, 254] on icon at bounding box center [1108, 251] width 12 height 19
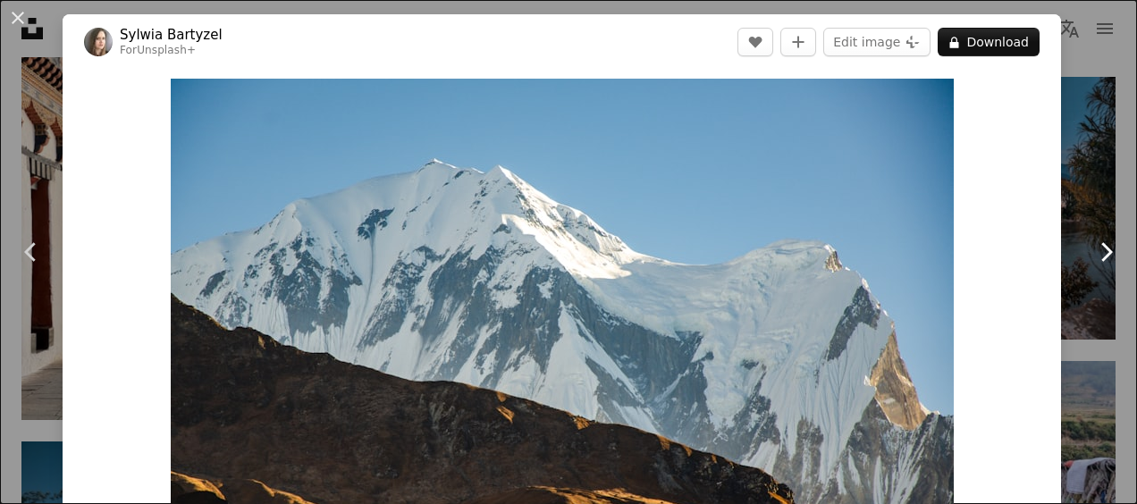
click at [1102, 254] on icon at bounding box center [1108, 251] width 12 height 19
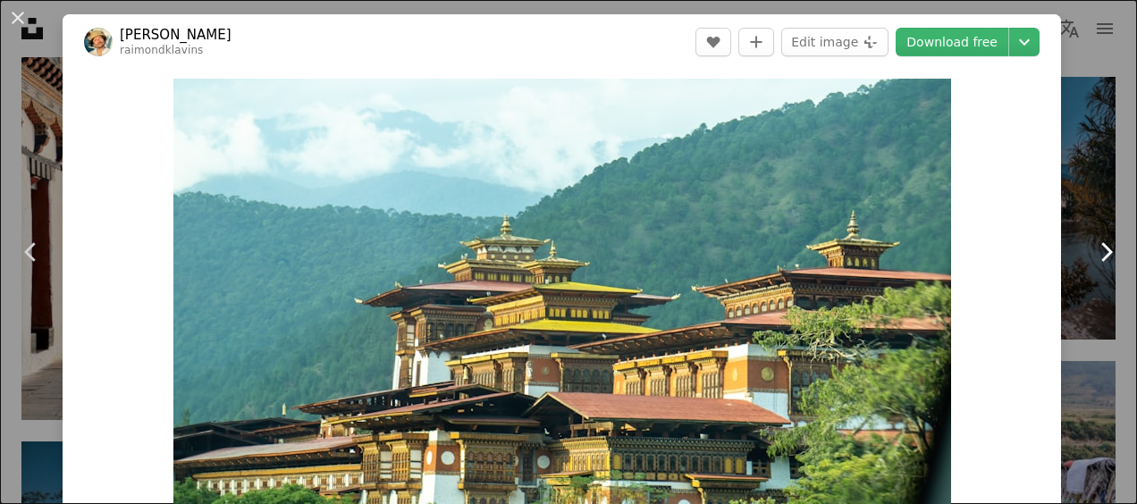
click at [1102, 254] on icon at bounding box center [1108, 251] width 12 height 19
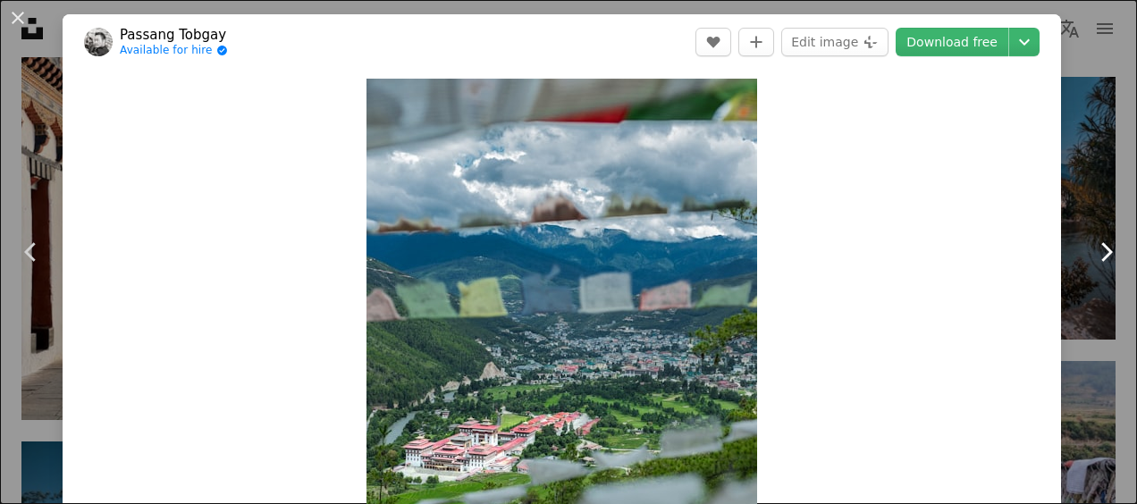
click at [1102, 254] on icon at bounding box center [1108, 251] width 12 height 19
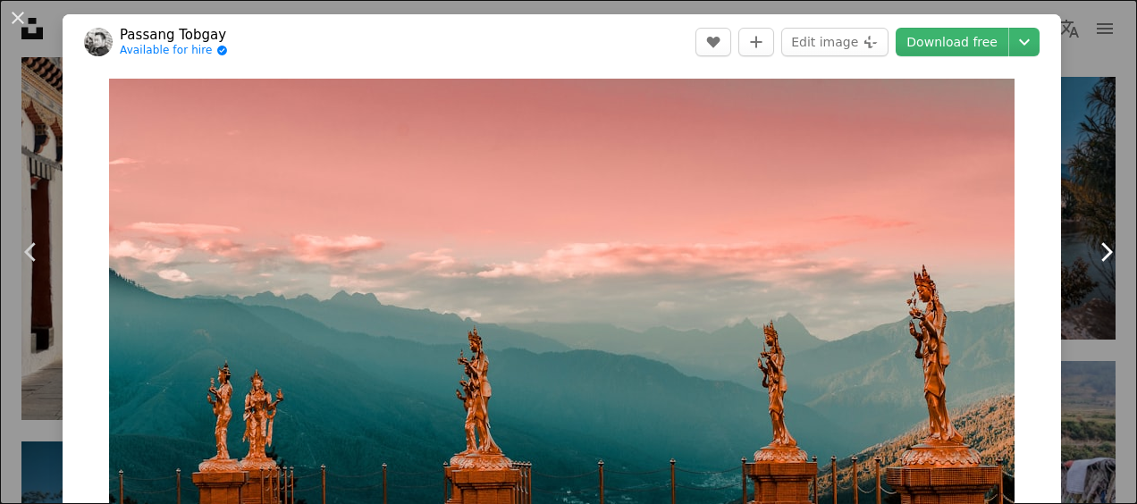
click at [1102, 254] on icon at bounding box center [1108, 251] width 12 height 19
